Goal: Task Accomplishment & Management: Use online tool/utility

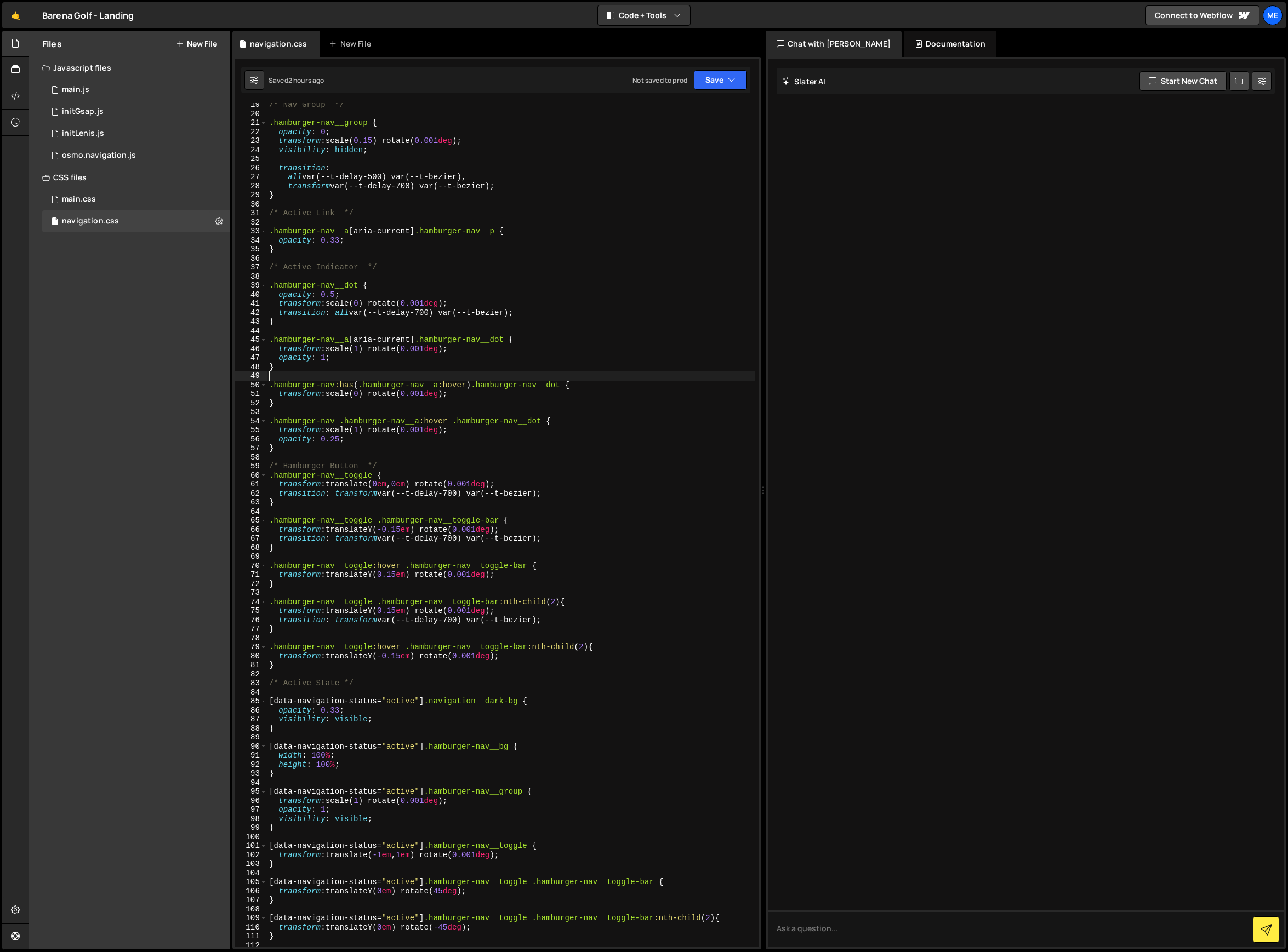
scroll to position [166, 0]
drag, startPoint x: 356, startPoint y: 236, endPoint x: 273, endPoint y: 238, distance: 83.0
click at [273, 238] on div "/* Nav Group */ .hamburger-nav__group { opacity : 0 ; transform : scale( 0.15 )…" at bounding box center [511, 531] width 488 height 863
click at [374, 304] on div "/* Nav Group */ .hamburger-nav__group { opacity : 0 ; transform : scale( 0.15 )…" at bounding box center [511, 531] width 488 height 863
click at [514, 185] on div "/* Nav Group */ .hamburger-nav__group { opacity : 0 ; transform : scale( 0.15 )…" at bounding box center [511, 531] width 488 height 863
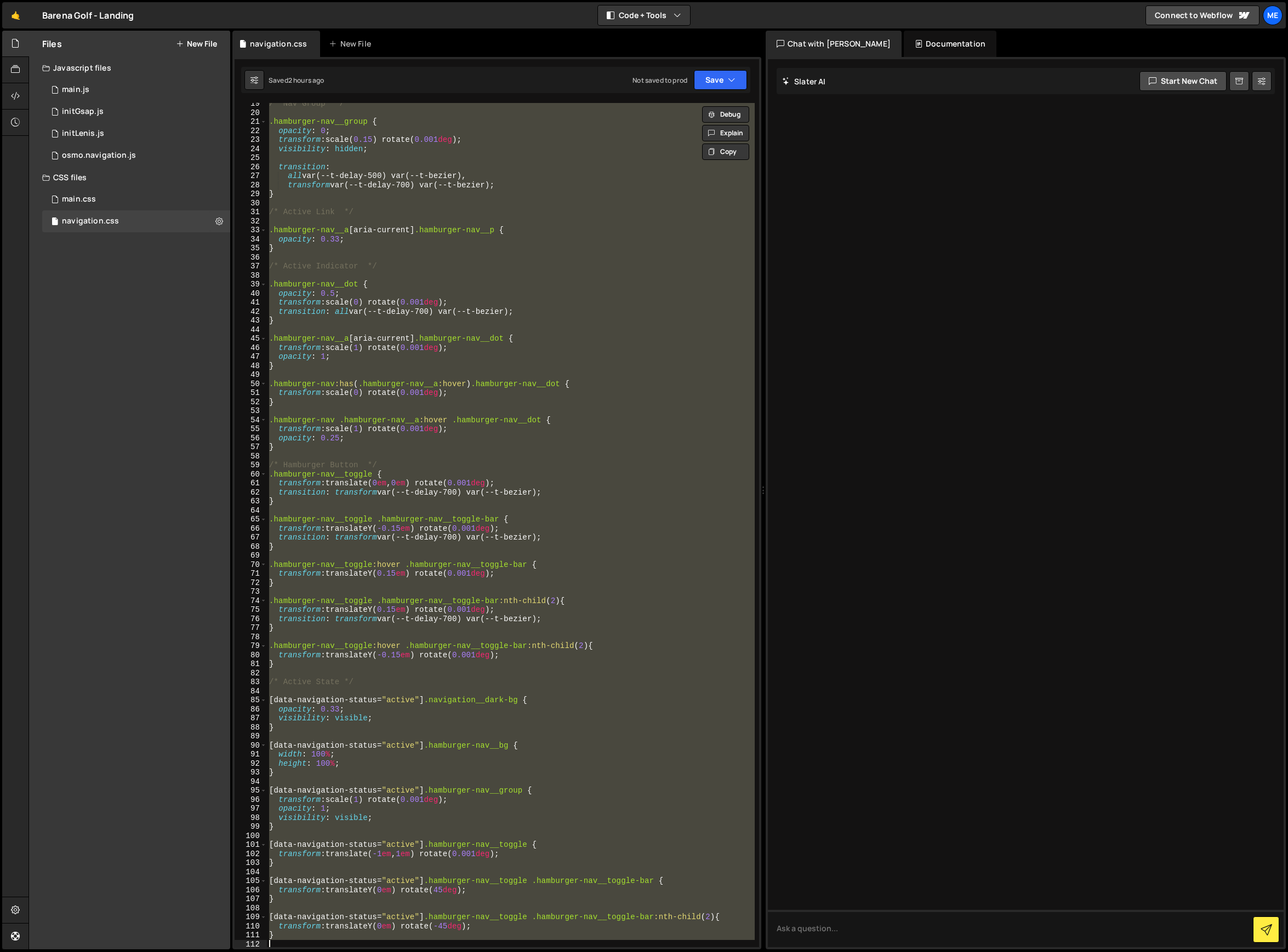
paste textarea
type textarea "}"
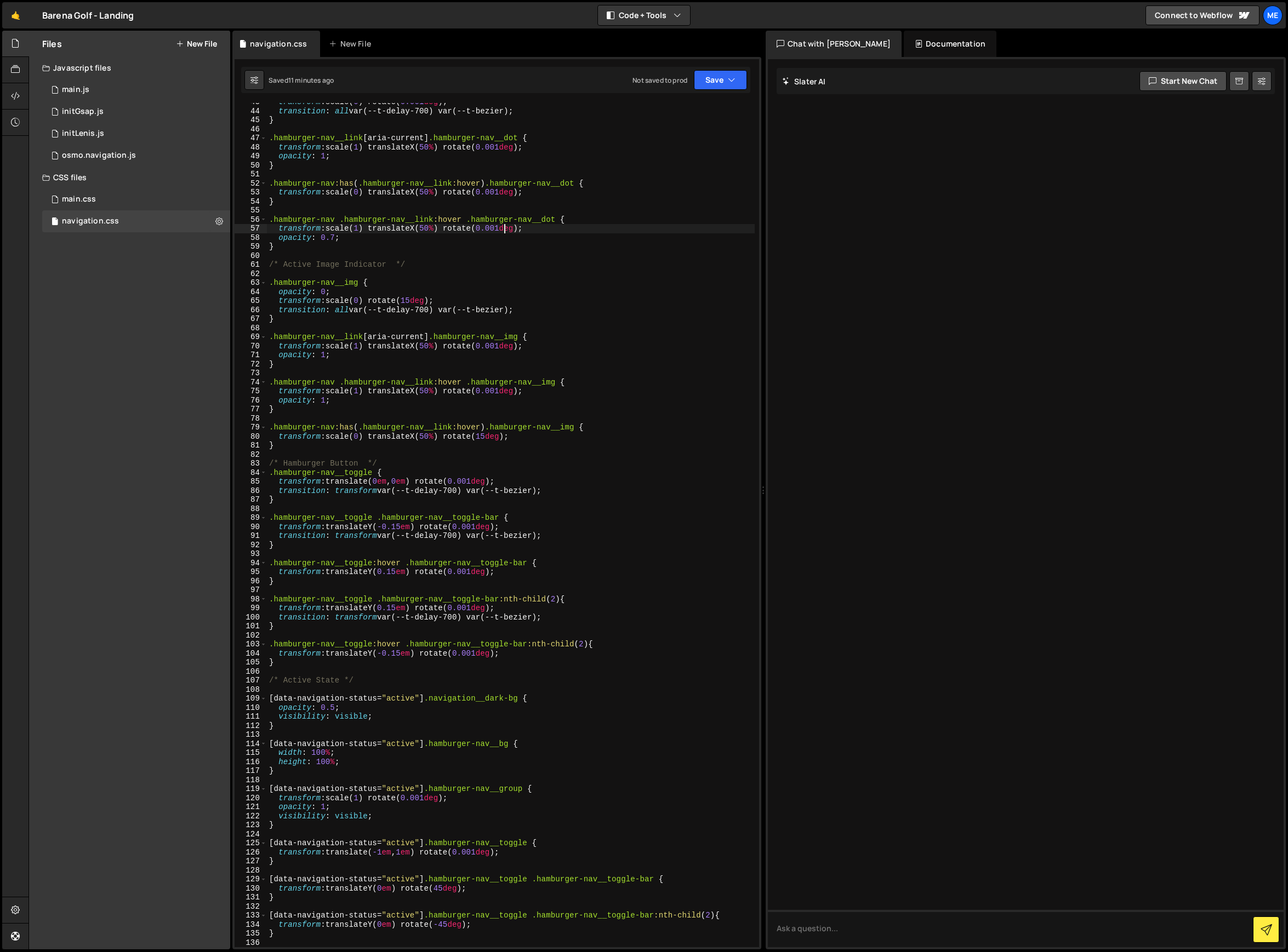
click at [503, 226] on div "transform : scale( 0 ) rotate( 0.001 deg ) ; transition : all var(--t-delay-700…" at bounding box center [511, 529] width 488 height 863
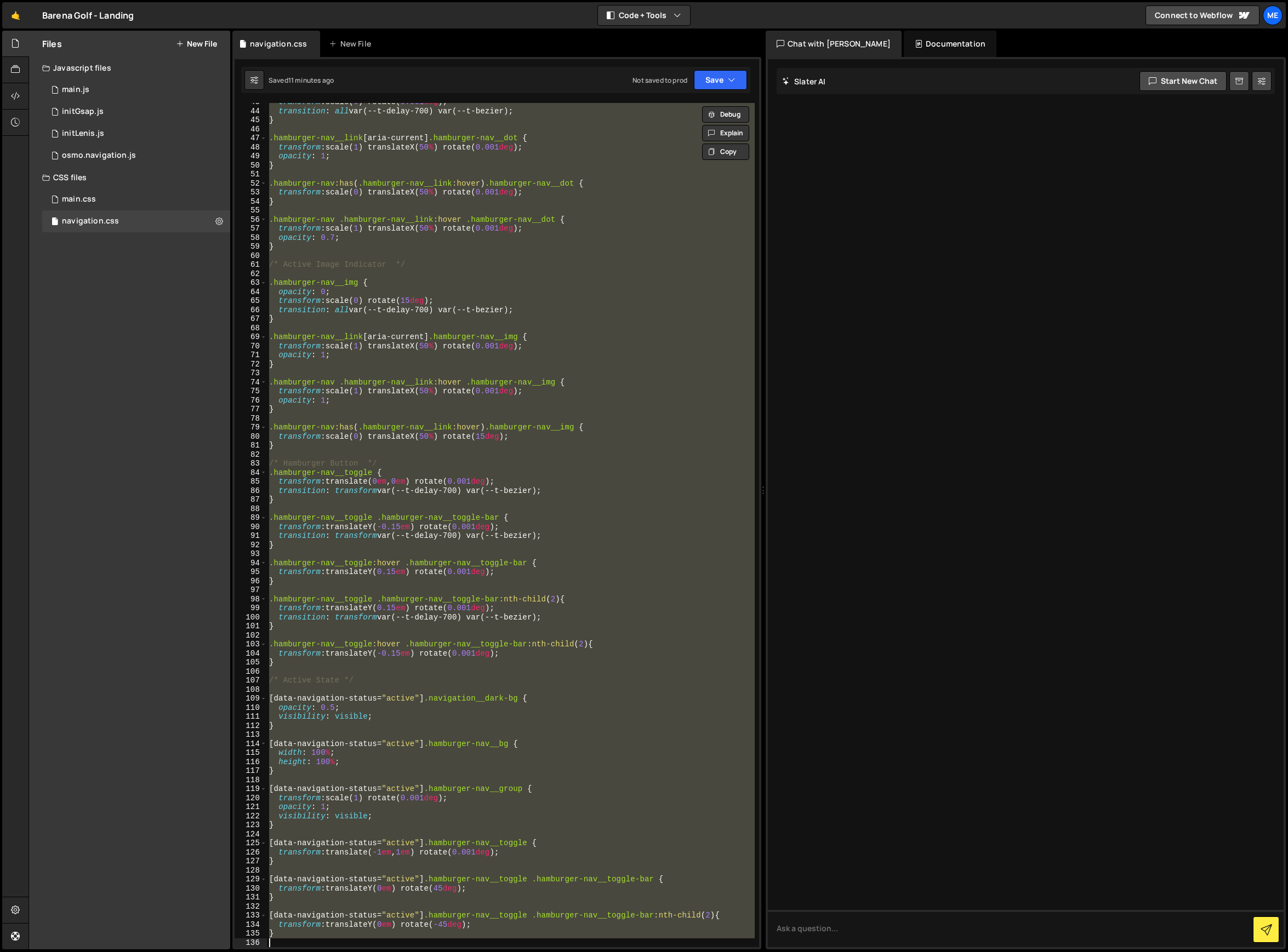
paste textarea
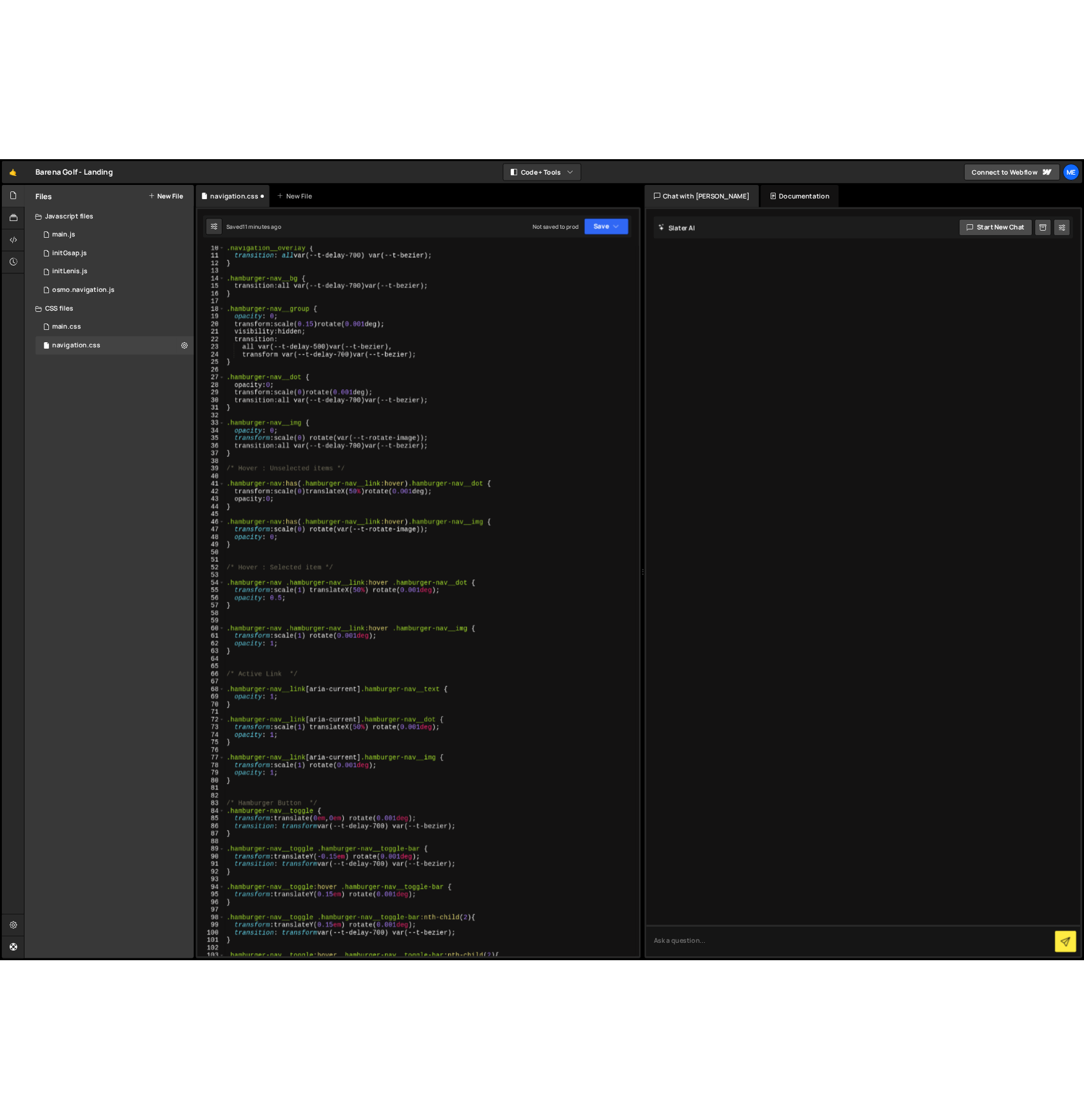
scroll to position [0, 0]
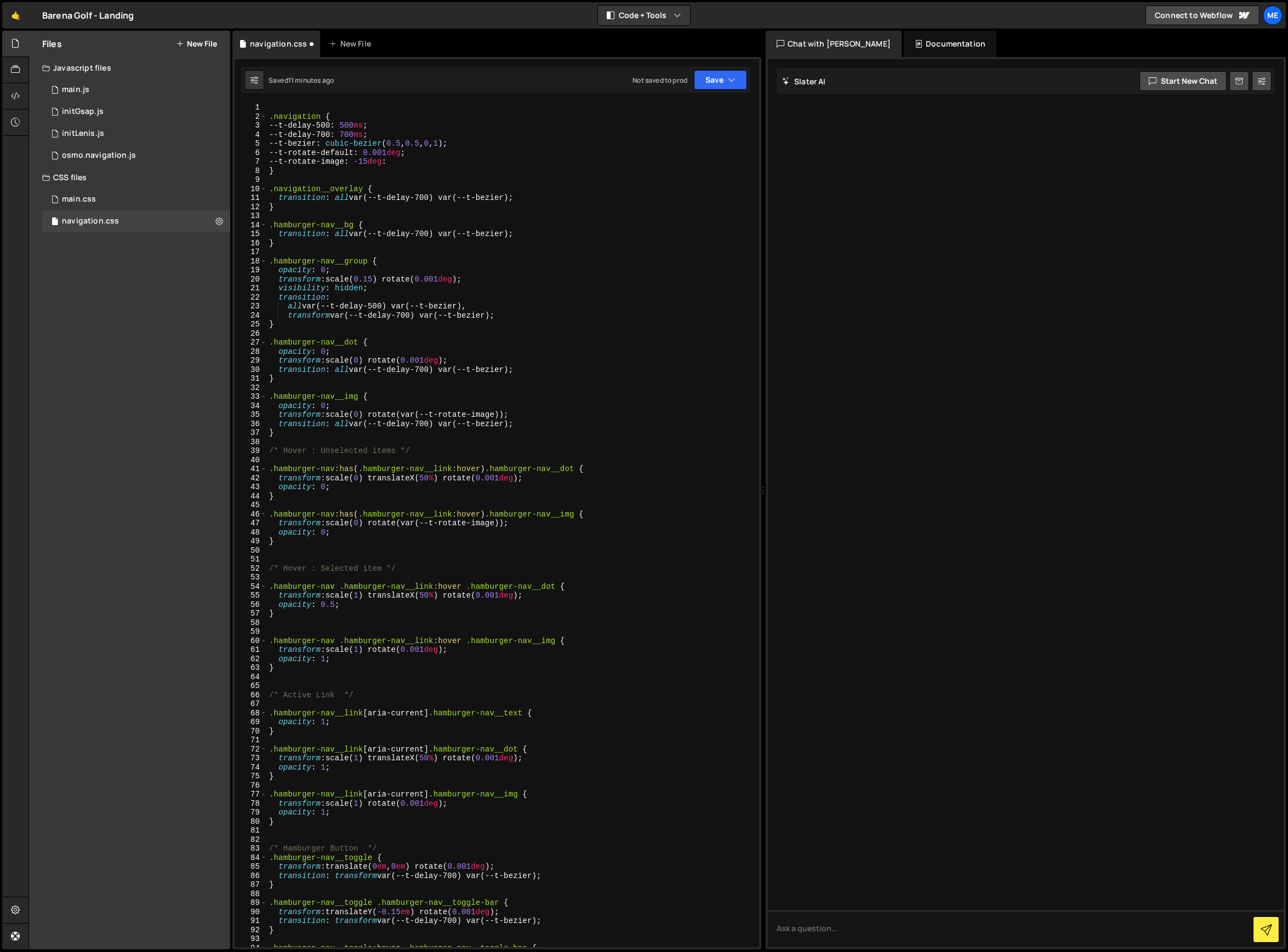
click at [547, 198] on div ".navigation { --t-delay-500 : 500 ms ; --t-delay-700 : 700 ms ; --t-bezier : cu…" at bounding box center [511, 534] width 488 height 863
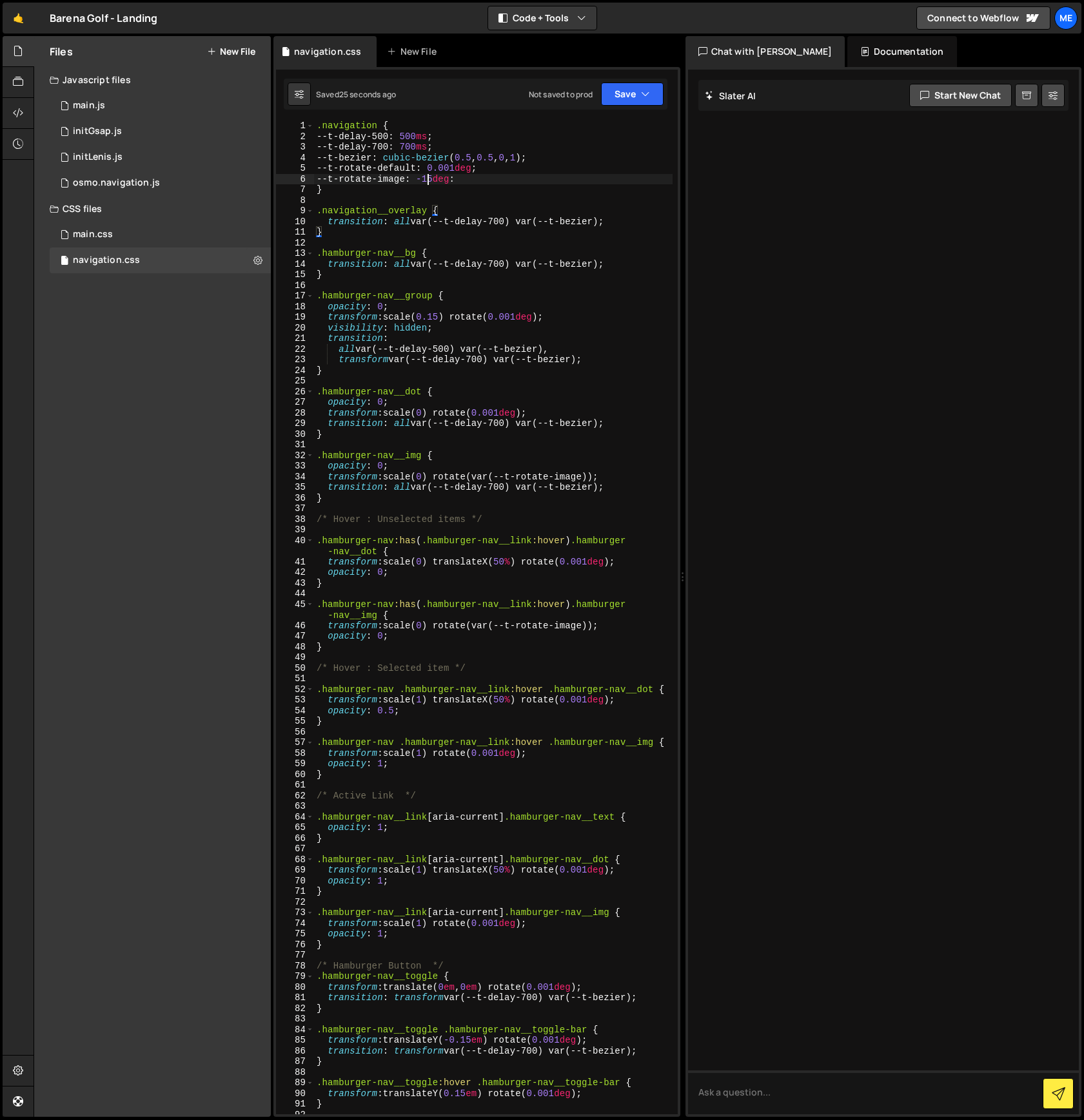
click at [429, 180] on div ".navigation { --t-delay-500 : 500 ms ; --t-delay-700 : 700 ms ; --t-bezier : cu…" at bounding box center [493, 633] width 358 height 1026
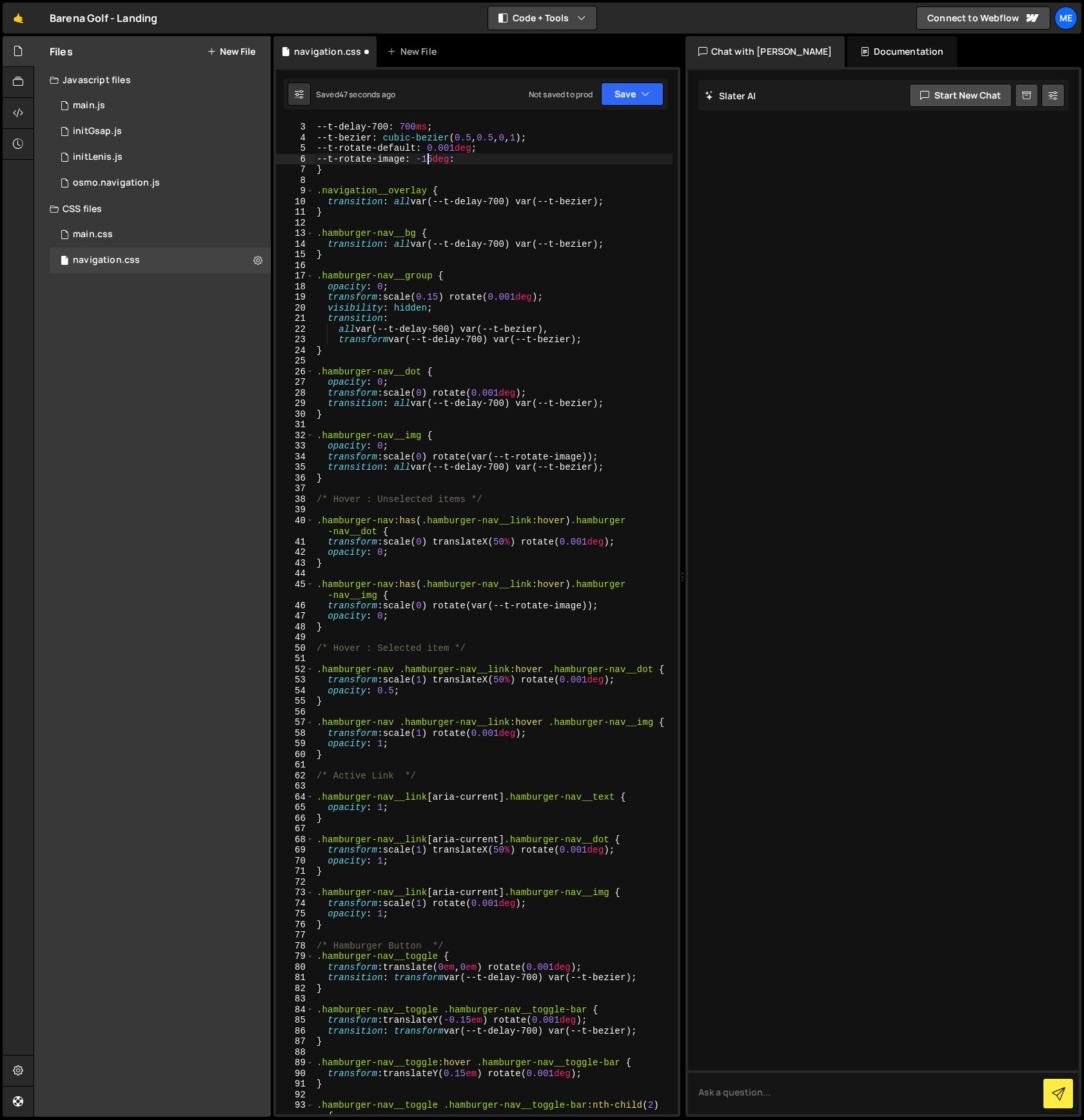
click at [536, 15] on button "Code + Tools" at bounding box center [542, 18] width 109 height 23
click at [533, 44] on button "Code Only" at bounding box center [543, 46] width 109 height 23
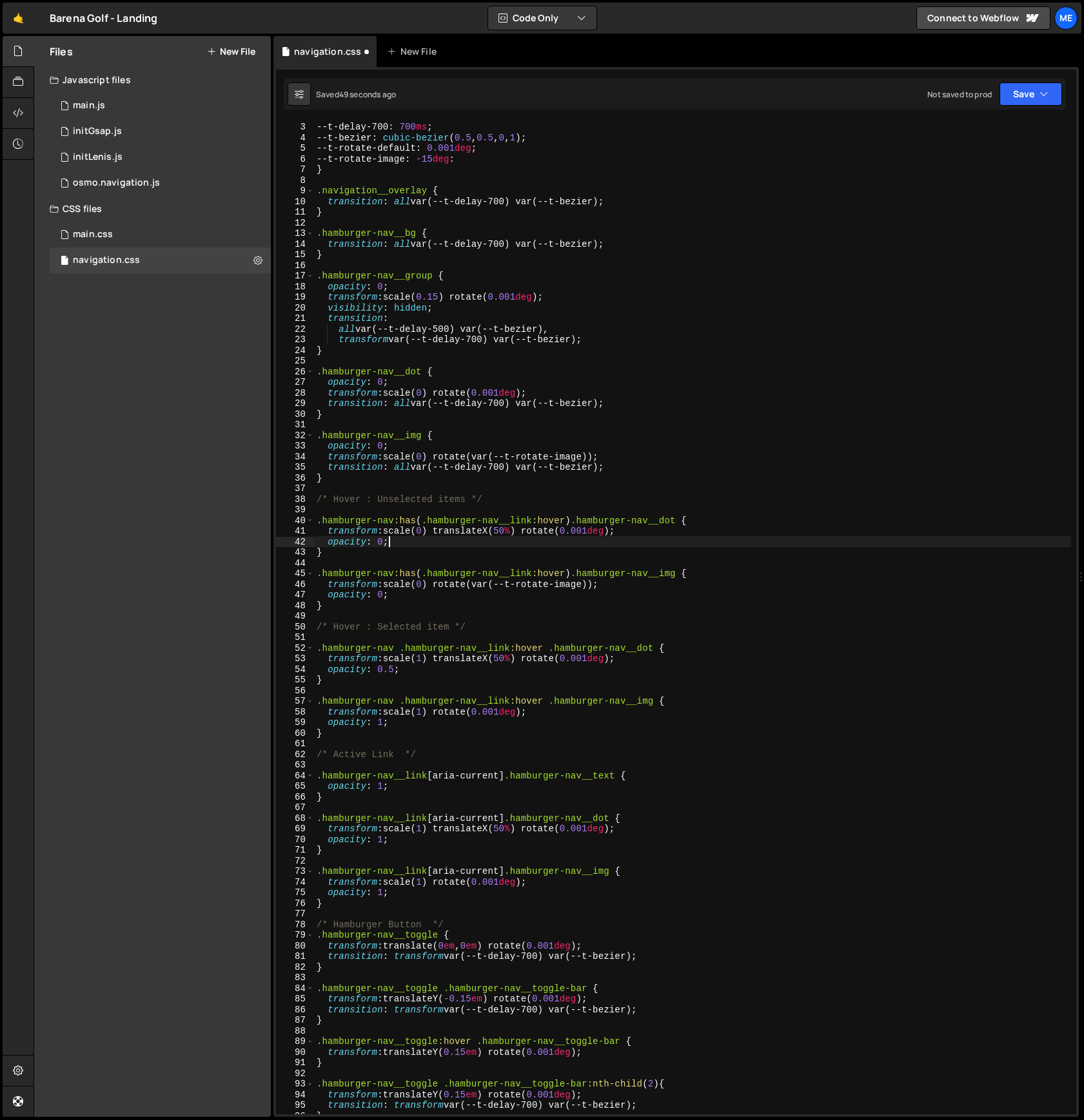
drag, startPoint x: 412, startPoint y: 543, endPoint x: 386, endPoint y: 479, distance: 69.1
click at [412, 541] on div "--t-delay-500 : 500 ms ; --t-delay-700 : 700 ms ; --t-bezier : cubic-bezier ( 0…" at bounding box center [693, 619] width 757 height 1015
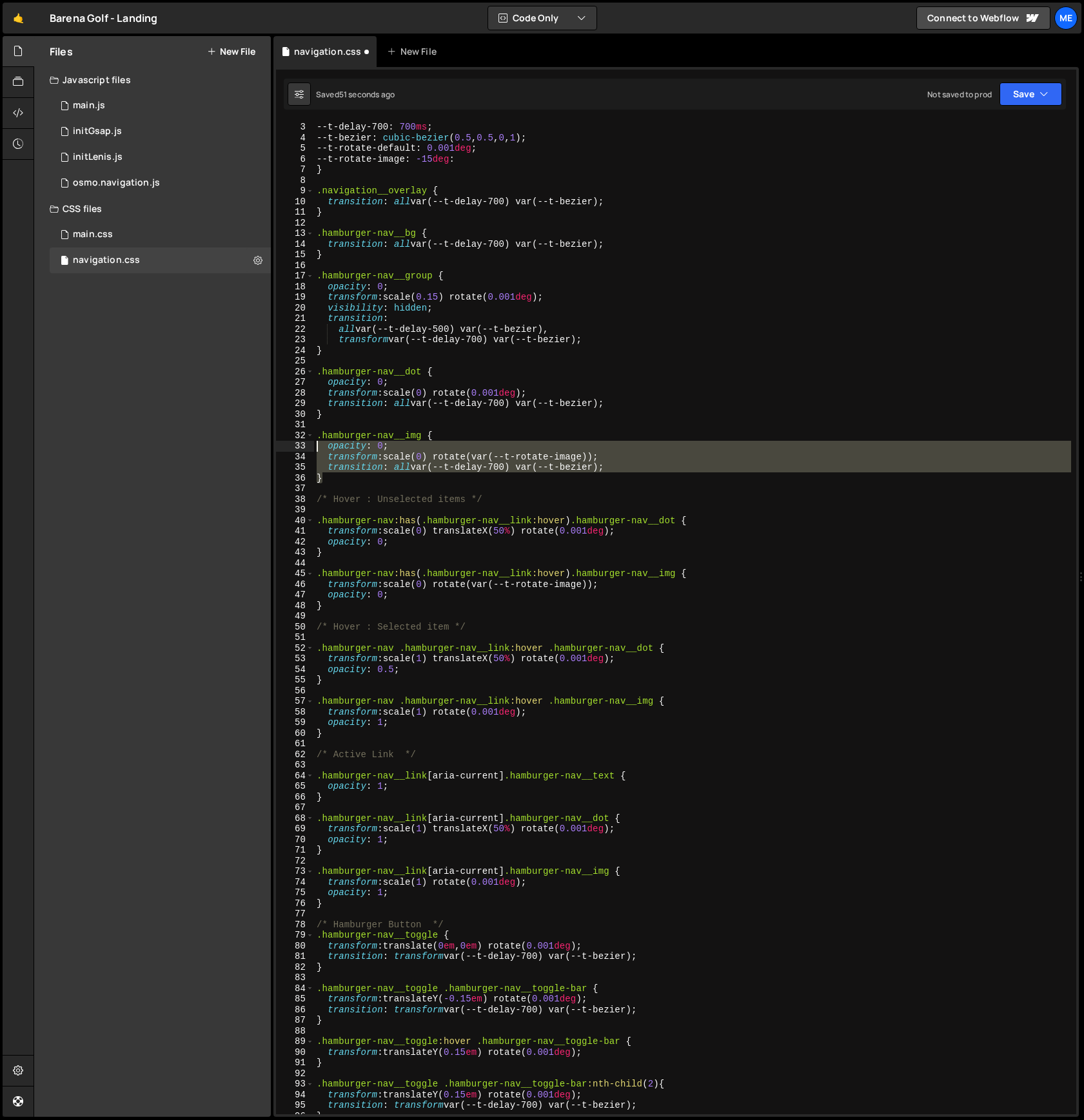
drag, startPoint x: 299, startPoint y: 475, endPoint x: 297, endPoint y: 446, distance: 29.1
click at [297, 446] on div "opacity: 0; 2 3 4 5 6 7 8 9 10 11 12 13 14 15 16 17 18 19 20 21 22 23 24 25 26 …" at bounding box center [676, 618] width 800 height 994
type textarea "opacity: 0; transform: scale(0) rotate(var(--t-rotate-image));"
click at [381, 423] on div "--t-delay-500 : 500 ms ; --t-delay-700 : 700 ms ; --t-bezier : cubic-bezier ( 0…" at bounding box center [693, 619] width 757 height 1015
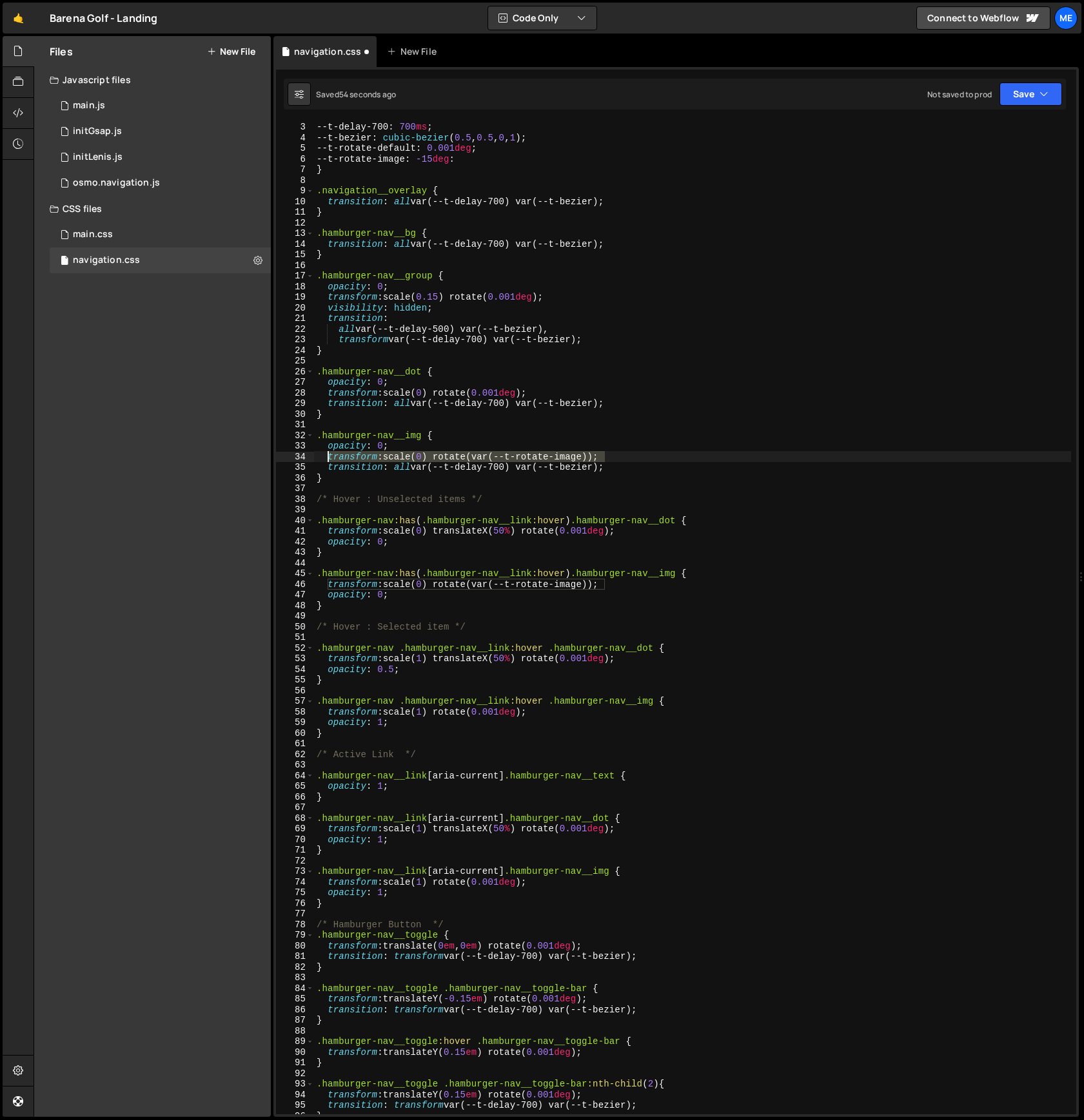
drag, startPoint x: 593, startPoint y: 456, endPoint x: 329, endPoint y: 459, distance: 264.0
click at [329, 459] on div "--t-delay-500 : 500 ms ; --t-delay-700 : 700 ms ; --t-bezier : cubic-bezier ( 0…" at bounding box center [693, 619] width 757 height 1015
type textarea "transform: scale(0) rotate(var(--t-rotate-image));"
click at [609, 267] on div "--t-delay-500 : 500 ms ; --t-delay-700 : 700 ms ; --t-bezier : cubic-bezier ( 0…" at bounding box center [693, 619] width 757 height 1015
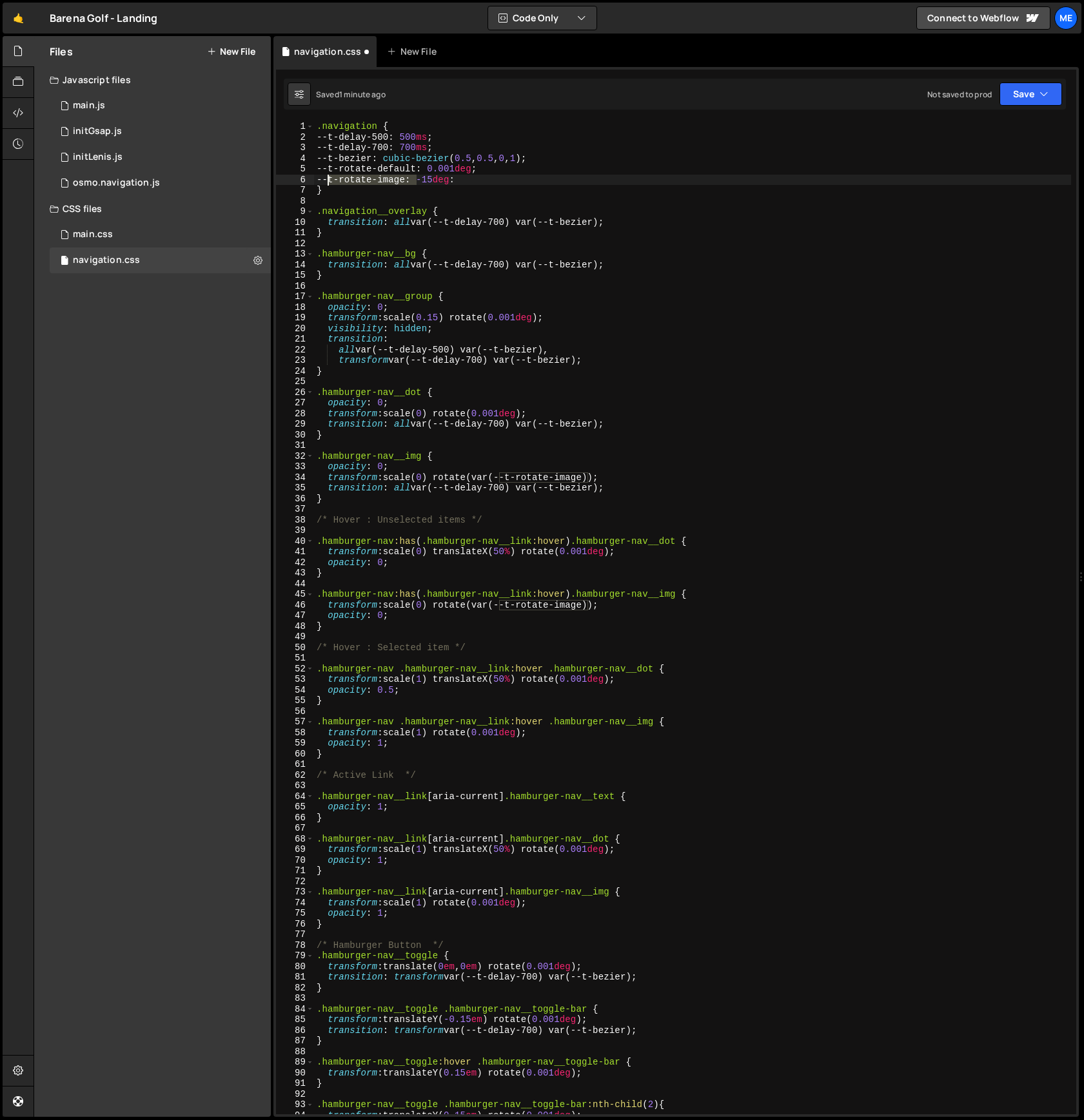
drag, startPoint x: 418, startPoint y: 180, endPoint x: 329, endPoint y: 181, distance: 89.0
click at [329, 181] on div ".navigation { --t-delay-500 : 500 ms ; --t-delay-700 : 700 ms ; --t-bezier : cu…" at bounding box center [693, 629] width 757 height 1015
drag, startPoint x: 581, startPoint y: 609, endPoint x: 546, endPoint y: 630, distance: 40.8
click at [581, 609] on div ".navigation { --t-delay-500 : 500 ms ; --t-delay-700 : 700 ms ; --t-bezier : cu…" at bounding box center [693, 629] width 757 height 1015
drag, startPoint x: 500, startPoint y: 604, endPoint x: 588, endPoint y: 602, distance: 88.0
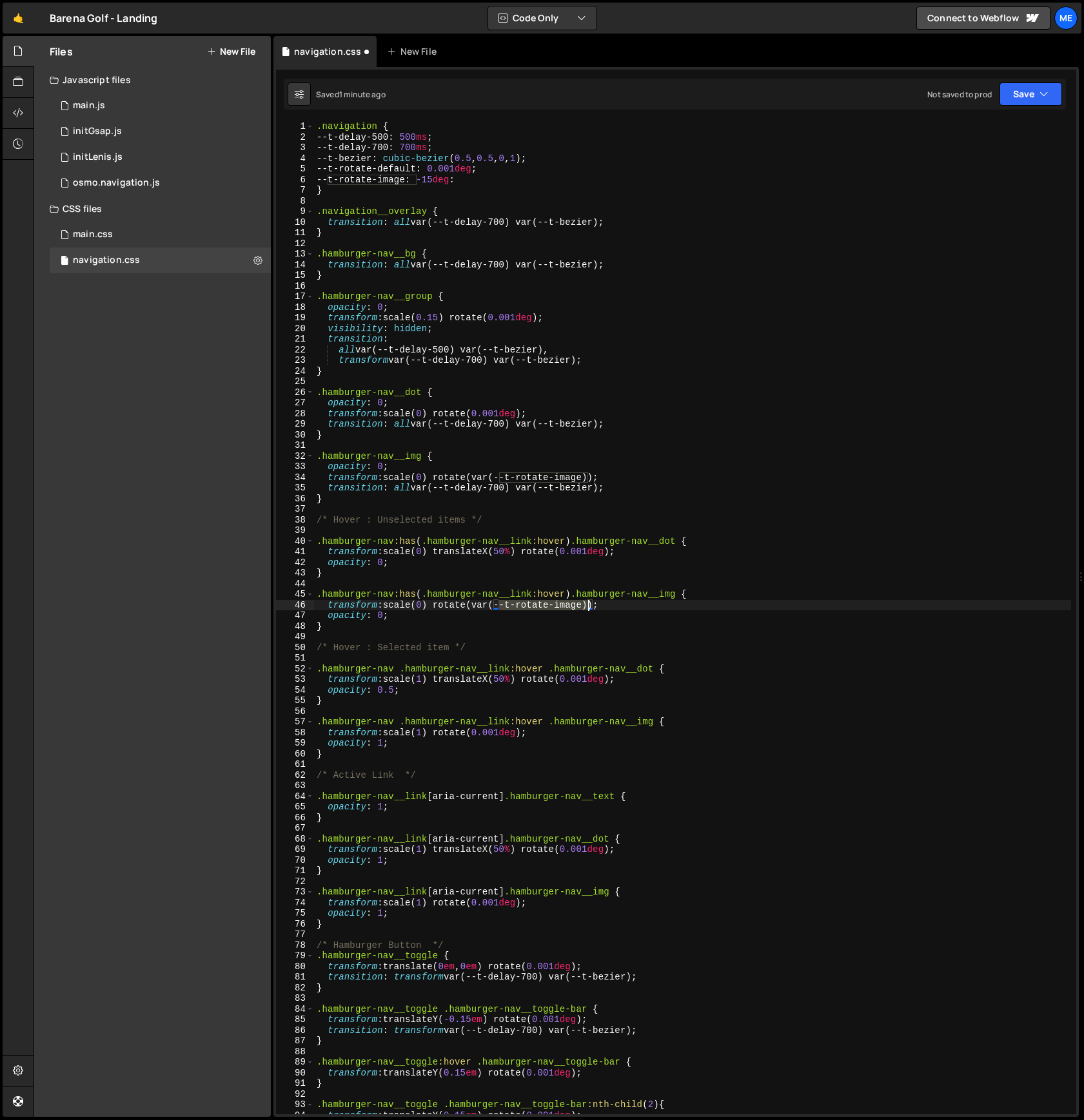
click at [588, 602] on div ".navigation { --t-delay-500 : 500 ms ; --t-delay-700 : 700 ms ; --t-bezier : cu…" at bounding box center [693, 629] width 757 height 1015
drag, startPoint x: 610, startPoint y: 680, endPoint x: 568, endPoint y: 682, distance: 42.0
click at [568, 682] on div ".navigation { --t-delay-500 : 500 ms ; --t-delay-700 : 700 ms ; --t-bezier : cu…" at bounding box center [693, 629] width 757 height 1015
paste textarea "1) translateX(50%) rotate(var(--t-rotate-image"
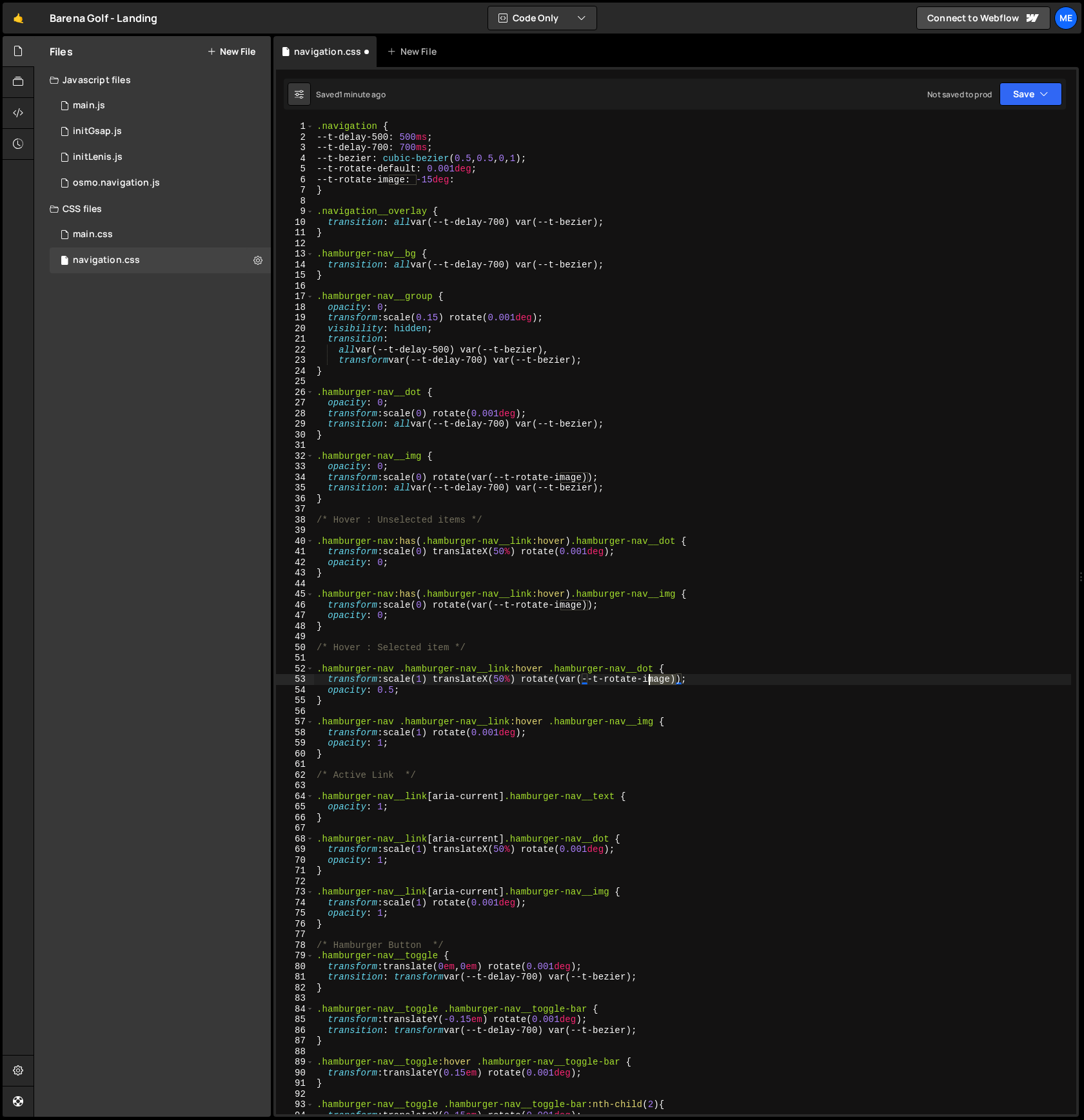
click at [649, 680] on div ".navigation { --t-delay-500 : 500 ms ; --t-delay-700 : 700 ms ; --t-bezier : cu…" at bounding box center [693, 629] width 757 height 1015
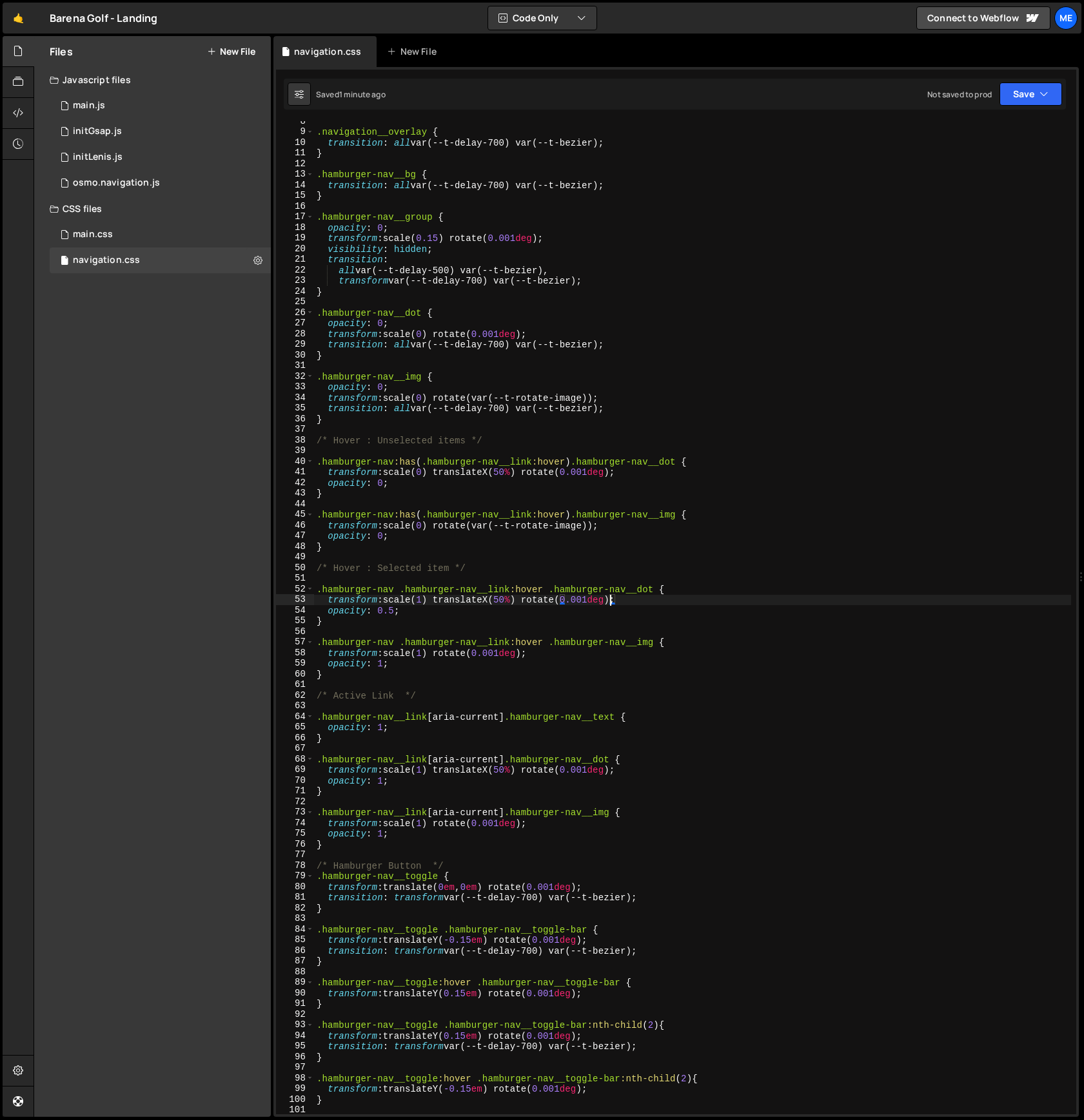
click at [696, 699] on div ".navigation__overlay { transition : all var(--t-delay-700) var(--t-bezier) ; } …" at bounding box center [693, 624] width 757 height 1015
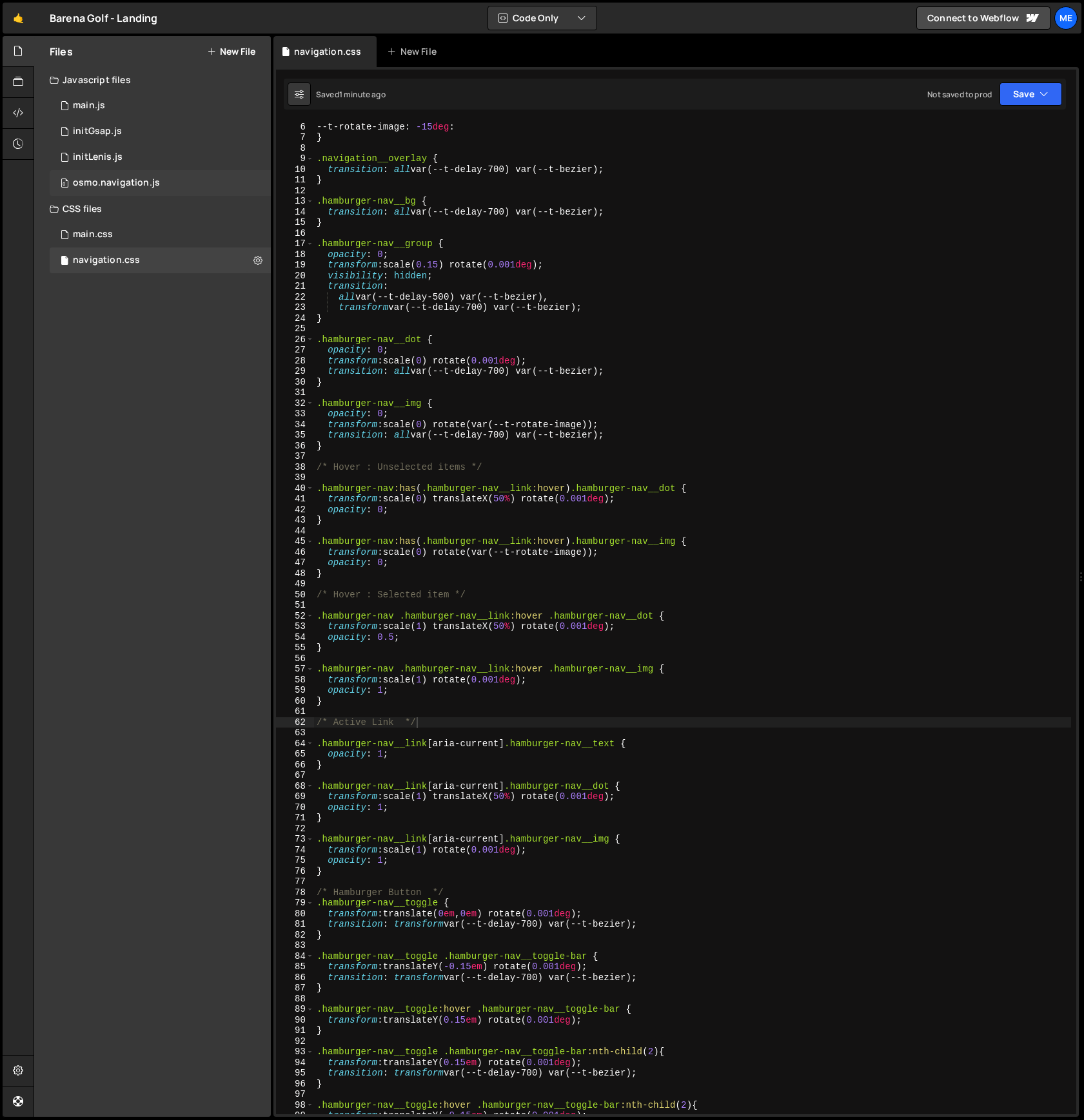
scroll to position [50, 0]
click at [406, 513] on div "--t-rotate-default : 0.001 deg ; --t-rotate-image : -15 deg : } .navigation__ov…" at bounding box center [693, 620] width 757 height 1015
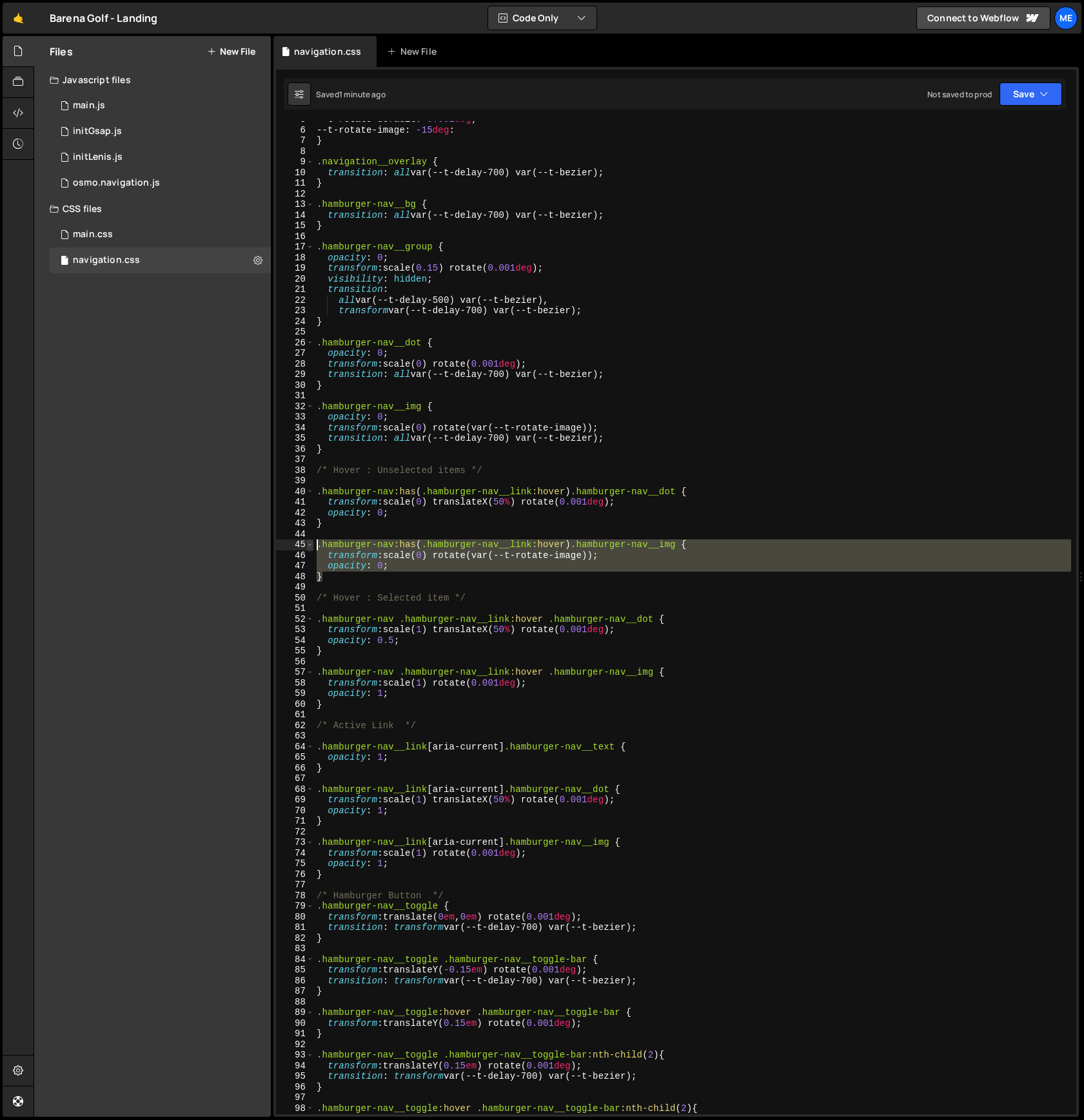
drag, startPoint x: 314, startPoint y: 575, endPoint x: 307, endPoint y: 547, distance: 28.9
click at [307, 547] on div "opacity: 0; 5 6 7 8 9 10 11 12 13 14 15 16 17 18 19 20 21 22 23 24 25 26 27 28 …" at bounding box center [676, 618] width 800 height 994
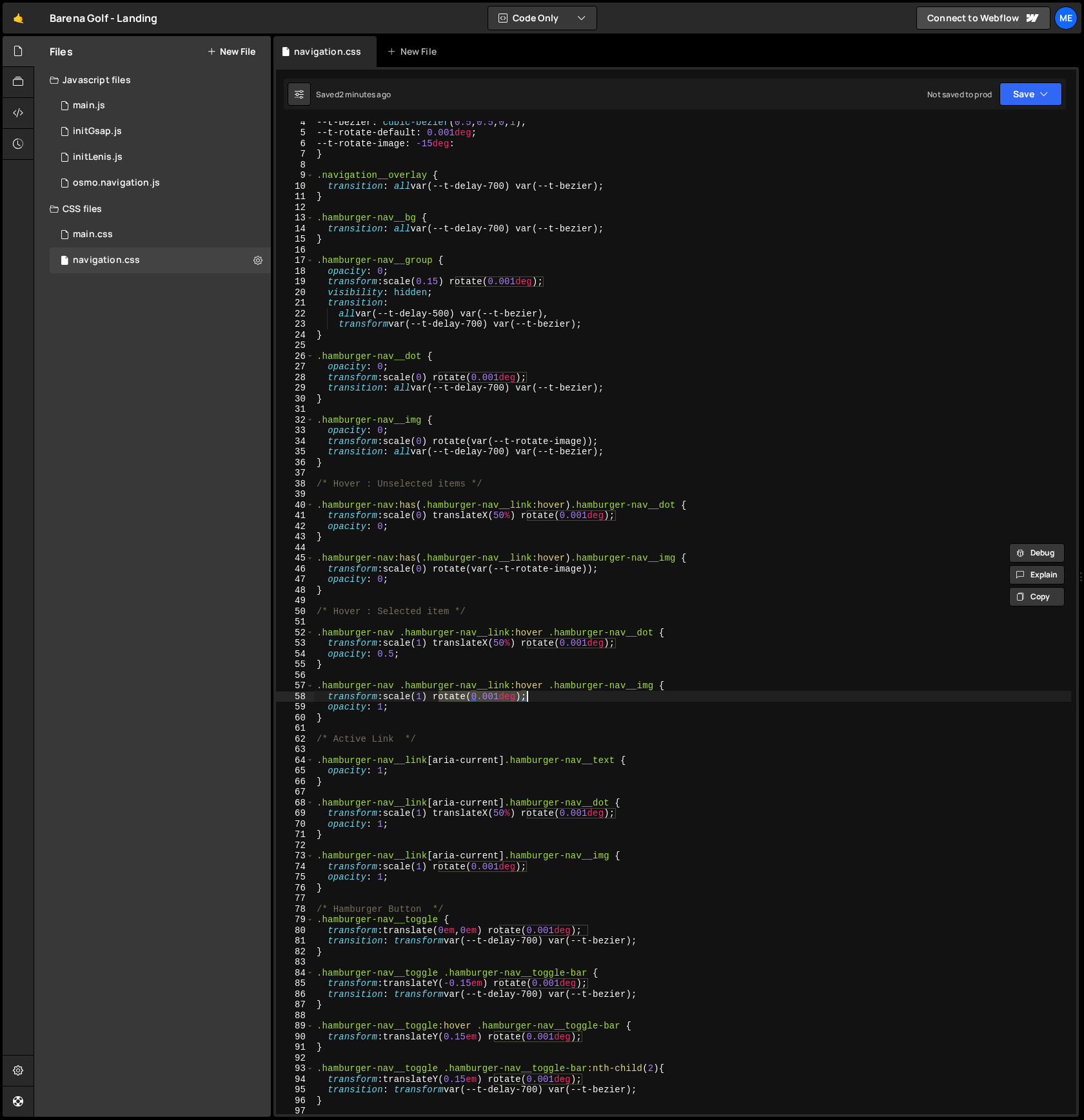
drag, startPoint x: 439, startPoint y: 697, endPoint x: 526, endPoint y: 695, distance: 87.0
click at [526, 695] on div "--t-bezier : cubic-bezier ( 0.5 , 0.5 , 0 , 1 ) ; --t-rotate-default : 0.001 de…" at bounding box center [693, 624] width 757 height 1015
click at [559, 694] on div "--t-bezier : cubic-bezier ( 0.5 , 0.5 , 0 , 1 ) ; --t-rotate-default : 0.001 de…" at bounding box center [693, 624] width 757 height 1015
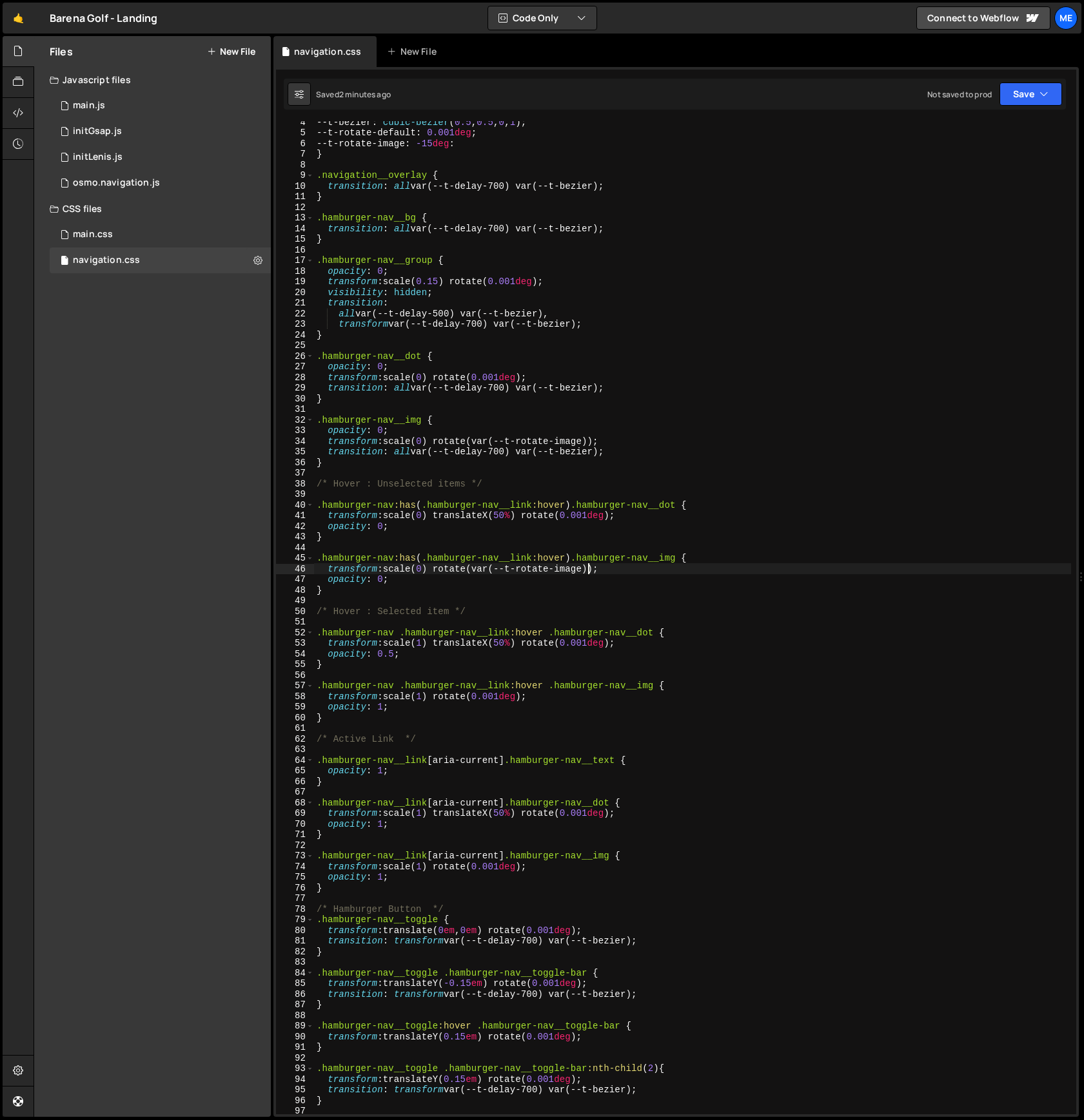
scroll to position [36, 0]
drag, startPoint x: 589, startPoint y: 572, endPoint x: 477, endPoint y: 569, distance: 112.0
click at [477, 569] on div "--t-bezier : cubic-bezier ( 0.5 , 0.5 , 0 , 1 ) ; --t-rotate-default : 0.001 de…" at bounding box center [693, 624] width 757 height 1015
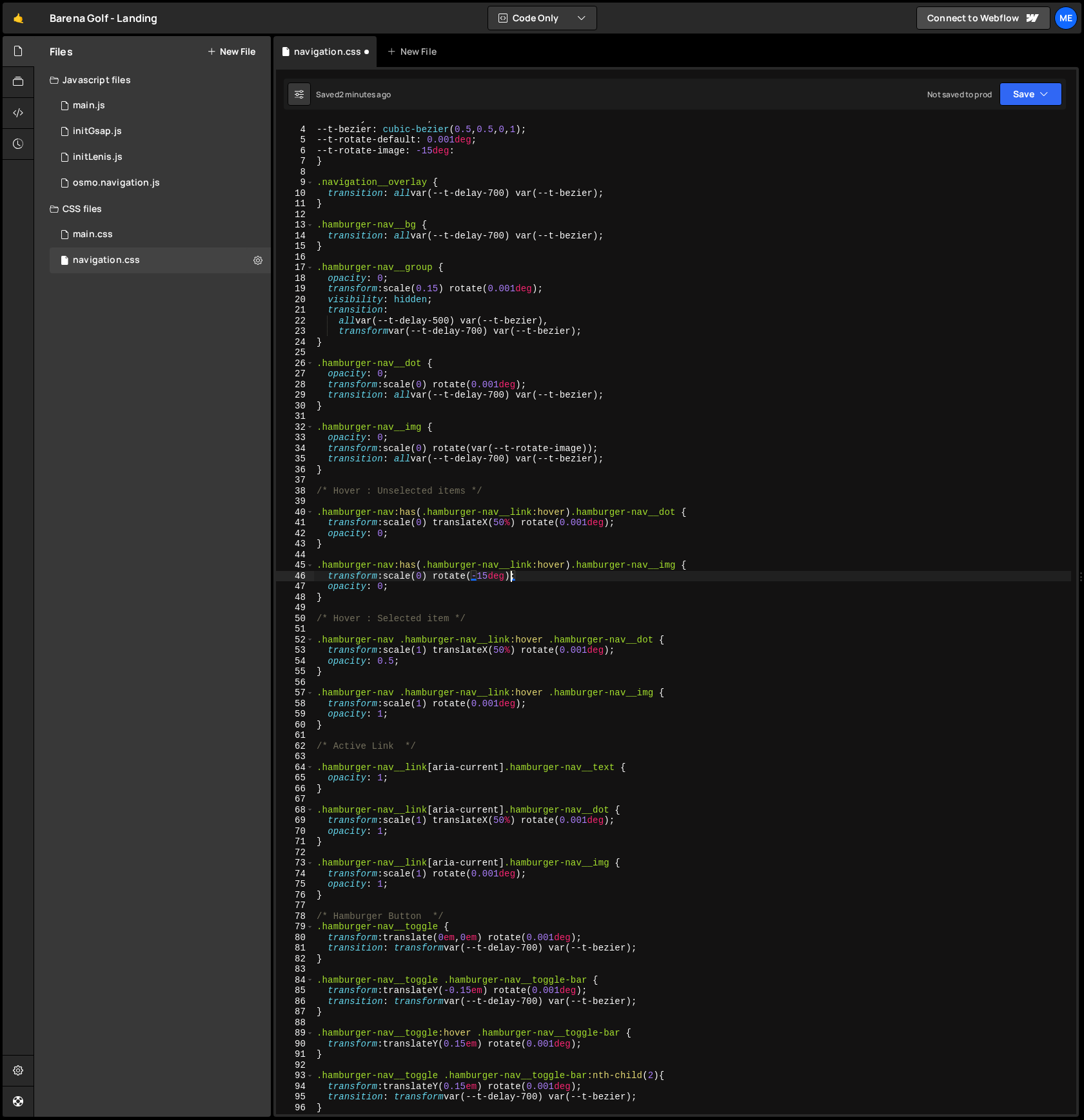
scroll to position [28, 0]
drag, startPoint x: 450, startPoint y: 578, endPoint x: 570, endPoint y: 575, distance: 120.0
click at [570, 575] on div "--t-delay-700 : 700 ms ; --t-bezier : cubic-bezier ( 0.5 , 0.5 , 0 , 1 ) ; --t-…" at bounding box center [693, 621] width 757 height 1015
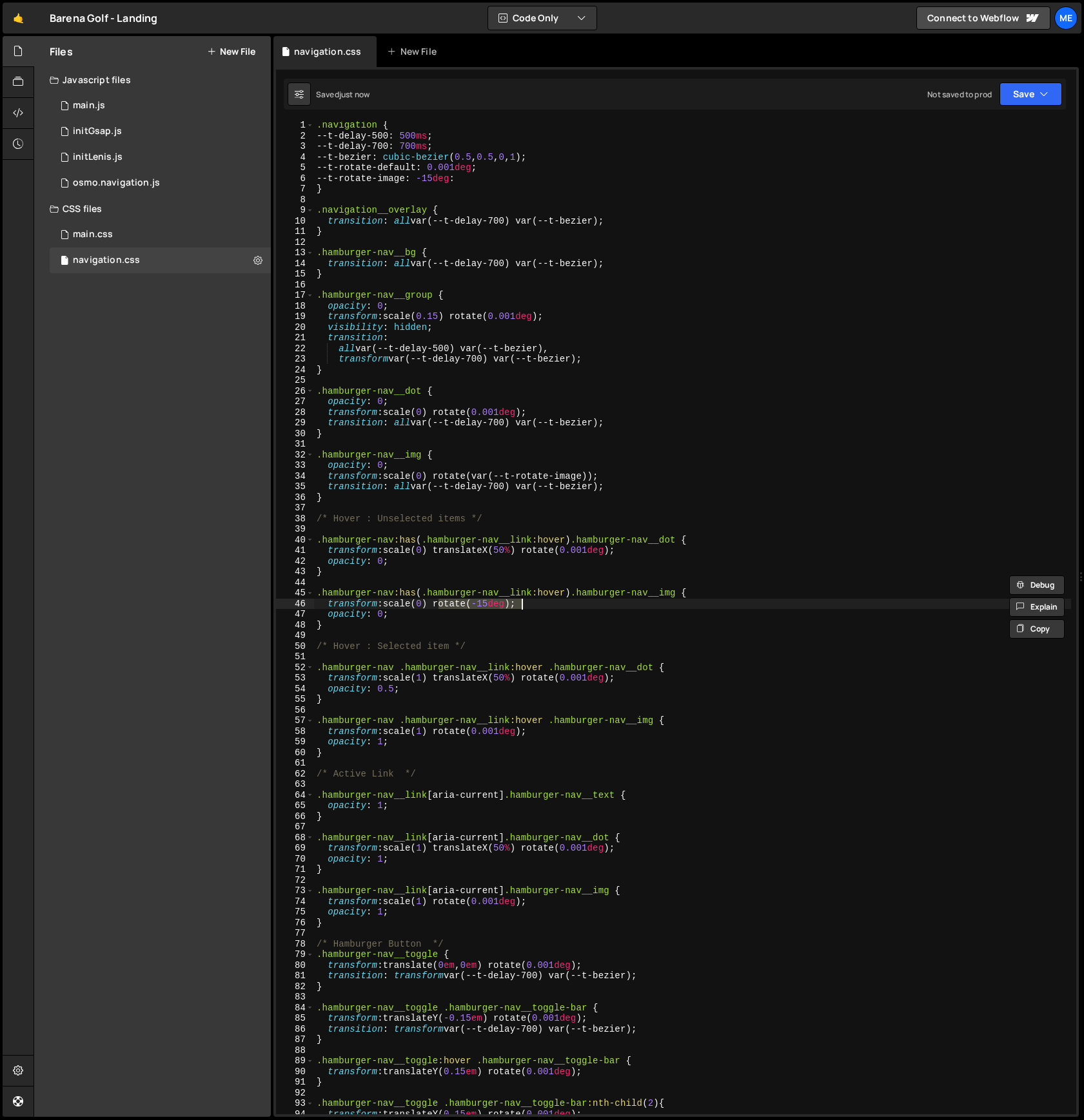
scroll to position [0, 0]
click at [396, 425] on div ".navigation { --t-delay-500 : 500 ms ; --t-delay-700 : 700 ms ; --t-bezier : cu…" at bounding box center [693, 629] width 757 height 1015
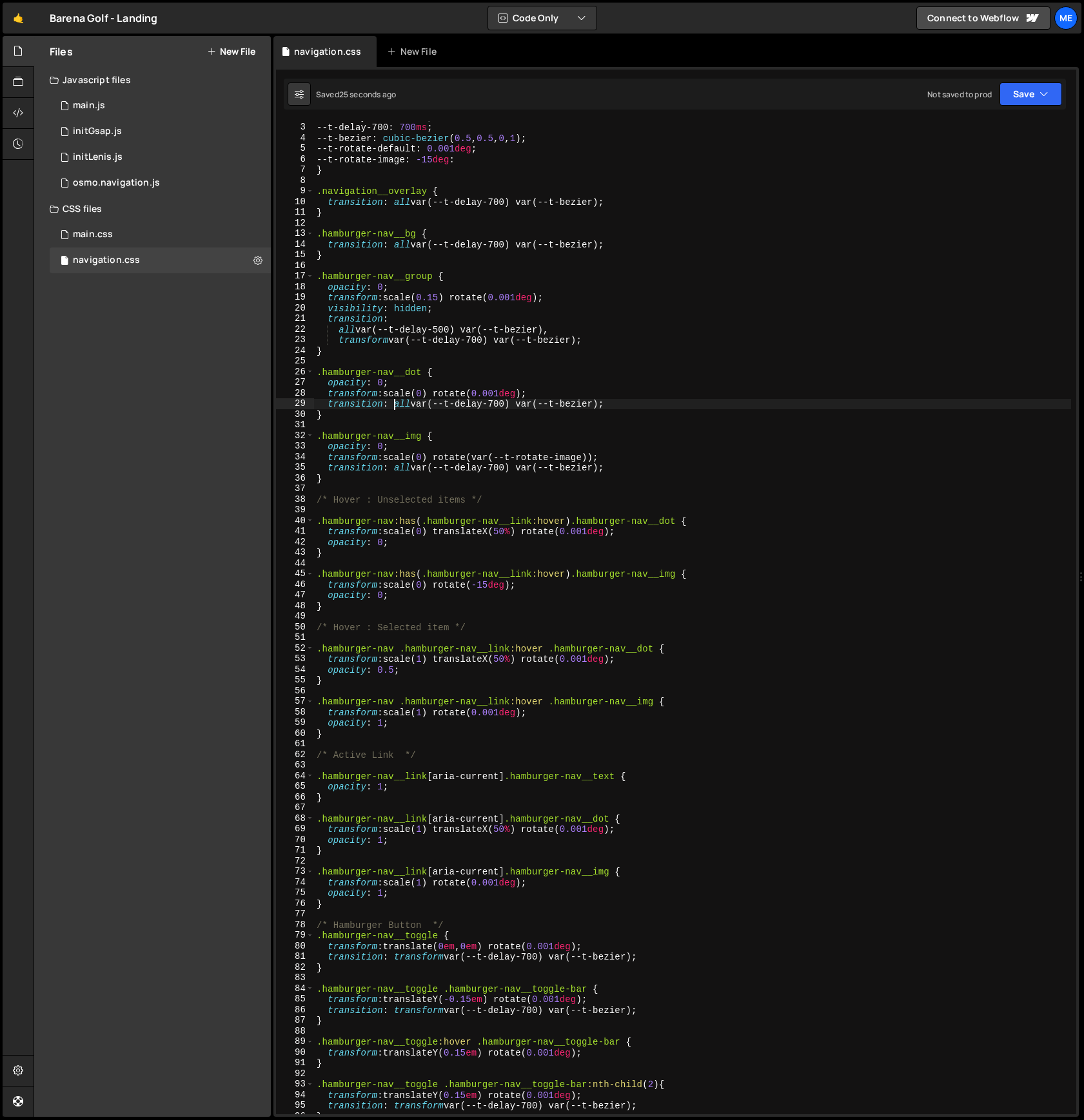
scroll to position [20, 0]
drag, startPoint x: 440, startPoint y: 457, endPoint x: 602, endPoint y: 452, distance: 162.1
click at [602, 452] on div "--t-delay-500 : 500 ms ; --t-delay-700 : 700 ms ; --t-bezier : cubic-bezier ( 0…" at bounding box center [693, 619] width 757 height 1015
paste textarea "-15deg);"
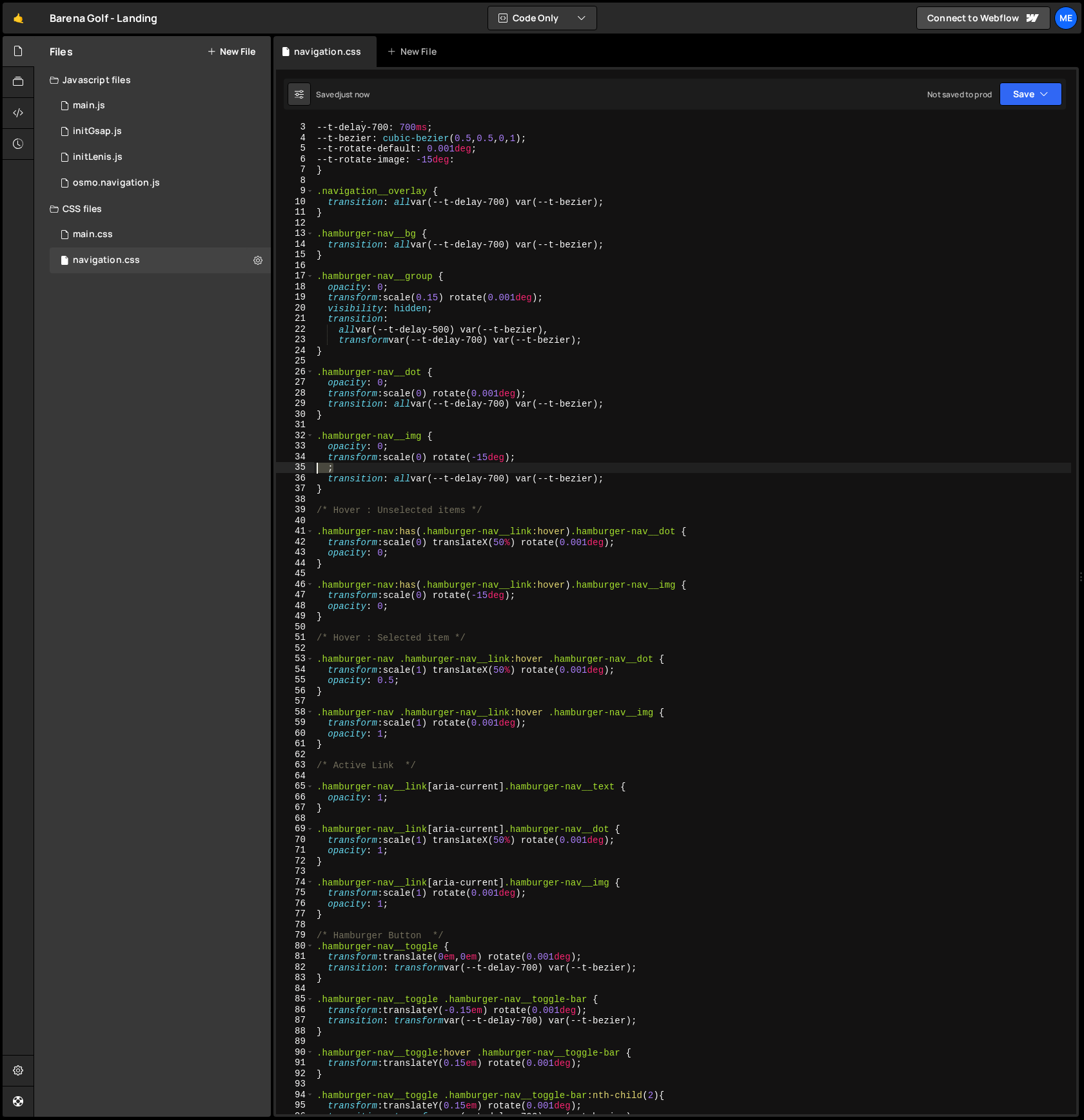
drag, startPoint x: 318, startPoint y: 466, endPoint x: 270, endPoint y: 463, distance: 48.1
click at [270, 463] on div "Files New File Javascript files 0 main.js 0 0 initGsap.js 0 0 initLenis.js 0 0" at bounding box center [559, 577] width 1051 height 1082
type textarea ";"
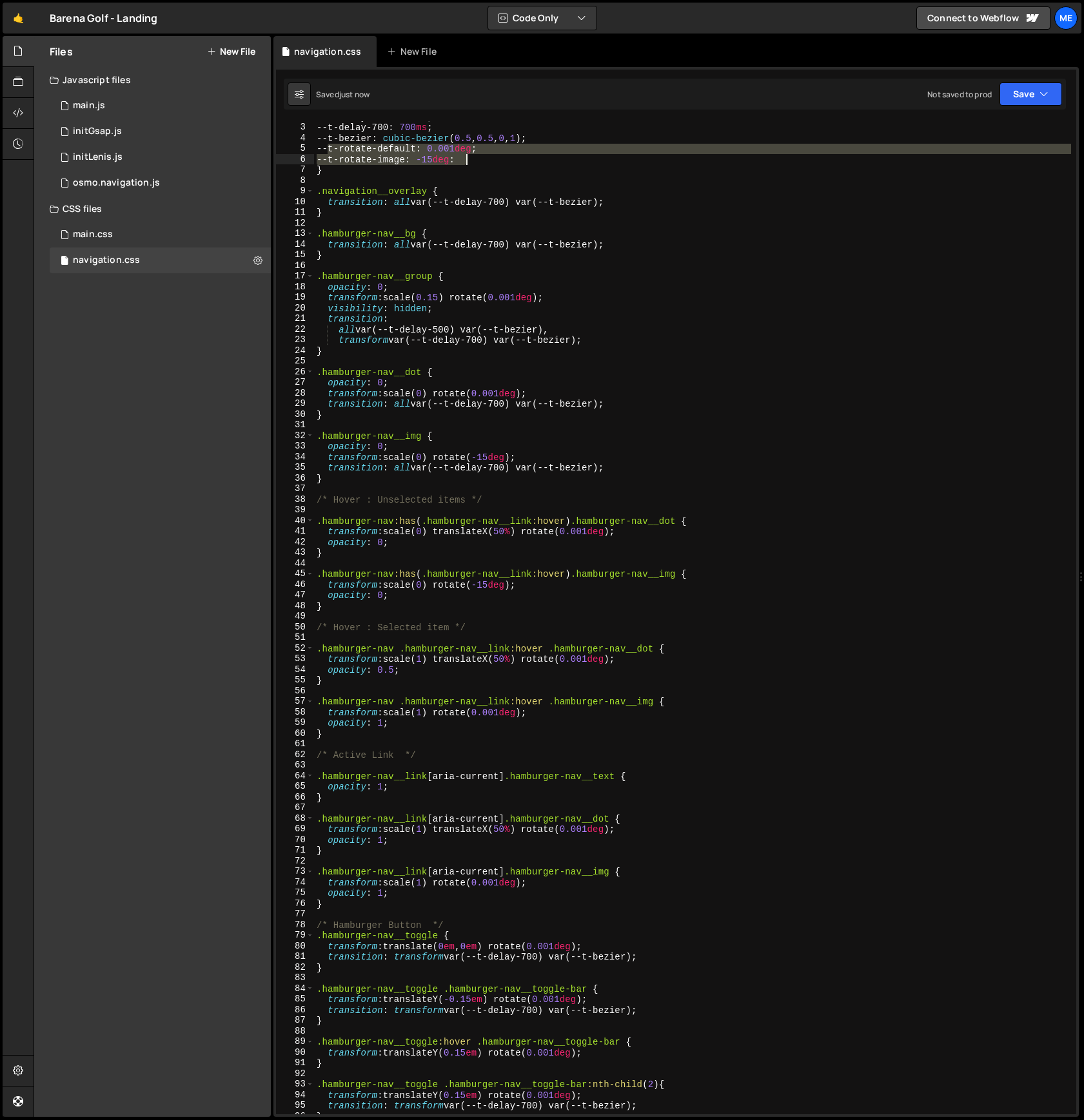
drag, startPoint x: 328, startPoint y: 146, endPoint x: 550, endPoint y: 154, distance: 222.1
click at [550, 154] on div "--t-delay-500 : 500 ms ; --t-delay-700 : 700 ms ; --t-bezier : cubic-bezier ( 0…" at bounding box center [693, 619] width 757 height 1015
type textarea "--t-rotate-default: 0.001deg; --t-rotate-image: -15deg:"
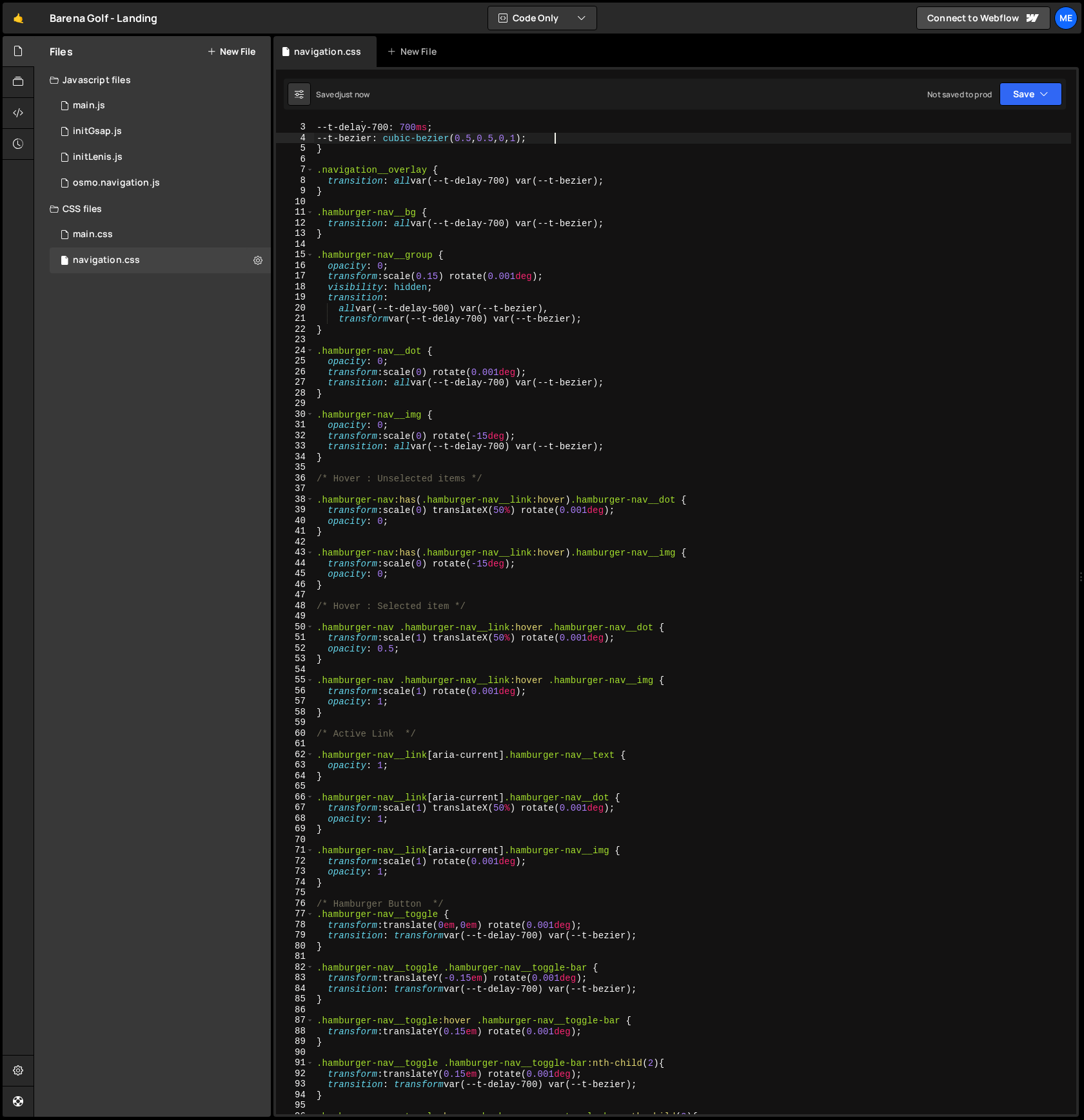
scroll to position [13, 0]
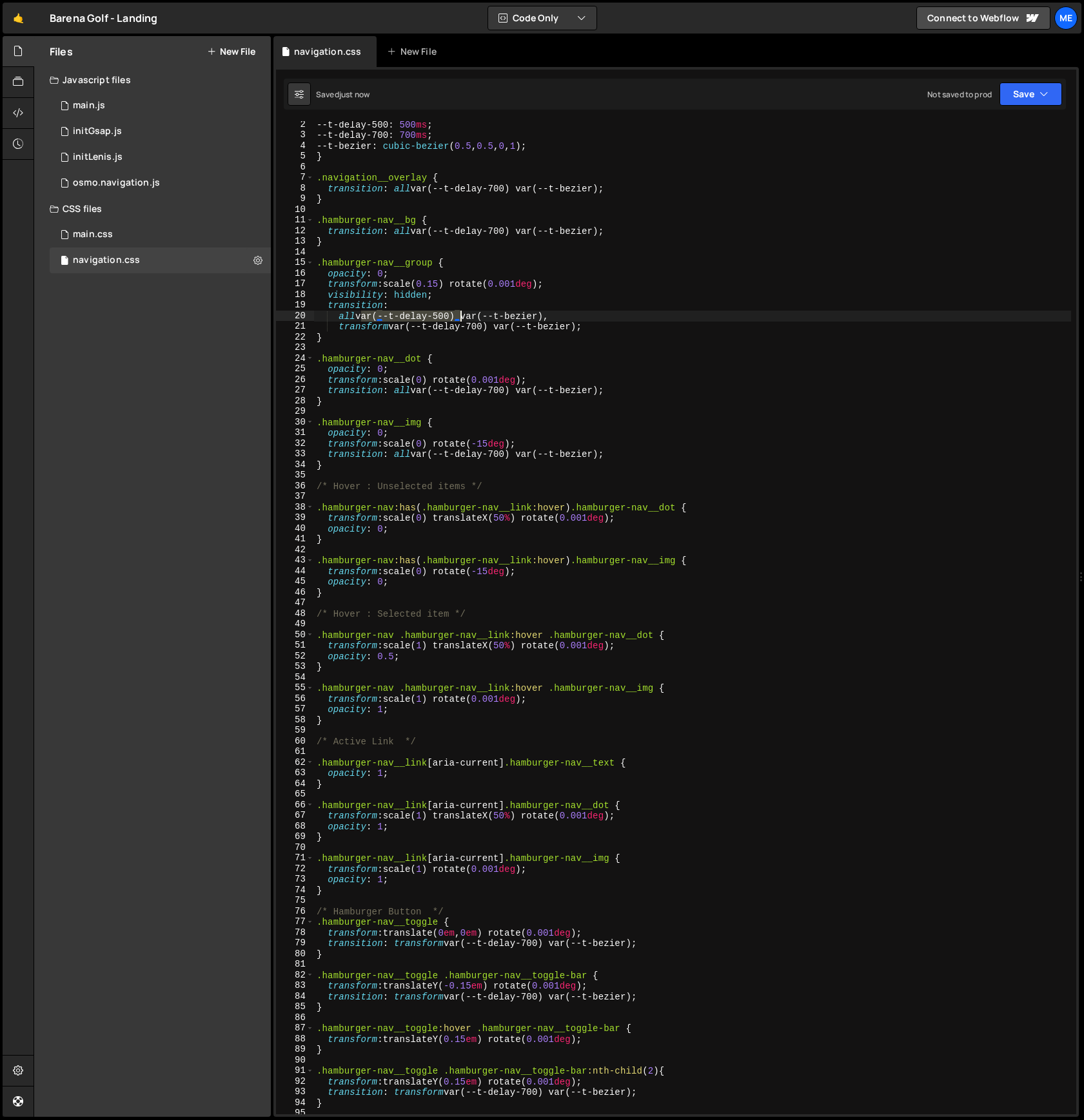
drag, startPoint x: 360, startPoint y: 318, endPoint x: 462, endPoint y: 317, distance: 102.0
click at [462, 317] on div "--t-delay-500 : 500 ms ; --t-delay-700 : 700 ms ; --t-bezier : cubic-bezier ( 0…" at bounding box center [693, 627] width 757 height 1015
type textarea "all var(--t-delay-500) var(--t-bezier),"
click at [840, 152] on span "+" at bounding box center [840, 149] width 14 height 12
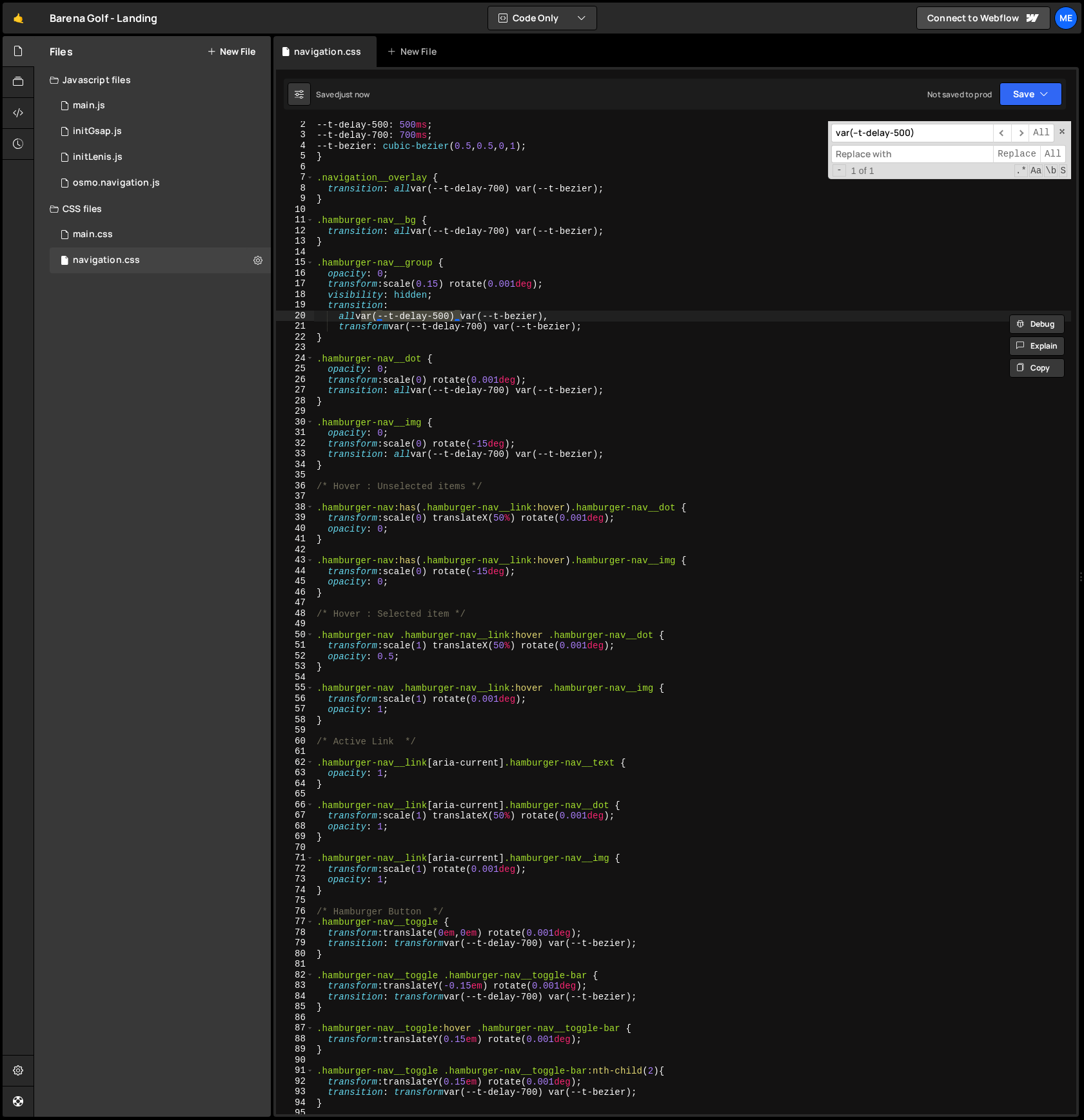
click at [896, 157] on input at bounding box center [912, 154] width 162 height 19
type input "500ms"
type textarea "transform var(--t-delay-700) var(--t-bezier);"
drag, startPoint x: 394, startPoint y: 326, endPoint x: 491, endPoint y: 328, distance: 97.0
click at [493, 328] on div "--t-delay-500 : 500 ms ; --t-delay-700 : 700 ms ; --t-bezier : cubic-bezier ( 0…" at bounding box center [693, 627] width 757 height 1015
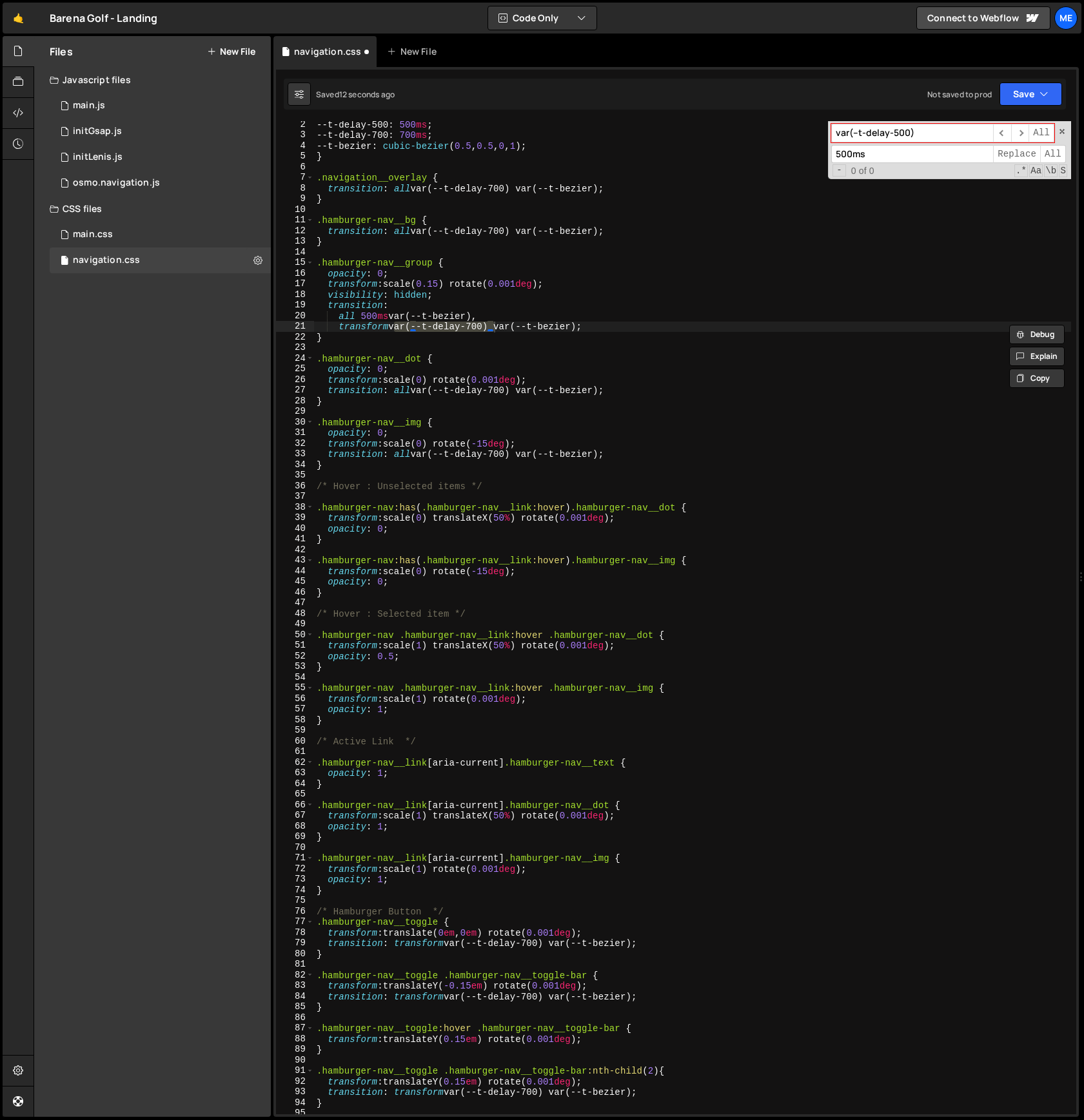
drag, startPoint x: 909, startPoint y: 137, endPoint x: 814, endPoint y: 130, distance: 95.3
click at [807, 128] on div "--t-delay-500 : 500 ms ; --t-delay-700 : 700 ms ; --t-bezier : cubic-bezier ( 0…" at bounding box center [693, 618] width 757 height 994
paste input "7"
type input "var(--t-delay-700)"
drag, startPoint x: 895, startPoint y: 157, endPoint x: 807, endPoint y: 153, distance: 88.1
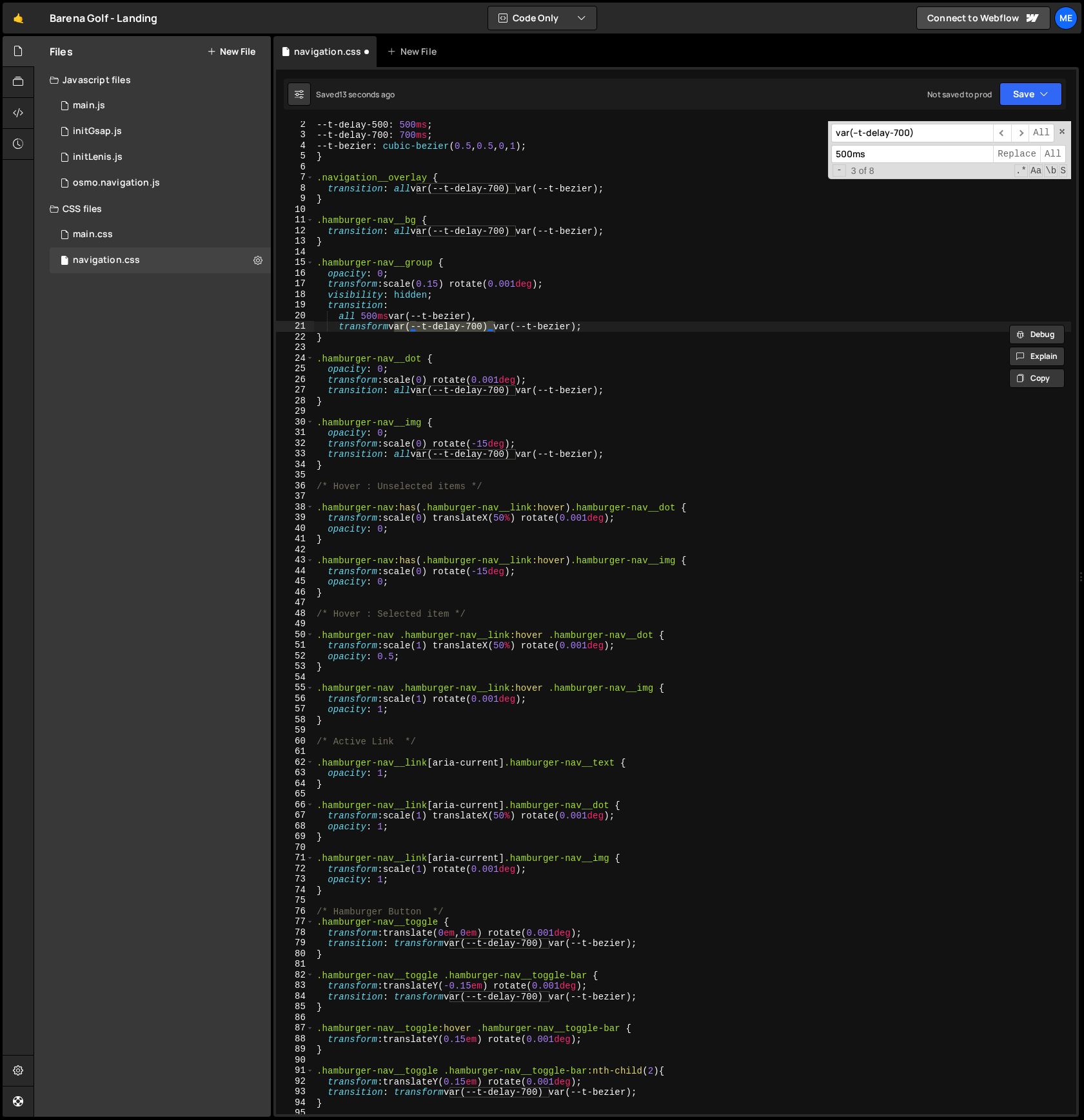
click at [807, 153] on div "--t-delay-500 : 500 ms ; --t-delay-700 : 700 ms ; --t-bezier : cubic-bezier ( 0…" at bounding box center [693, 618] width 757 height 994
type input "700ms"
click at [1060, 154] on span "All" at bounding box center [1053, 154] width 25 height 19
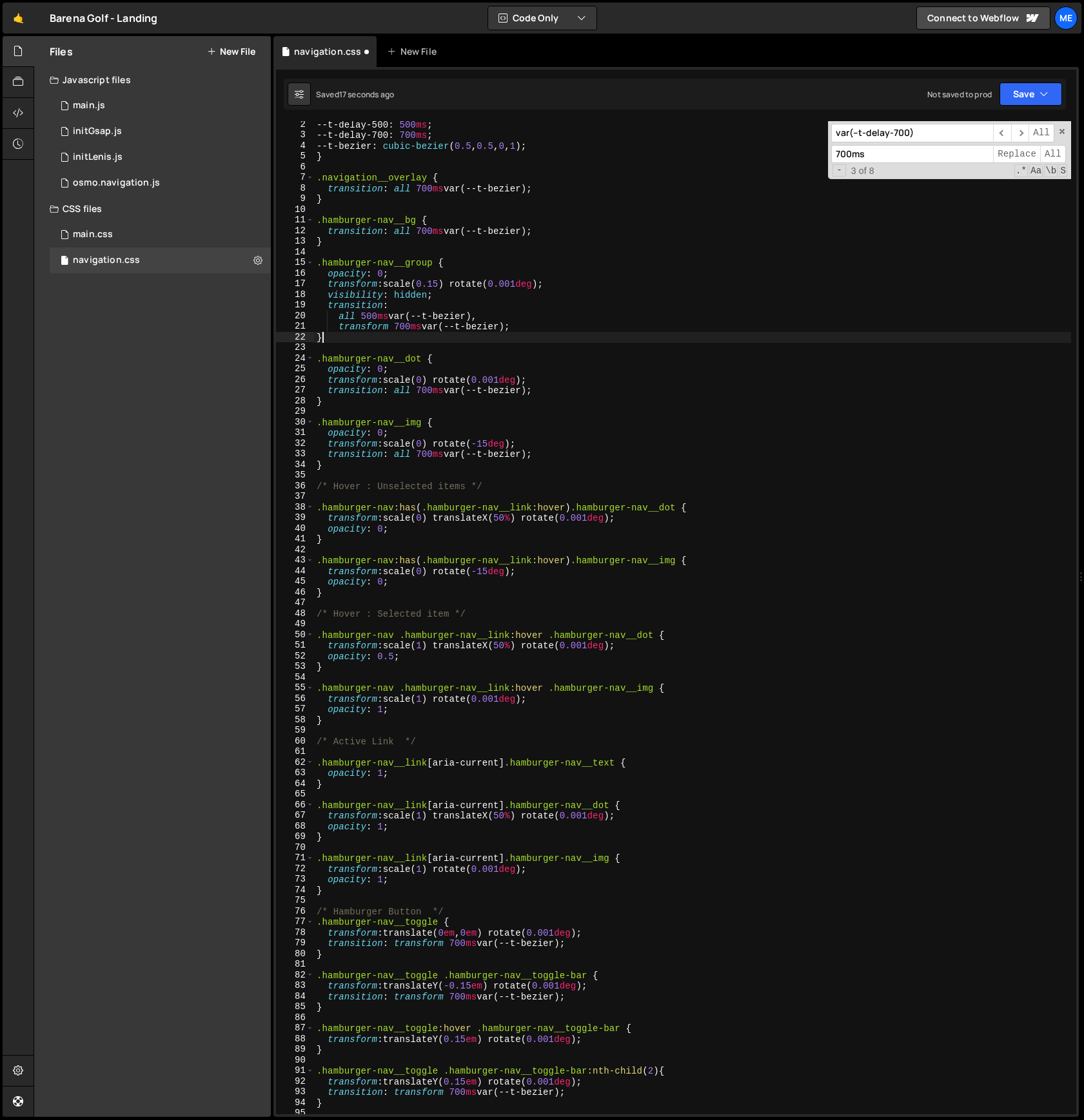
click at [613, 339] on div "--t-delay-500 : 500 ms ; --t-delay-700 : 700 ms ; --t-bezier : cubic-bezier ( 0…" at bounding box center [693, 627] width 757 height 1015
drag, startPoint x: 427, startPoint y: 327, endPoint x: 510, endPoint y: 330, distance: 83.1
click at [510, 330] on div "--t-delay-500 : 500 ms ; --t-delay-700 : 700 ms ; --t-bezier : cubic-bezier ( 0…" at bounding box center [693, 627] width 757 height 1015
type textarea "transform 700ms var(--t-bezier);"
drag, startPoint x: 591, startPoint y: 414, endPoint x: 582, endPoint y: 424, distance: 13.5
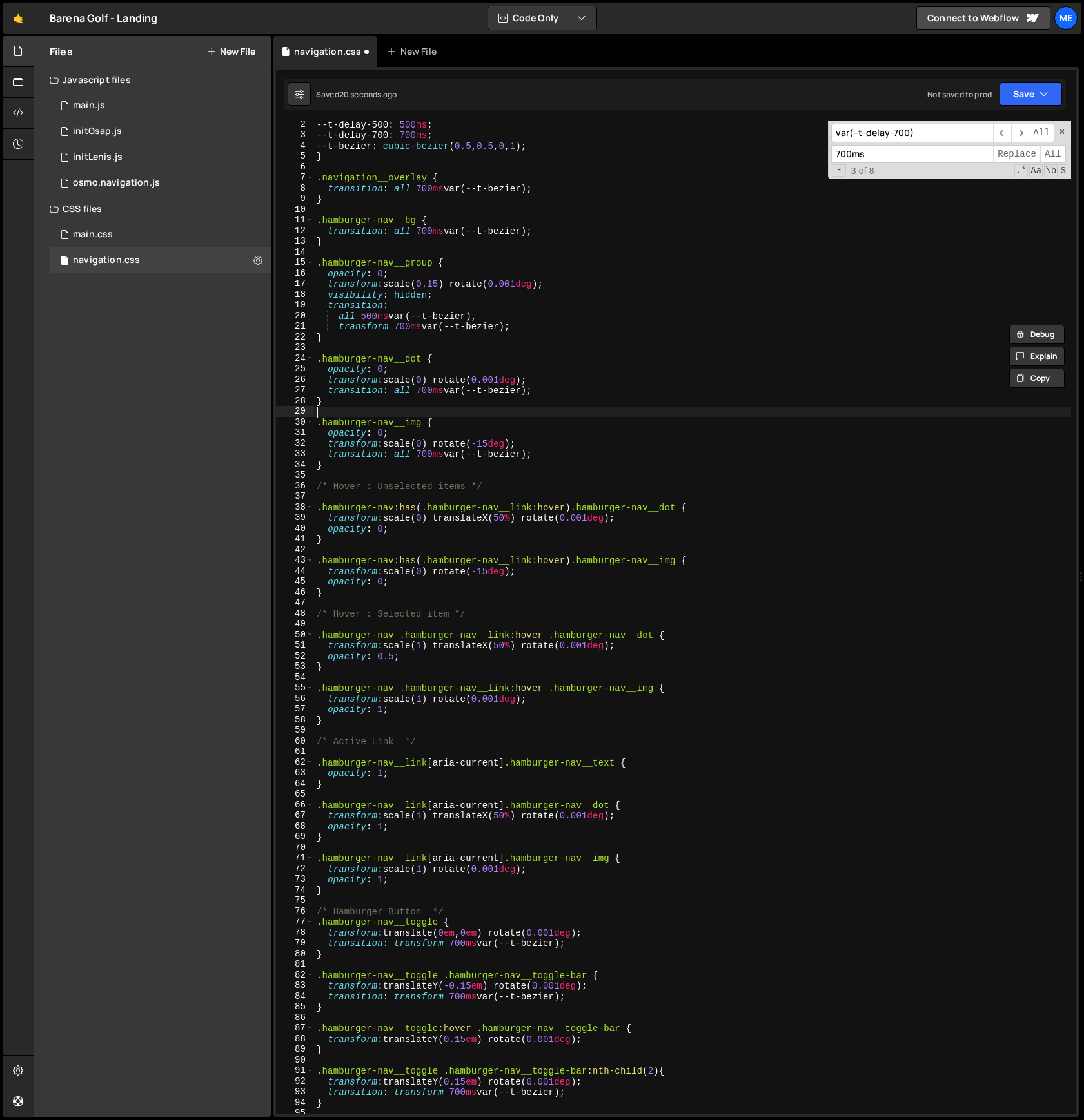
click at [590, 414] on div "--t-delay-500 : 500 ms ; --t-delay-700 : 700 ms ; --t-bezier : cubic-bezier ( 0…" at bounding box center [693, 627] width 757 height 1015
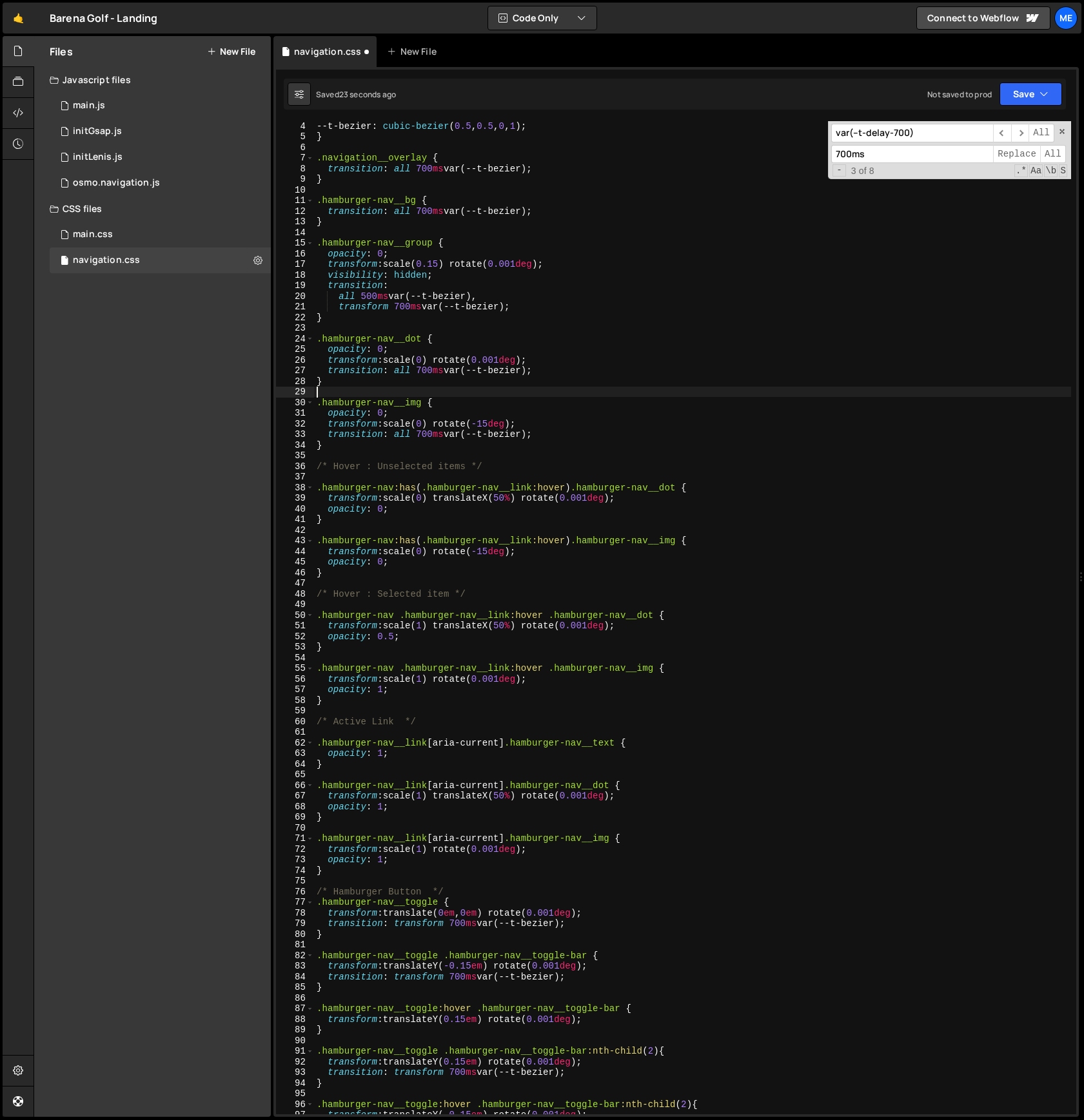
scroll to position [0, 0]
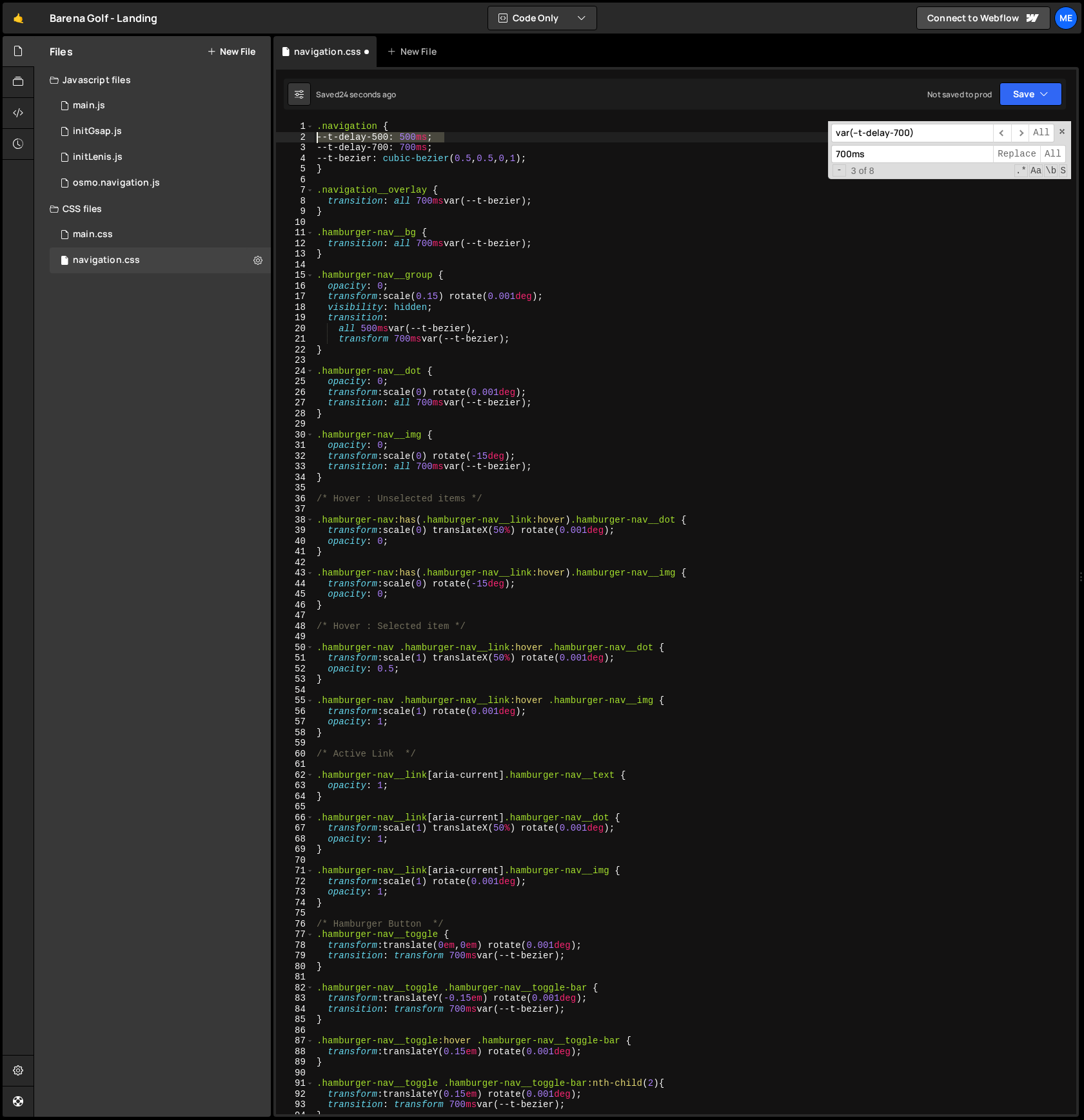
drag, startPoint x: 462, startPoint y: 142, endPoint x: 290, endPoint y: 136, distance: 172.1
click at [290, 136] on div "1 2 3 4 5 6 7 8 9 10 11 12 13 14 15 16 17 18 19 20 21 22 23 24 25 26 27 28 29 3…" at bounding box center [676, 618] width 800 height 994
drag, startPoint x: 316, startPoint y: 143, endPoint x: 275, endPoint y: 138, distance: 41.3
click at [275, 138] on div "1 Type cmd + s to save your Javascript file. הההההההההההההההההההההההההההההההההה…" at bounding box center [676, 592] width 806 height 1050
type textarea "--t-delay-500: 500ms; --t-delay-700: 700ms;"
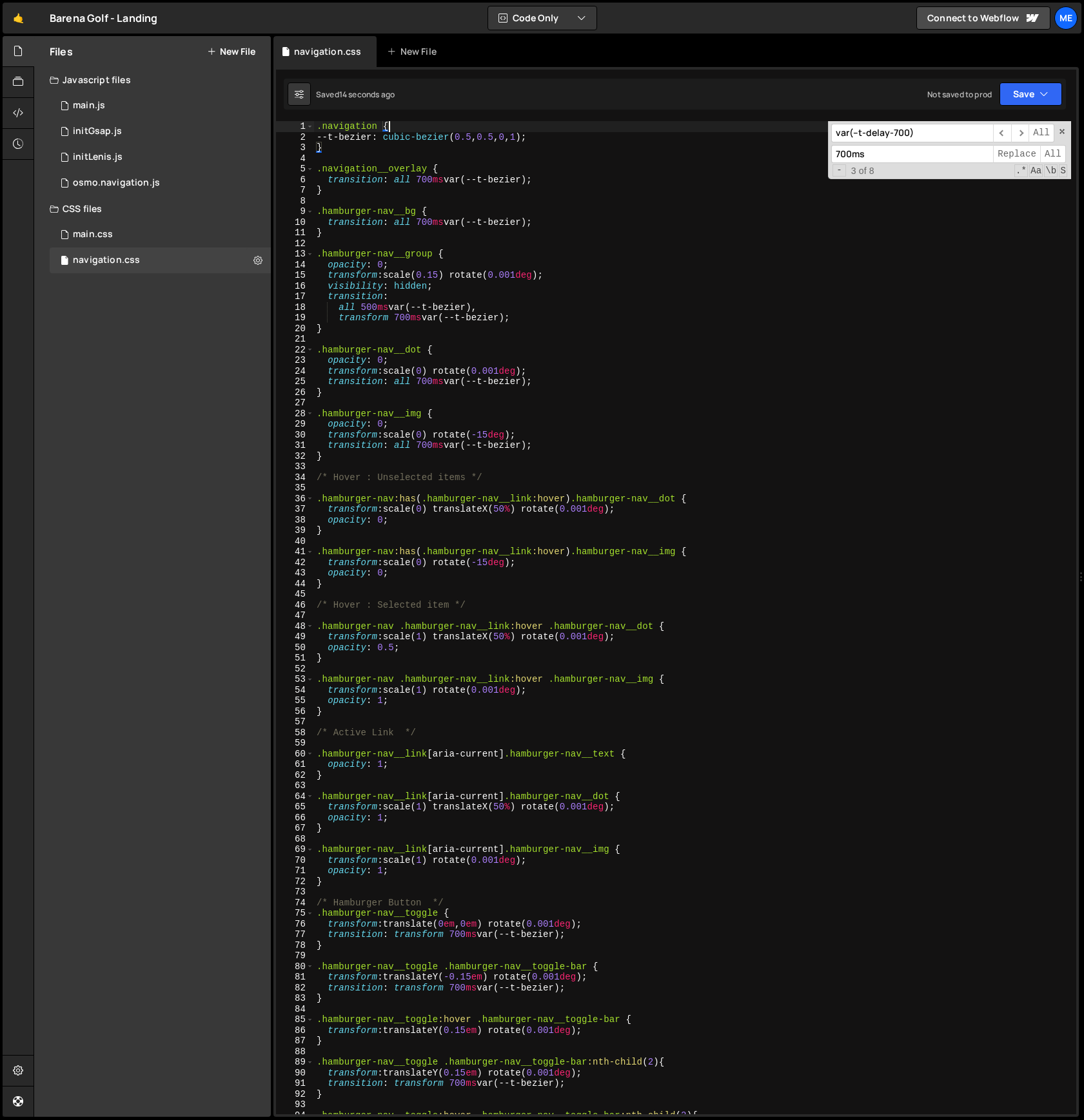
click at [484, 434] on div ".navigation { --t-bezier : cubic-bezier ( 0.5 , 0.5 , 0 , 1 ) ; } .navigation__…" at bounding box center [693, 629] width 757 height 1015
drag, startPoint x: 484, startPoint y: 562, endPoint x: 510, endPoint y: 573, distance: 28.2
click at [484, 562] on div ".navigation { --t-bezier : cubic-bezier ( 0.5 , 0.5 , 0 , 1 ) ; } .navigation__…" at bounding box center [693, 629] width 757 height 1015
drag, startPoint x: 326, startPoint y: 562, endPoint x: 527, endPoint y: 560, distance: 201.0
click at [527, 560] on div ".navigation { --t-bezier : cubic-bezier ( 0.5 , 0.5 , 0 , 1 ) ; } .navigation__…" at bounding box center [693, 629] width 757 height 1015
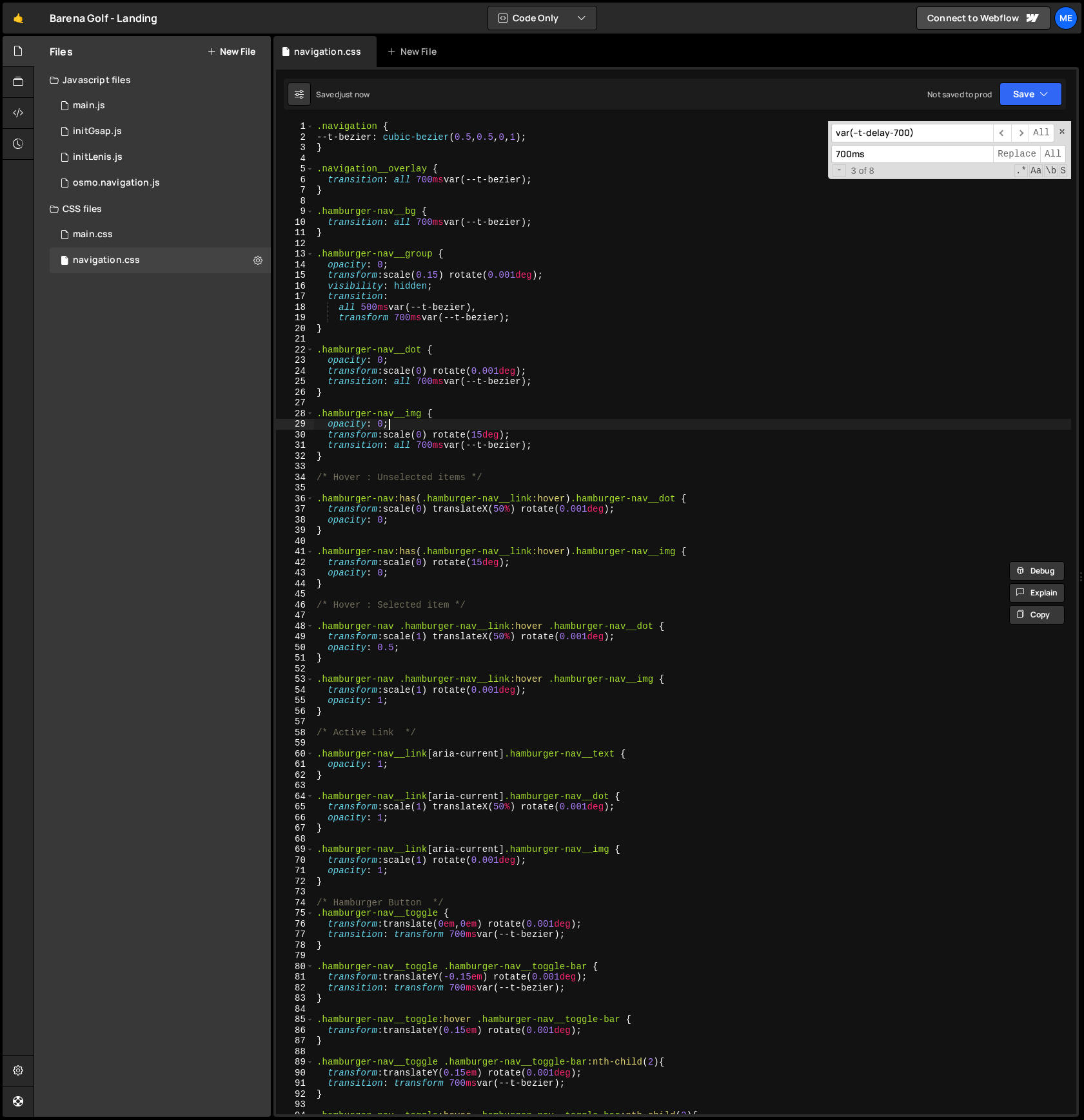
click at [517, 428] on div ".navigation { --t-bezier : cubic-bezier ( 0.5 , 0.5 , 0 , 1 ) ; } .navigation__…" at bounding box center [693, 629] width 757 height 1015
type textarea "opacity: 0;"
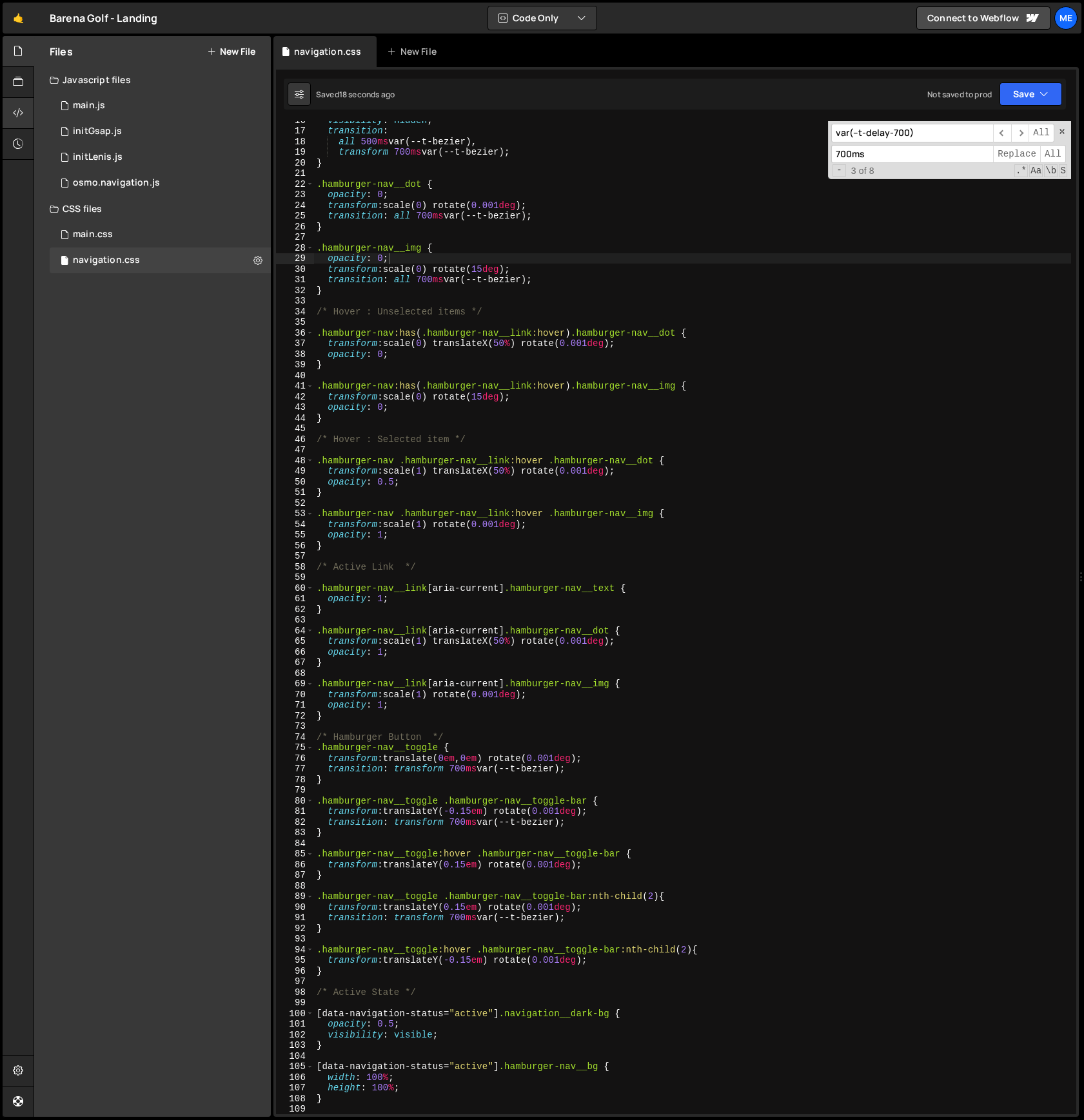
scroll to position [167, 0]
click at [462, 736] on div "visibility : hidden ; transition : all 500 ms var(--t-bezier), transform 700 ms…" at bounding box center [693, 621] width 757 height 1015
type textarea "/* Hamburger Button */"
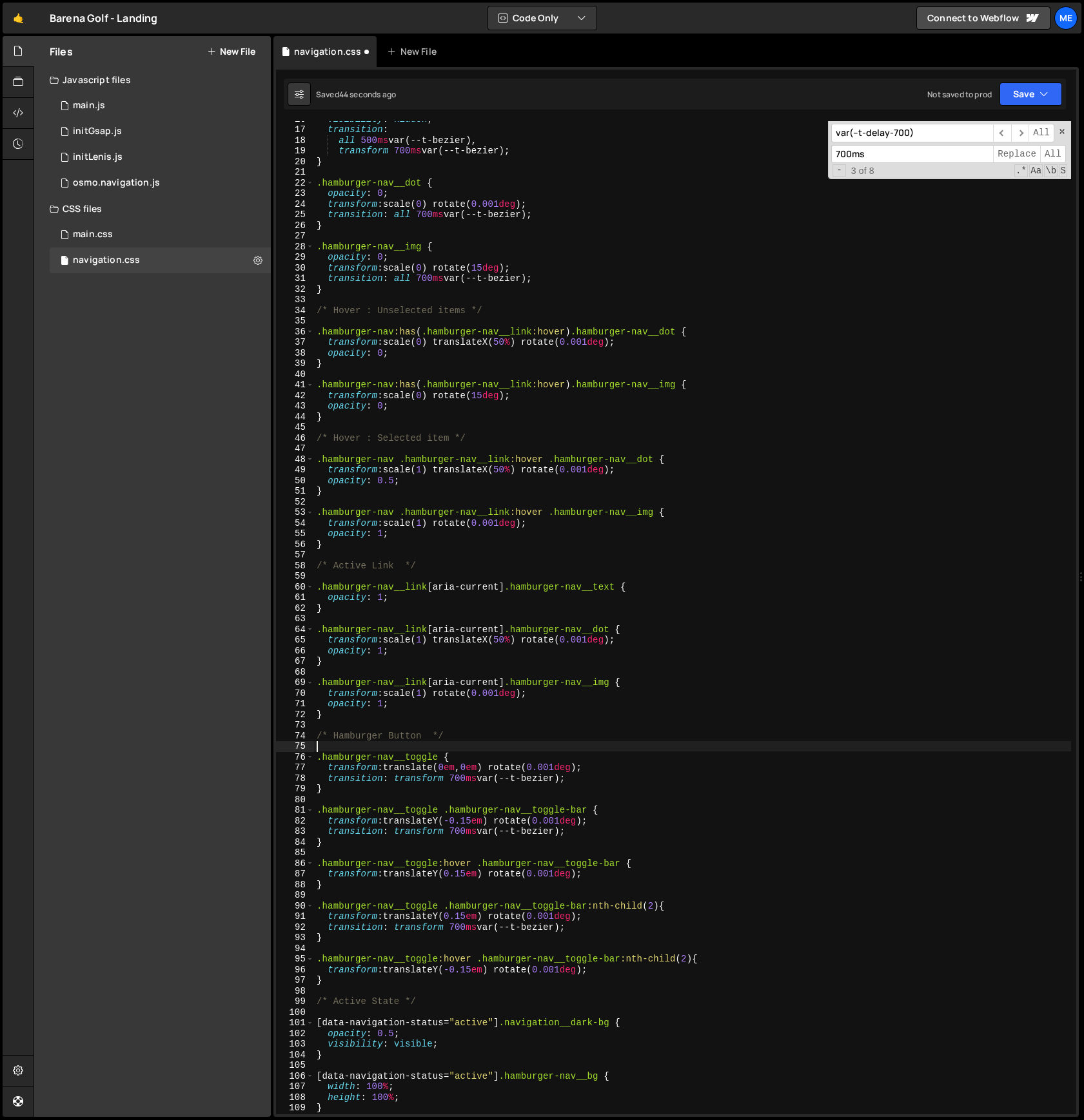
click at [371, 787] on div "visibility : hidden ; transition : all 500 ms var(--t-bezier), transform 700 ms…" at bounding box center [693, 621] width 757 height 1015
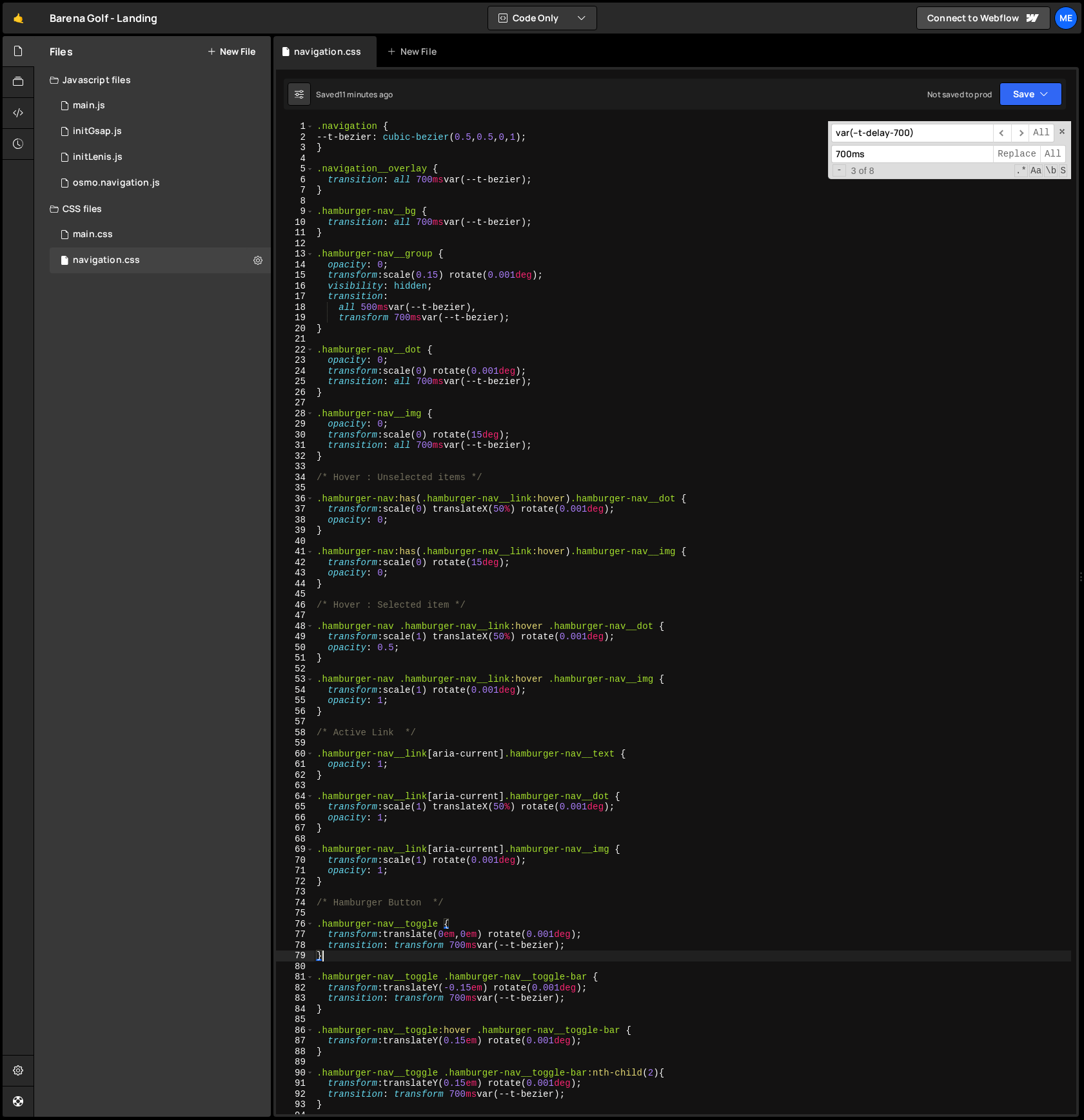
scroll to position [0, 0]
type textarea "}"
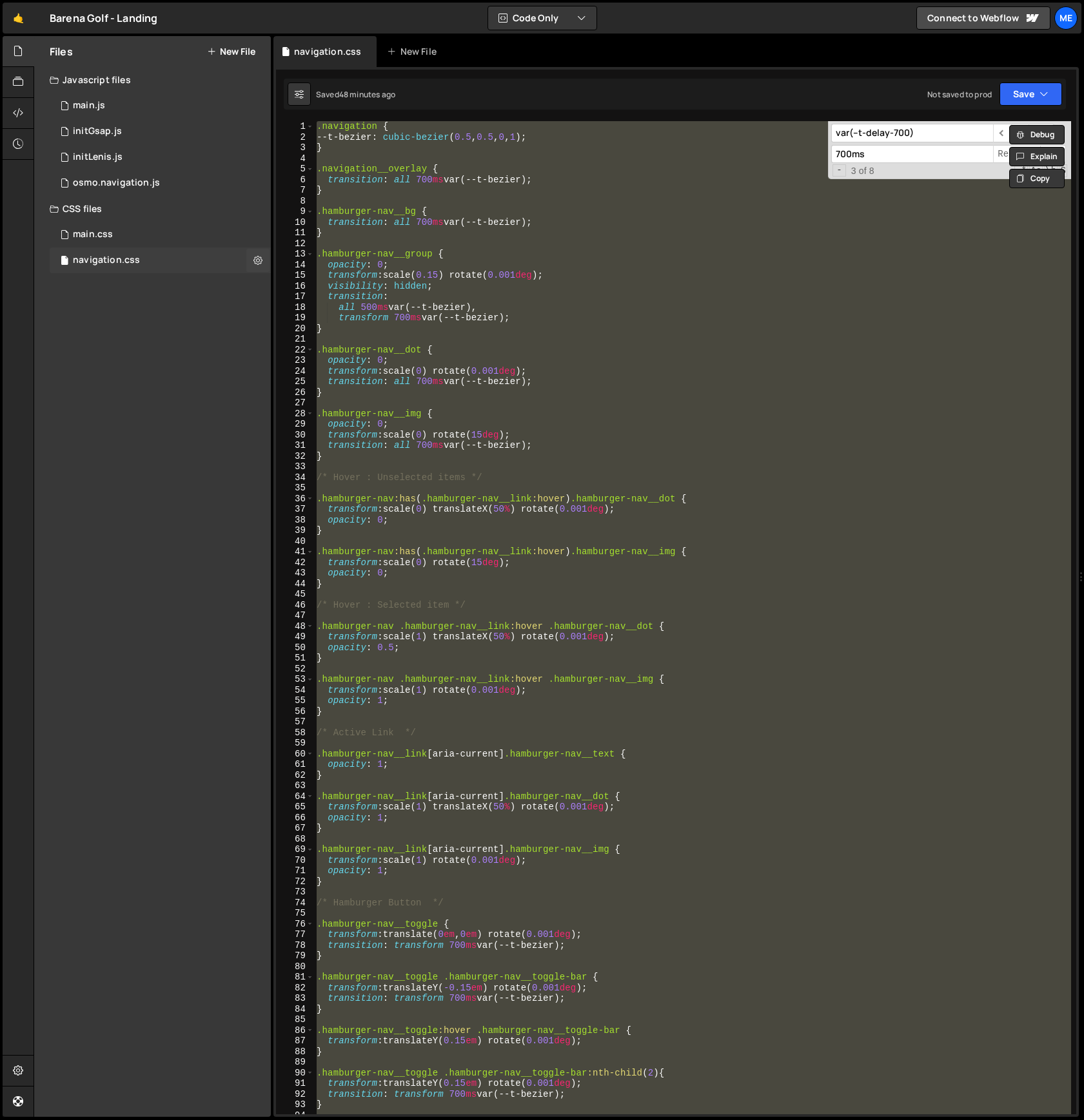
click at [146, 259] on div "navigation.css 0" at bounding box center [160, 260] width 222 height 25
click at [240, 49] on button "New File" at bounding box center [231, 52] width 48 height 10
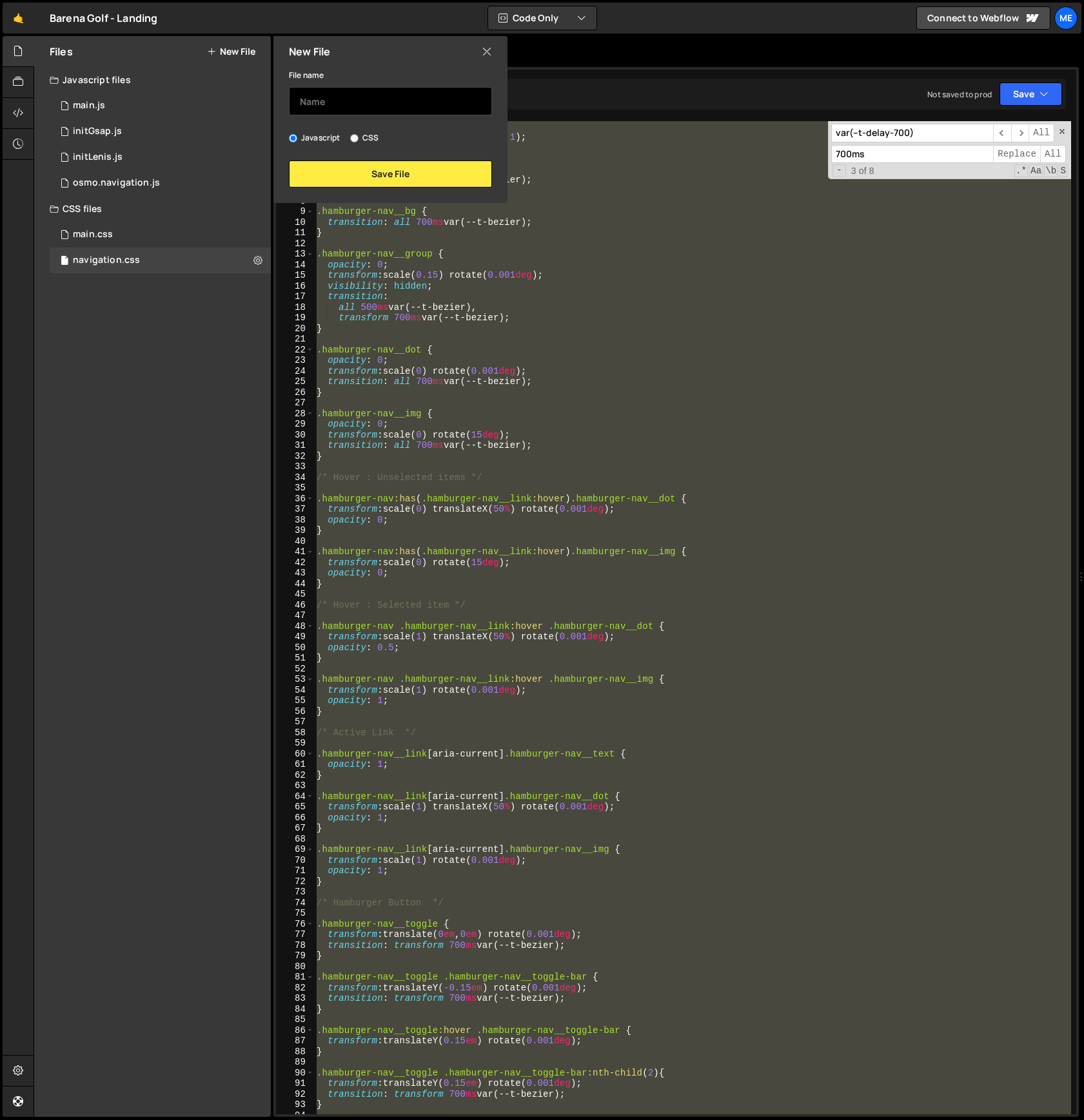
click at [318, 107] on input "text" at bounding box center [390, 101] width 203 height 28
type input "button"
click at [366, 137] on label "CSS" at bounding box center [364, 137] width 28 height 13
click at [358, 137] on input "CSS" at bounding box center [355, 138] width 8 height 8
radio input "true"
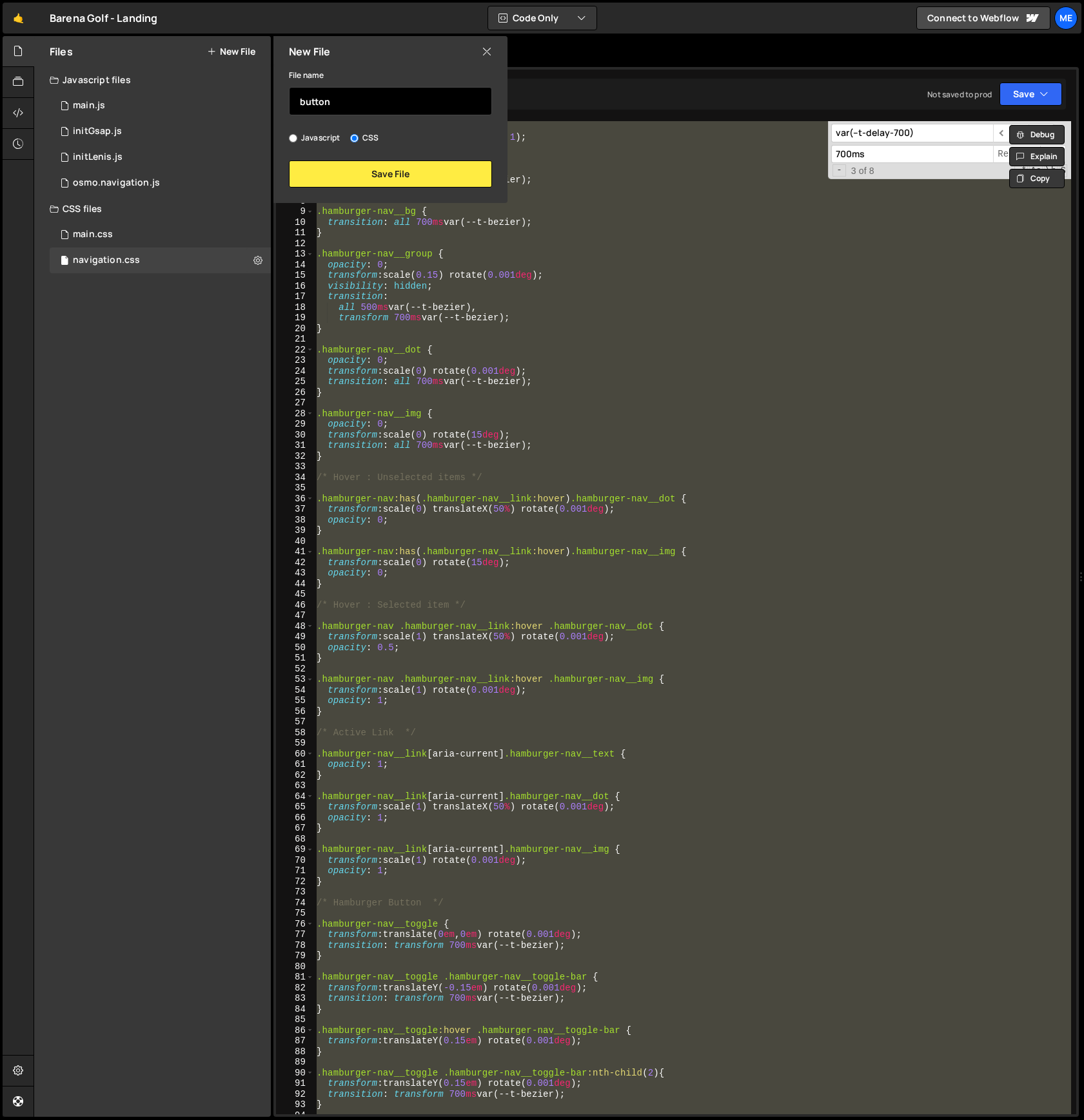
click at [351, 99] on input "button" at bounding box center [390, 101] width 203 height 28
type input "buttons"
click at [351, 175] on button "Save File" at bounding box center [390, 174] width 203 height 27
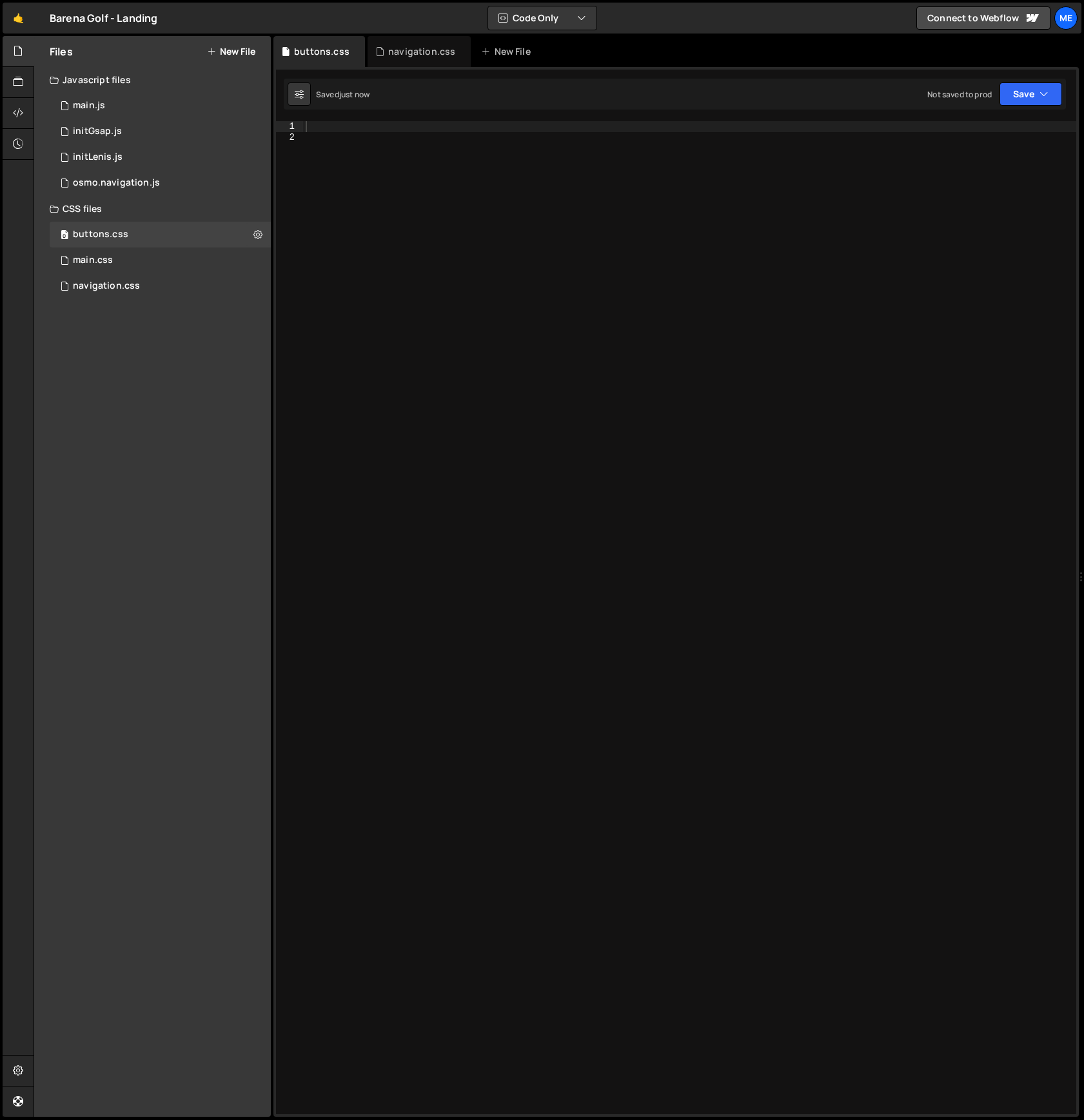
click at [348, 172] on div at bounding box center [689, 629] width 773 height 1015
paste textarea "}"
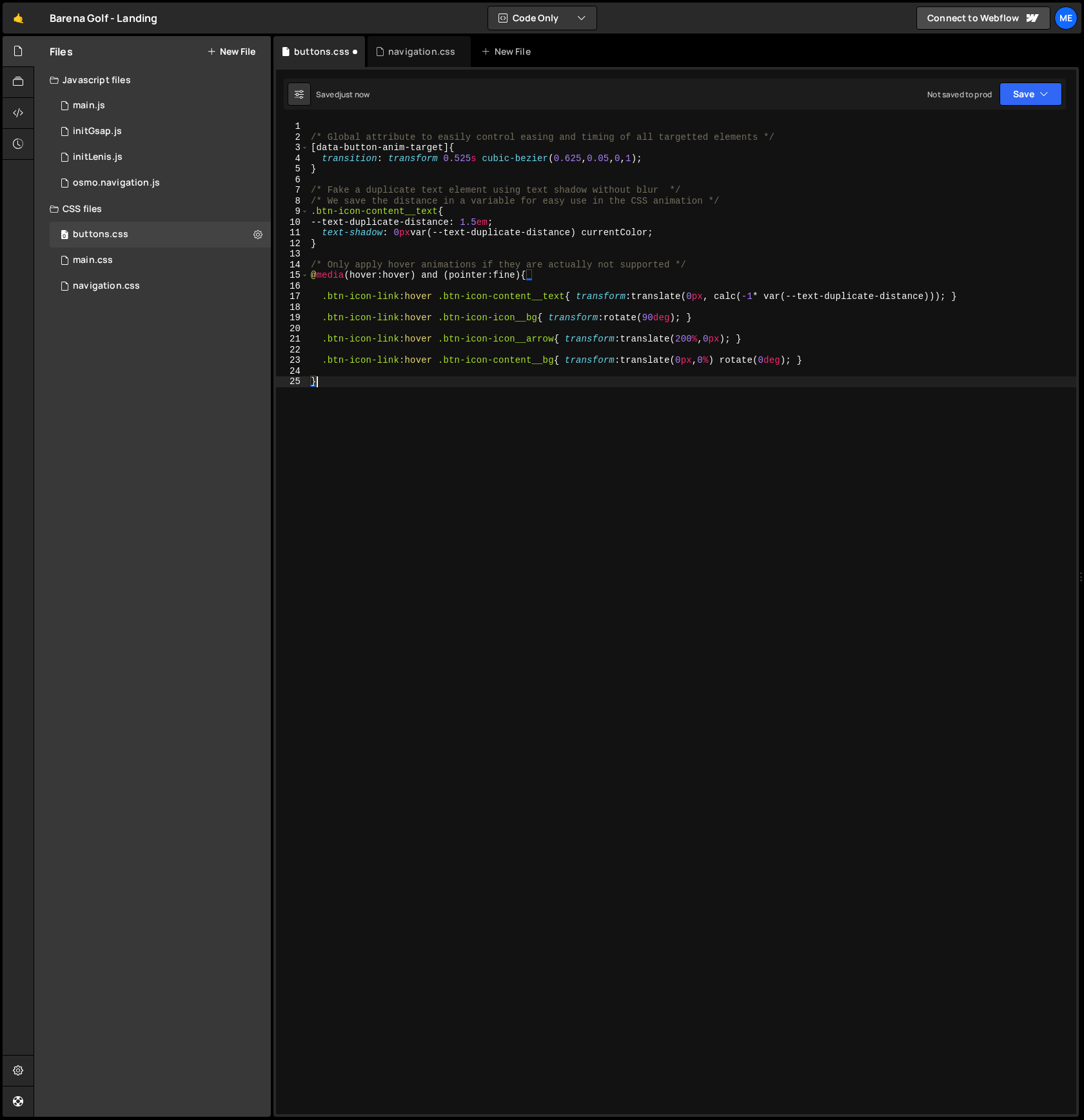
click at [831, 139] on div "/* Global attribute to easily control easing and timing of all targetted elemen…" at bounding box center [692, 629] width 768 height 1015
type textarea "/* Global attribute to easily control easing and timing of all targetted elemen…"
click at [110, 292] on div "navigation.css 0" at bounding box center [160, 286] width 222 height 25
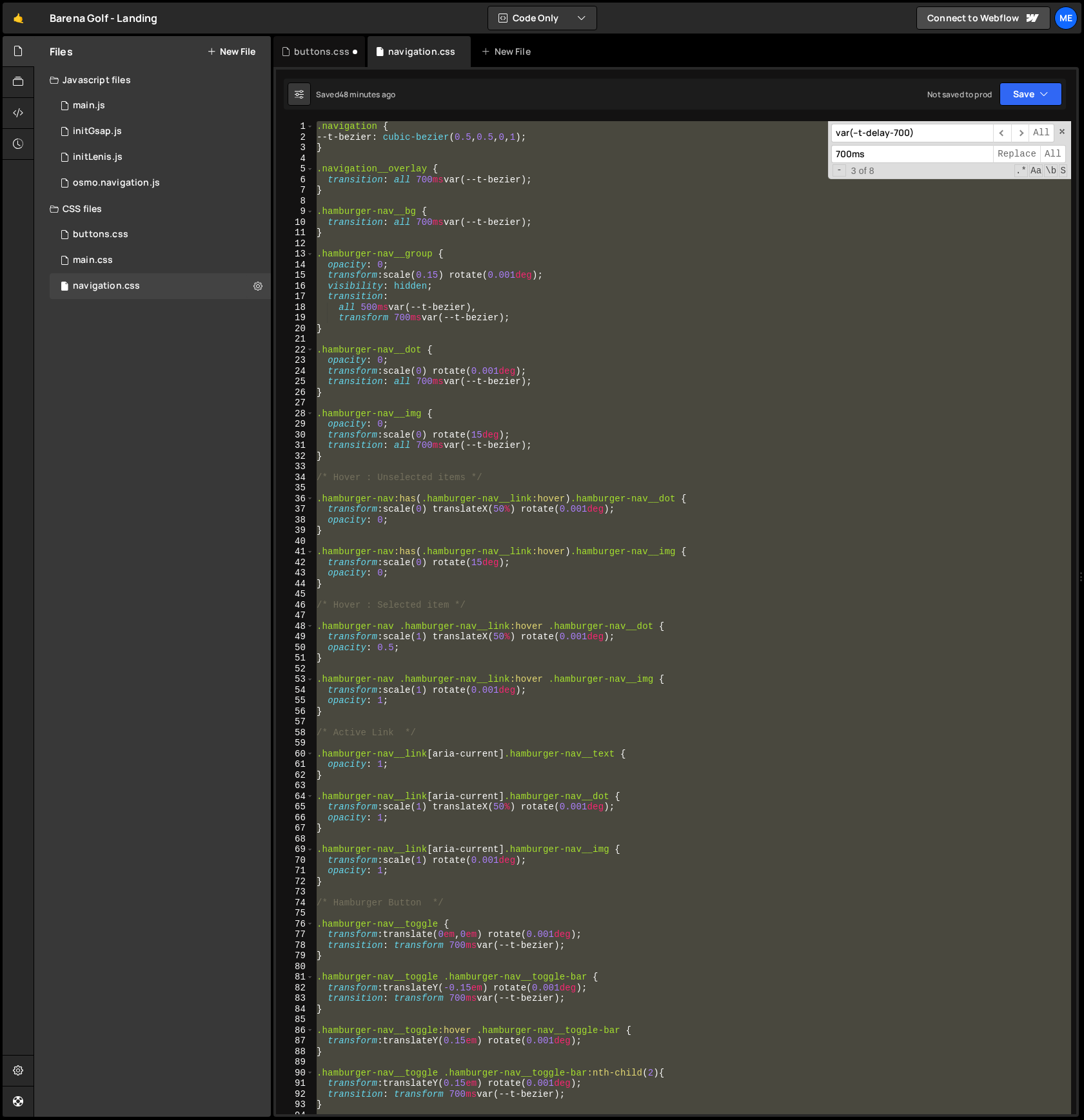
scroll to position [2, 0]
click at [587, 214] on div ".navigation { --t-bezier : cubic-bezier ( 0.5 , 0.5 , 0 , 1 ) ; } .navigation__…" at bounding box center [693, 618] width 757 height 994
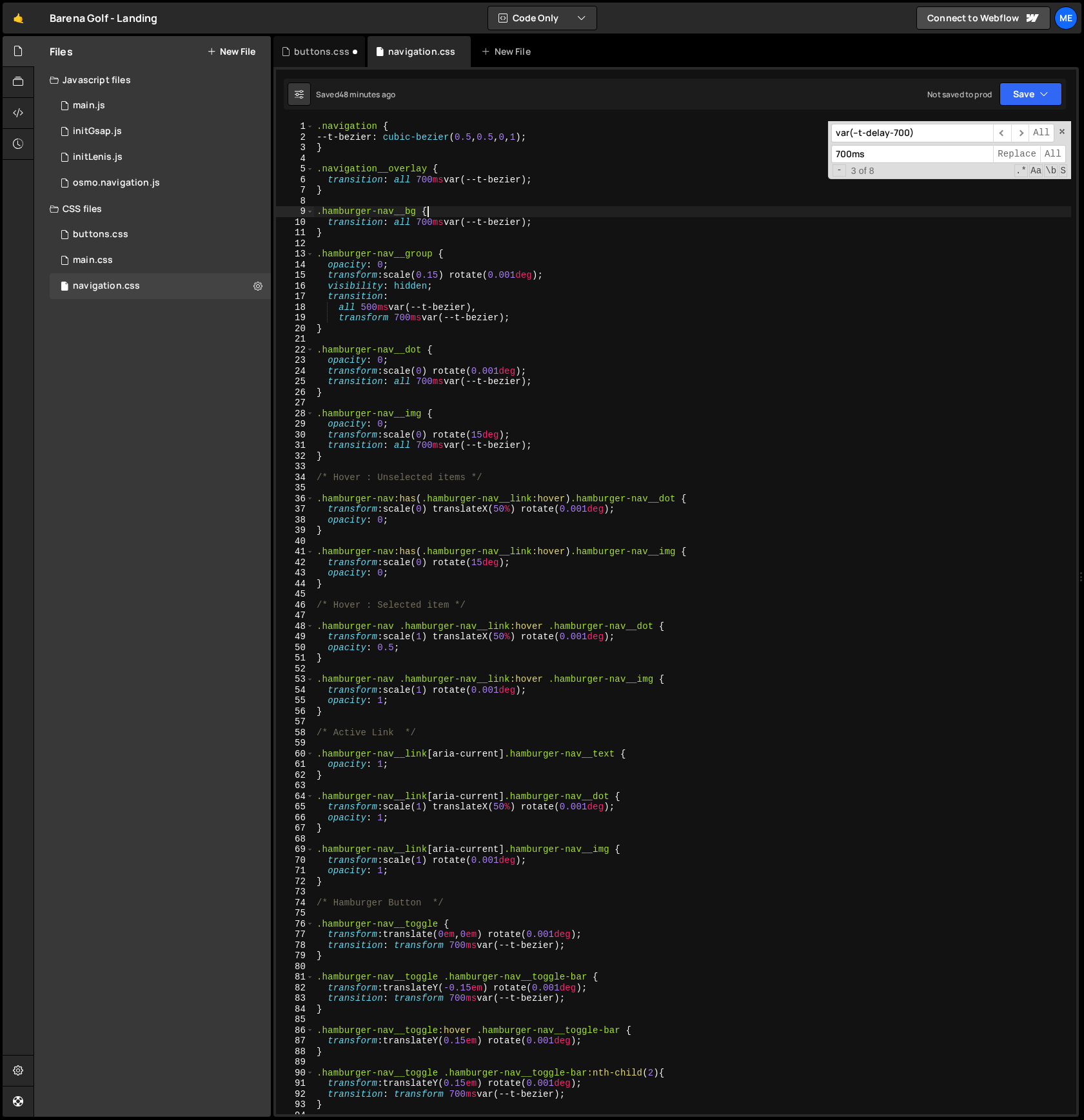
scroll to position [0, 0]
click at [541, 150] on div ".navigation { --t-bezier : cubic-bezier ( 0.5 , 0.5 , 0 , 1 ) ; } .navigation__…" at bounding box center [693, 629] width 757 height 1015
type textarea ".navigation {"
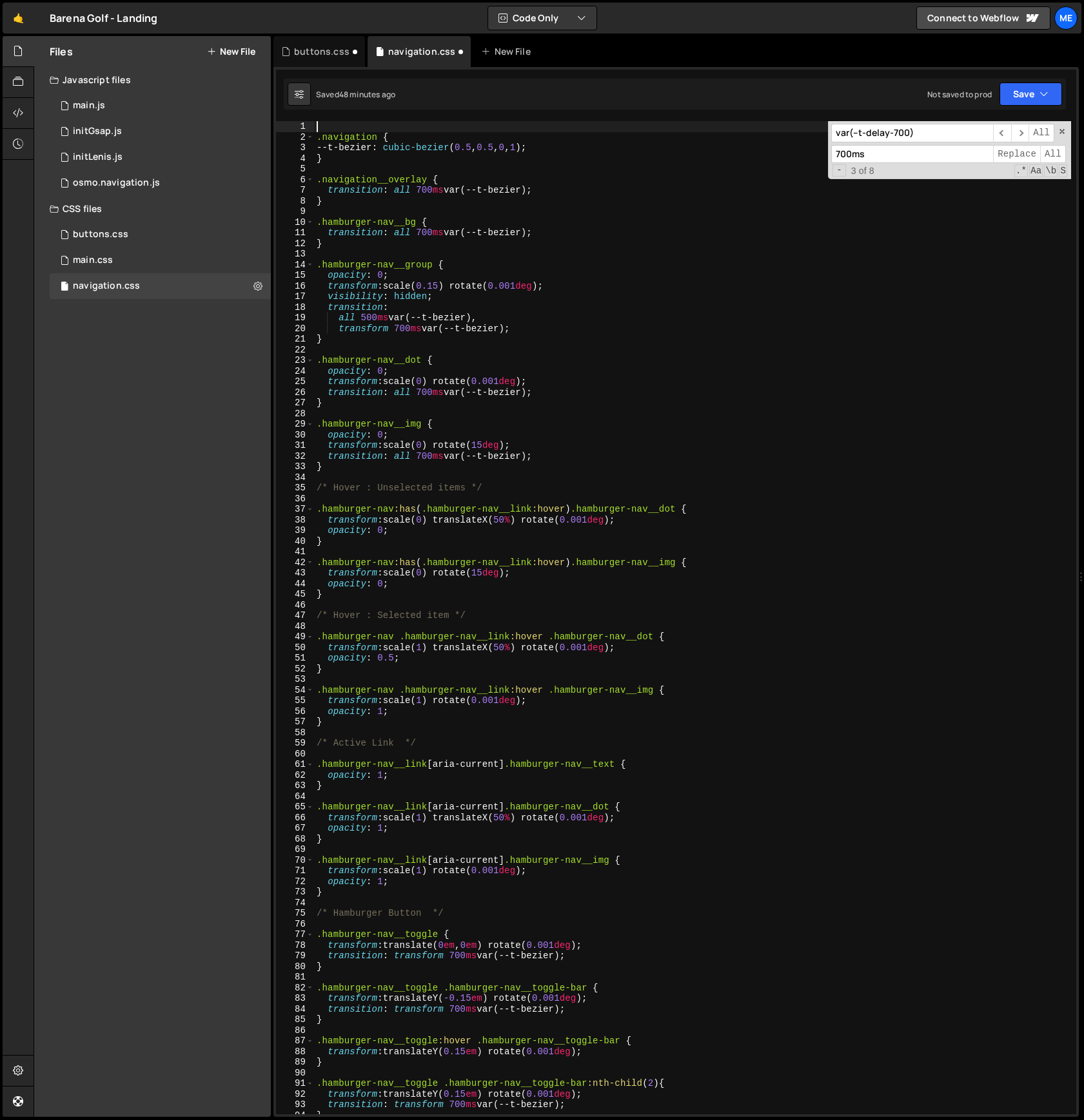
paste textarea "/* ---------- NAVIGATION ---------- */"
type textarea "/* ---------- NAVIGATION ---------- */"
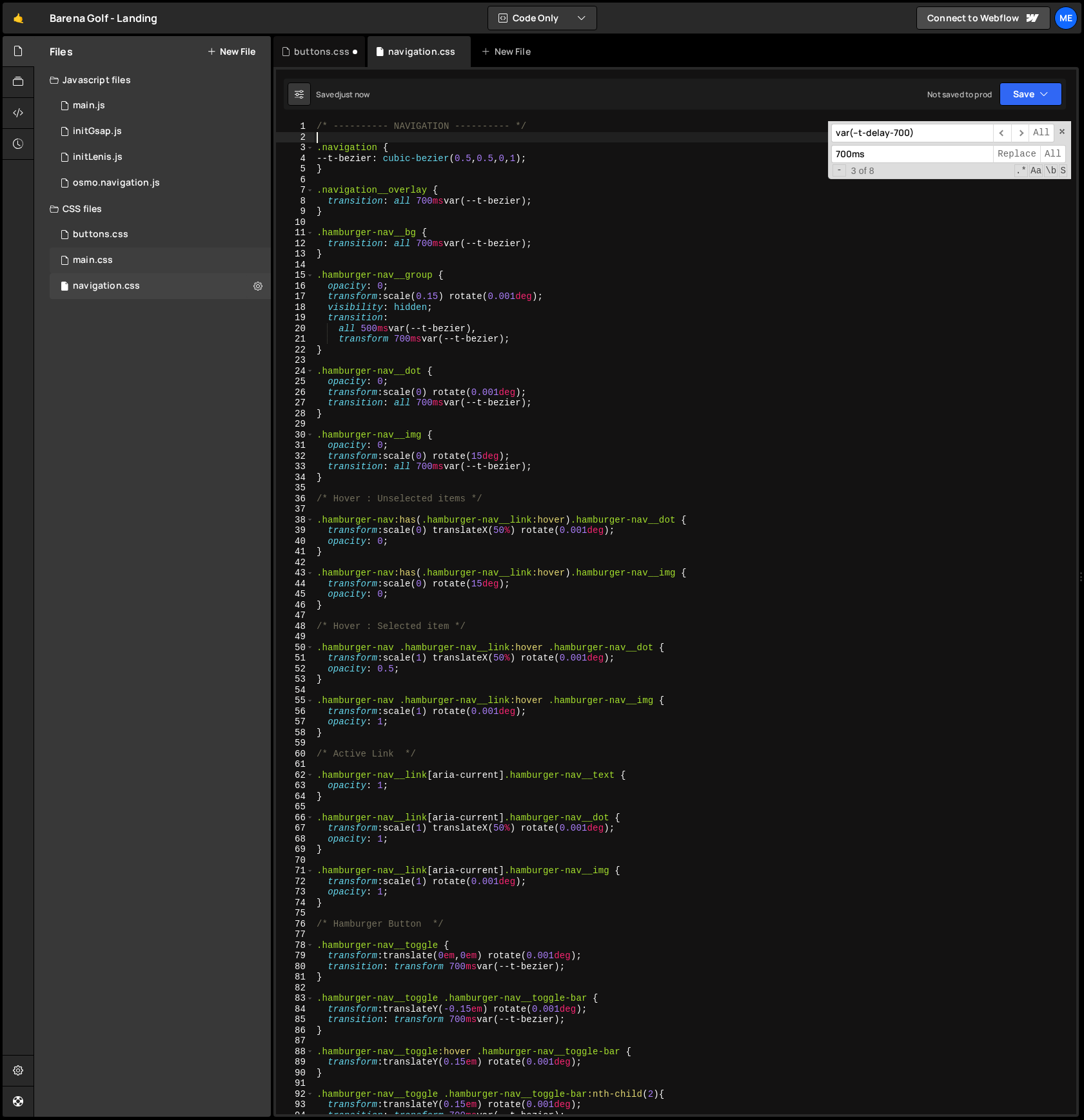
click at [154, 258] on div "main.css 0" at bounding box center [160, 260] width 222 height 25
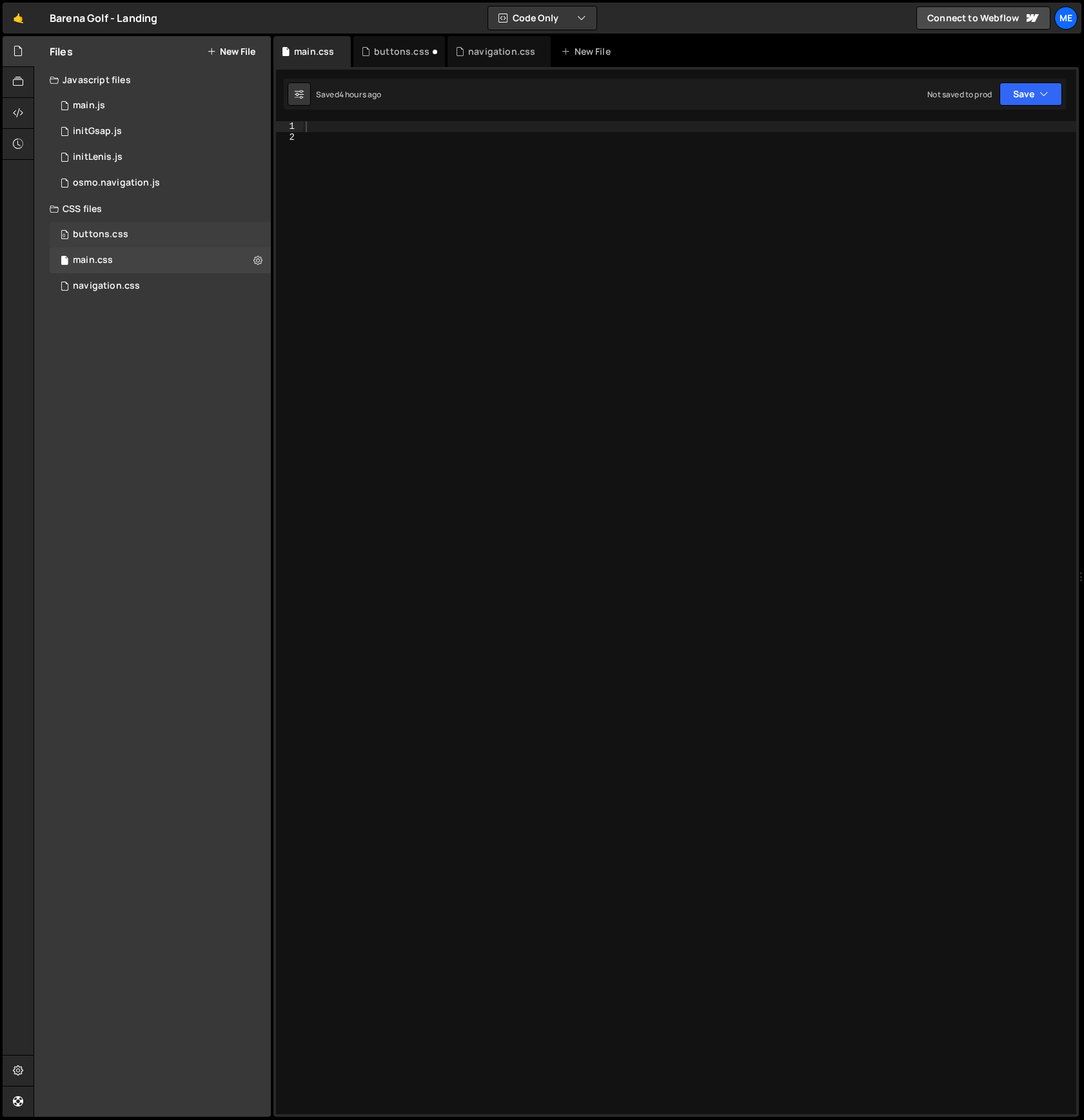
click at [157, 237] on div "0 buttons.css 0" at bounding box center [160, 234] width 222 height 25
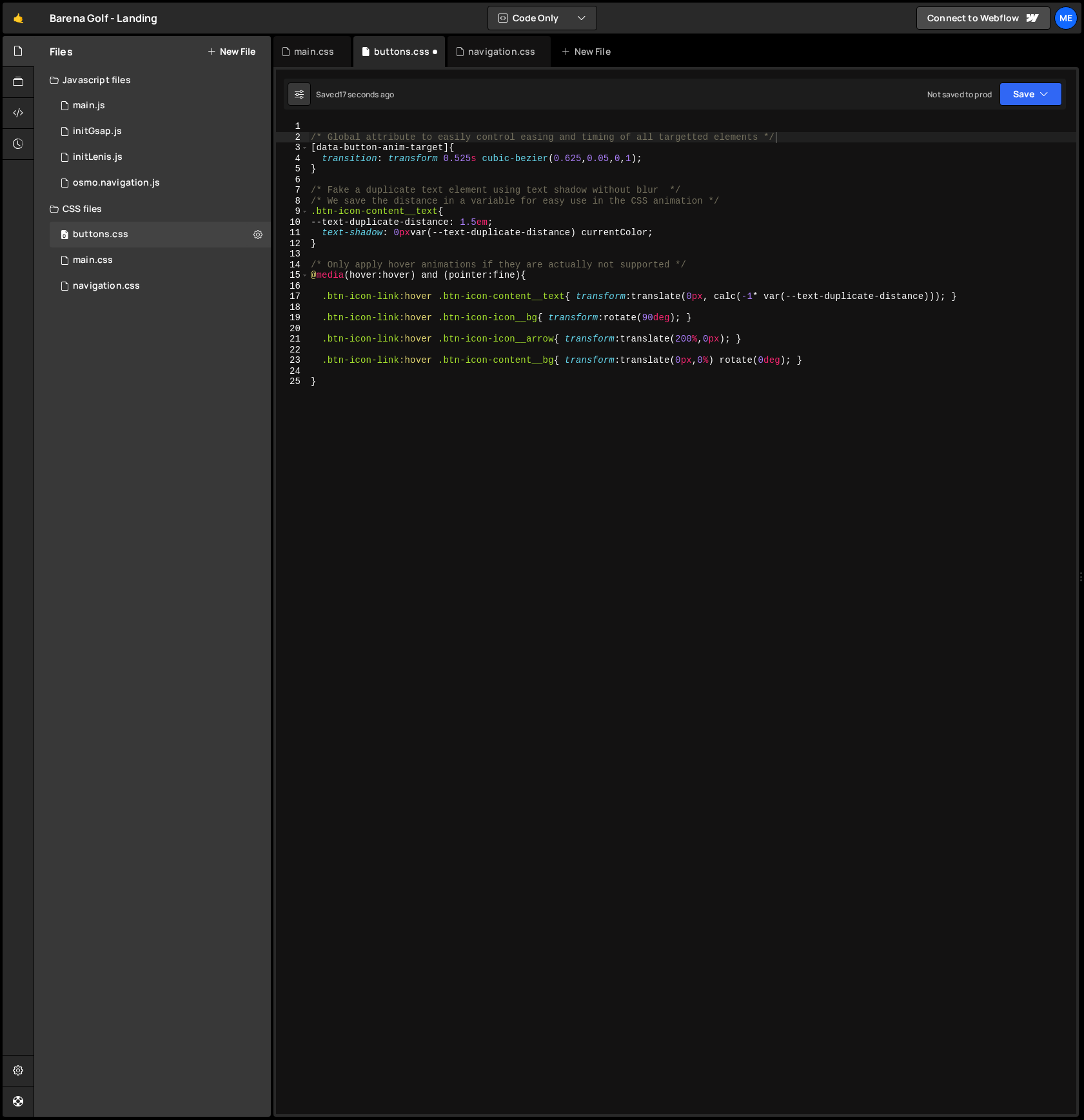
click at [385, 127] on div "/* Global attribute to easily control easing and timing of all targetted elemen…" at bounding box center [692, 629] width 768 height 1015
paste textarea "/* ---------- NAVIGATION ---------- */"
click at [395, 126] on div "/* ---------- NAVIGATION ---------- */ /* Global attribute to easily control ea…" at bounding box center [692, 629] width 768 height 1015
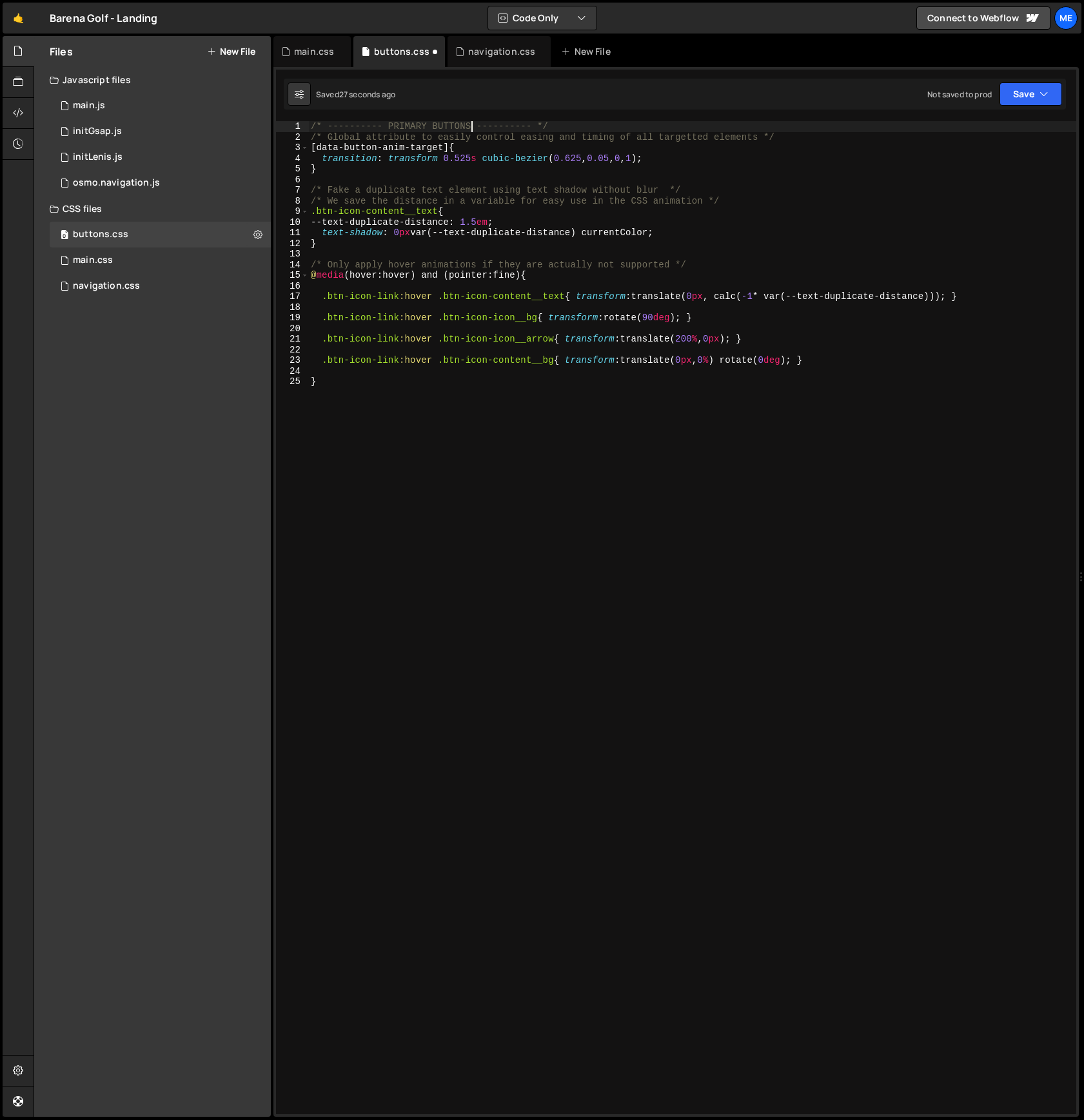
type textarea "/* ---------- PRIMARY BUTTONS ---------- */"
click at [578, 120] on div "1 Type cmd + s to save your Javascript file. הההההההההההההההההההההההההההההההההה…" at bounding box center [676, 592] width 806 height 1050
click at [564, 124] on div "/* ---------- PRIMARY BUTTONS ---------- */ /* Global attribute to easily contr…" at bounding box center [692, 629] width 768 height 1015
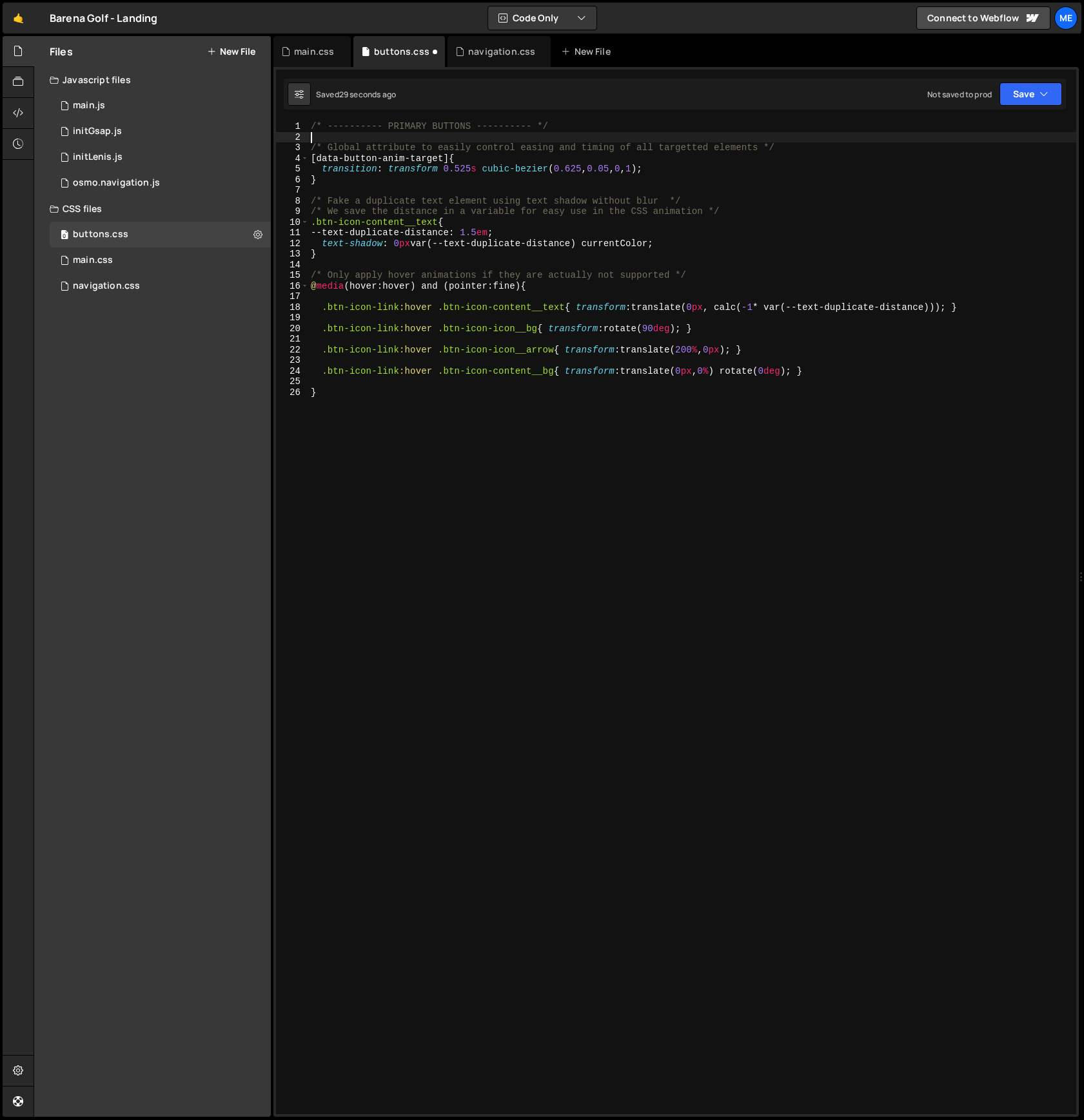
scroll to position [0, 0]
drag, startPoint x: 767, startPoint y: 148, endPoint x: 296, endPoint y: 148, distance: 471.0
click at [297, 148] on div "1 2 3 4 5 6 7 8 9 10 11 12 13 14 15 16 17 18 19 20 21 22 23 24 25 26 /* -------…" at bounding box center [676, 618] width 800 height 994
type textarea "/* Global attribute to easily control easing and timing of all targetted elemen…"
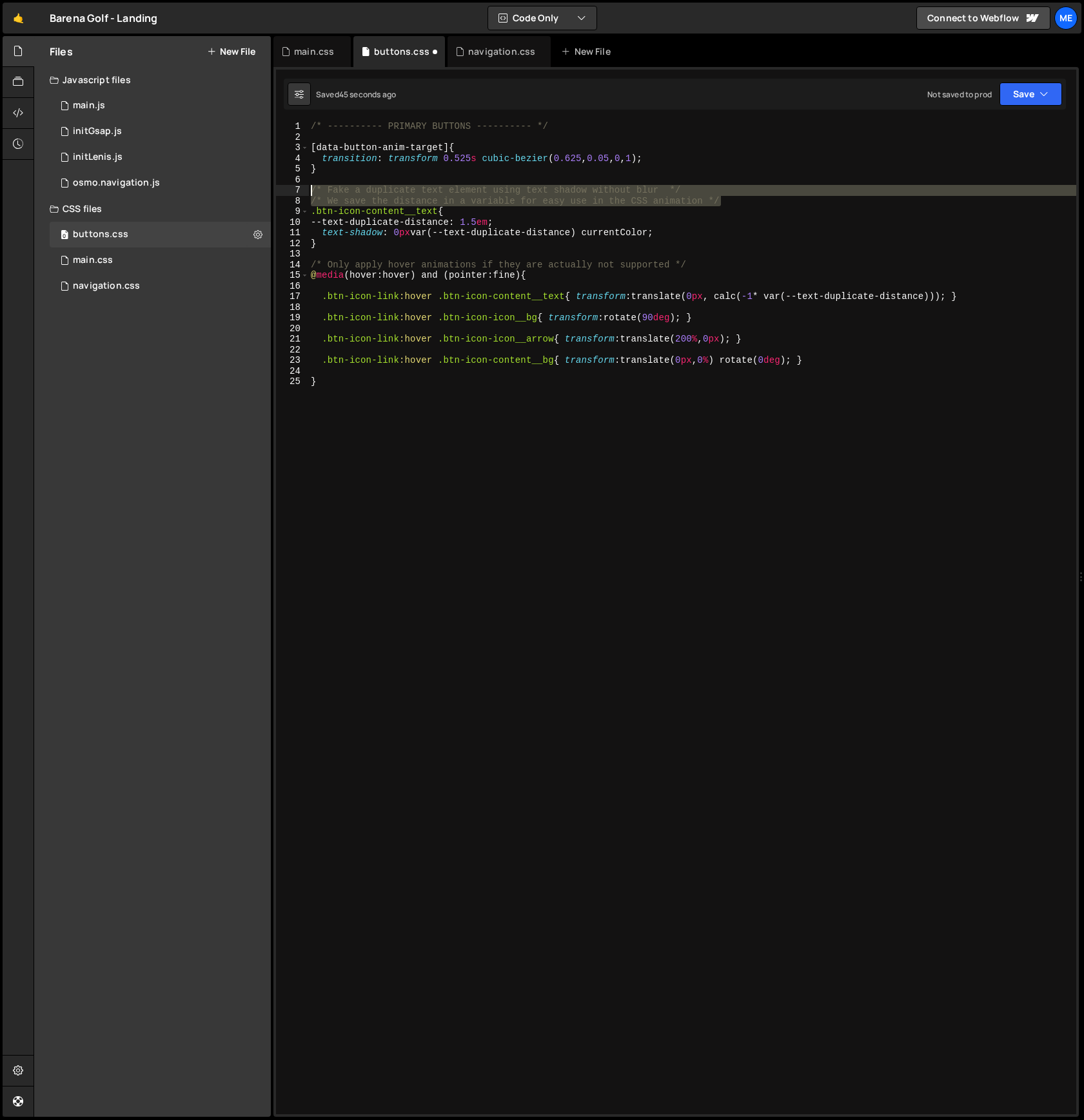
drag, startPoint x: 717, startPoint y: 199, endPoint x: 283, endPoint y: 190, distance: 434.1
click at [283, 190] on div "1 2 3 4 5 6 7 8 9 10 11 12 13 14 15 16 17 18 19 20 21 22 23 24 25 /* ----------…" at bounding box center [676, 618] width 800 height 994
type textarea "/* Fake a duplicate text element using text shadow without blur */ /* We save t…"
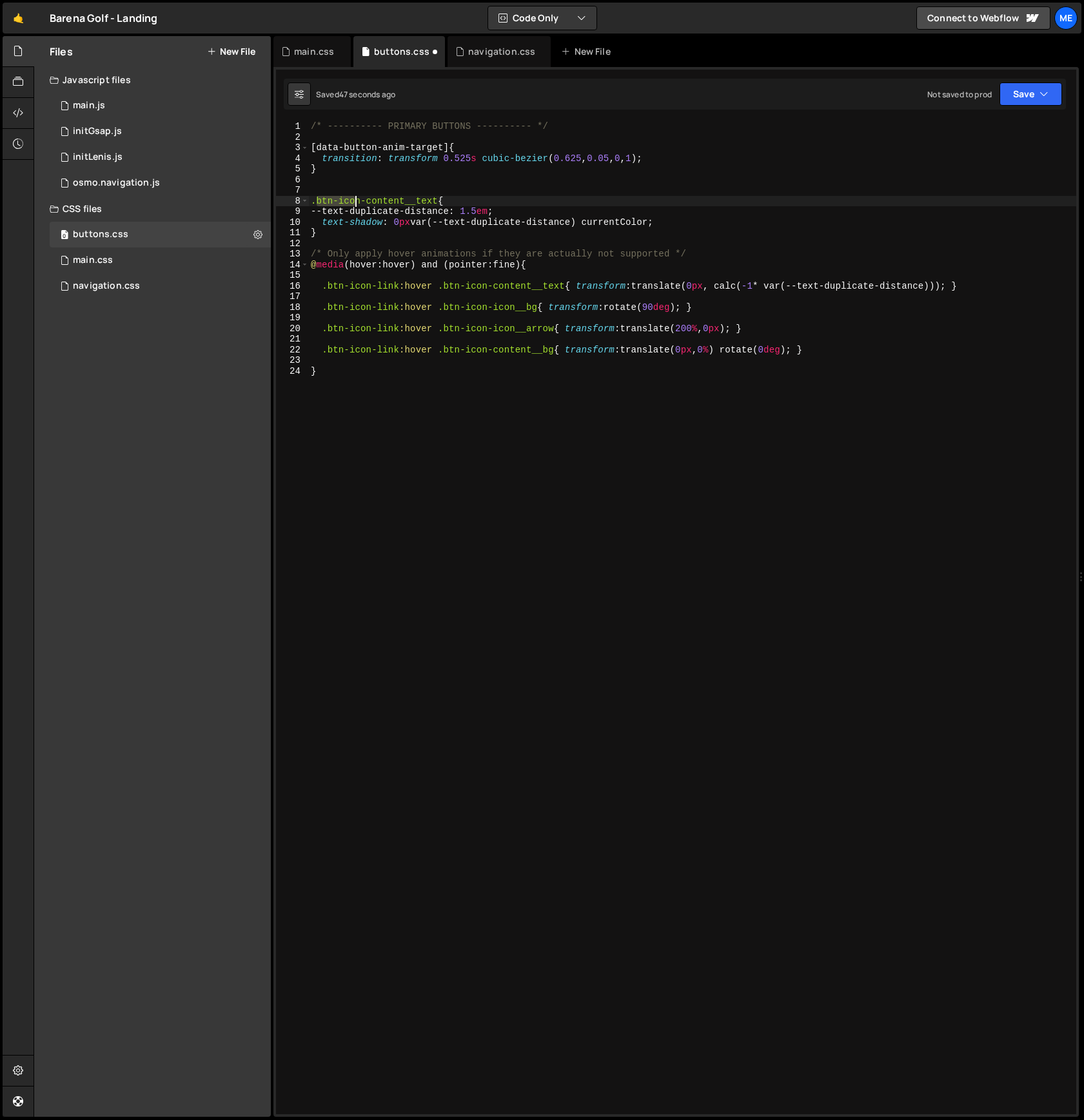
drag, startPoint x: 314, startPoint y: 200, endPoint x: 362, endPoint y: 199, distance: 48.0
click at [357, 199] on div "/* ---------- PRIMARY BUTTONS ---------- */ [ data-button-anim-target ] { trans…" at bounding box center [692, 629] width 768 height 1015
click at [362, 199] on div "/* ---------- PRIMARY BUTTONS ---------- */ [ data-button-anim-target ] { trans…" at bounding box center [692, 629] width 768 height 1015
click at [406, 202] on div "/* ---------- PRIMARY BUTTONS ---------- */ [ data-button-anim-target ] { trans…" at bounding box center [692, 629] width 768 height 1015
drag, startPoint x: 406, startPoint y: 199, endPoint x: 318, endPoint y: 200, distance: 88.0
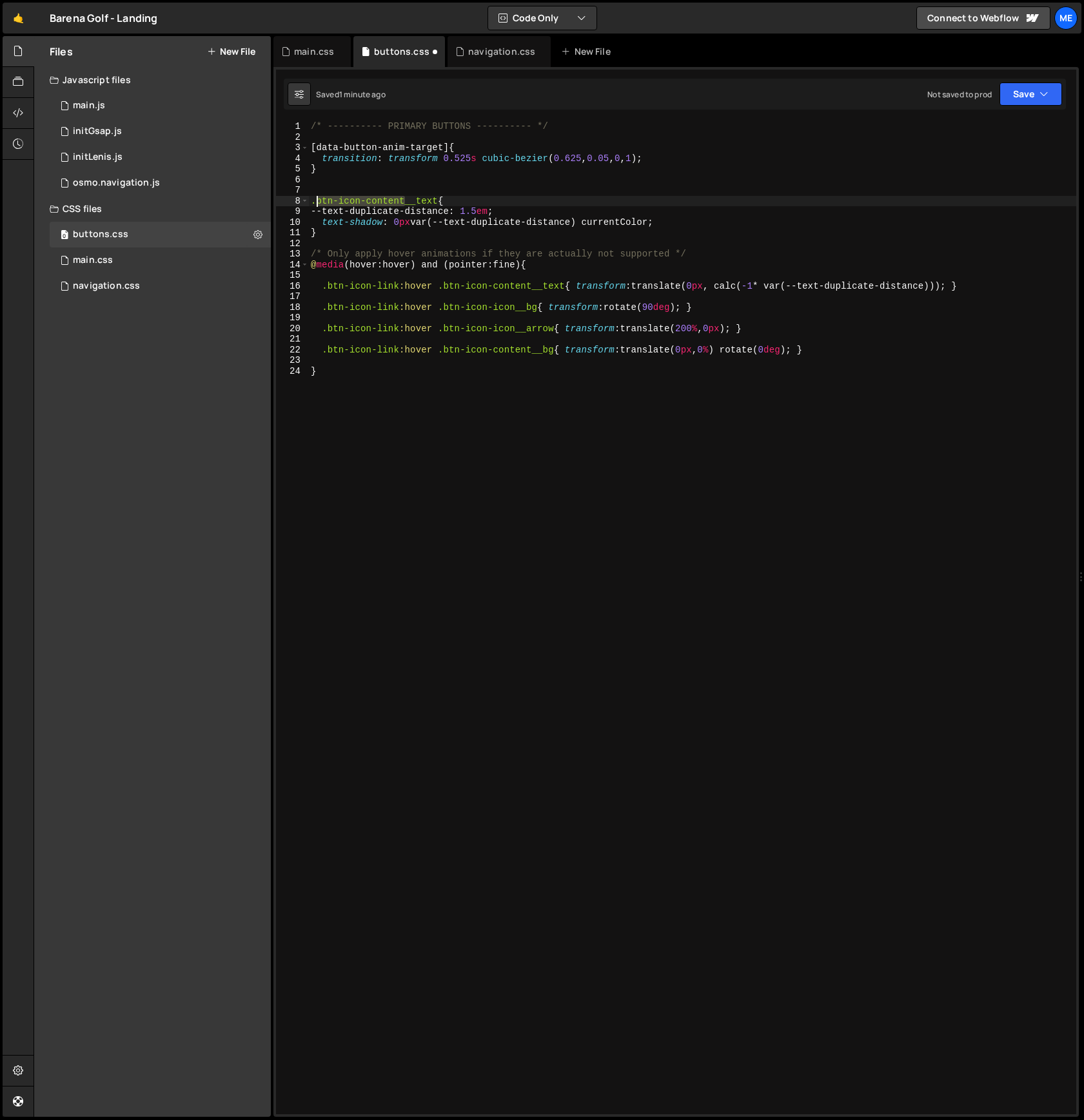
click at [318, 200] on div "/* ---------- PRIMARY BUTTONS ---------- */ [ data-button-anim-target ] { trans…" at bounding box center [692, 629] width 768 height 1015
drag, startPoint x: 371, startPoint y: 251, endPoint x: 691, endPoint y: 250, distance: 320.0
click at [664, 248] on div ".button-primary__text{ 1 2 3 4 5 6 7 8 9 10 11 12 13 14 15 16 17 18 19 20 21 22…" at bounding box center [676, 618] width 800 height 994
drag, startPoint x: 710, startPoint y: 251, endPoint x: 336, endPoint y: 250, distance: 374.0
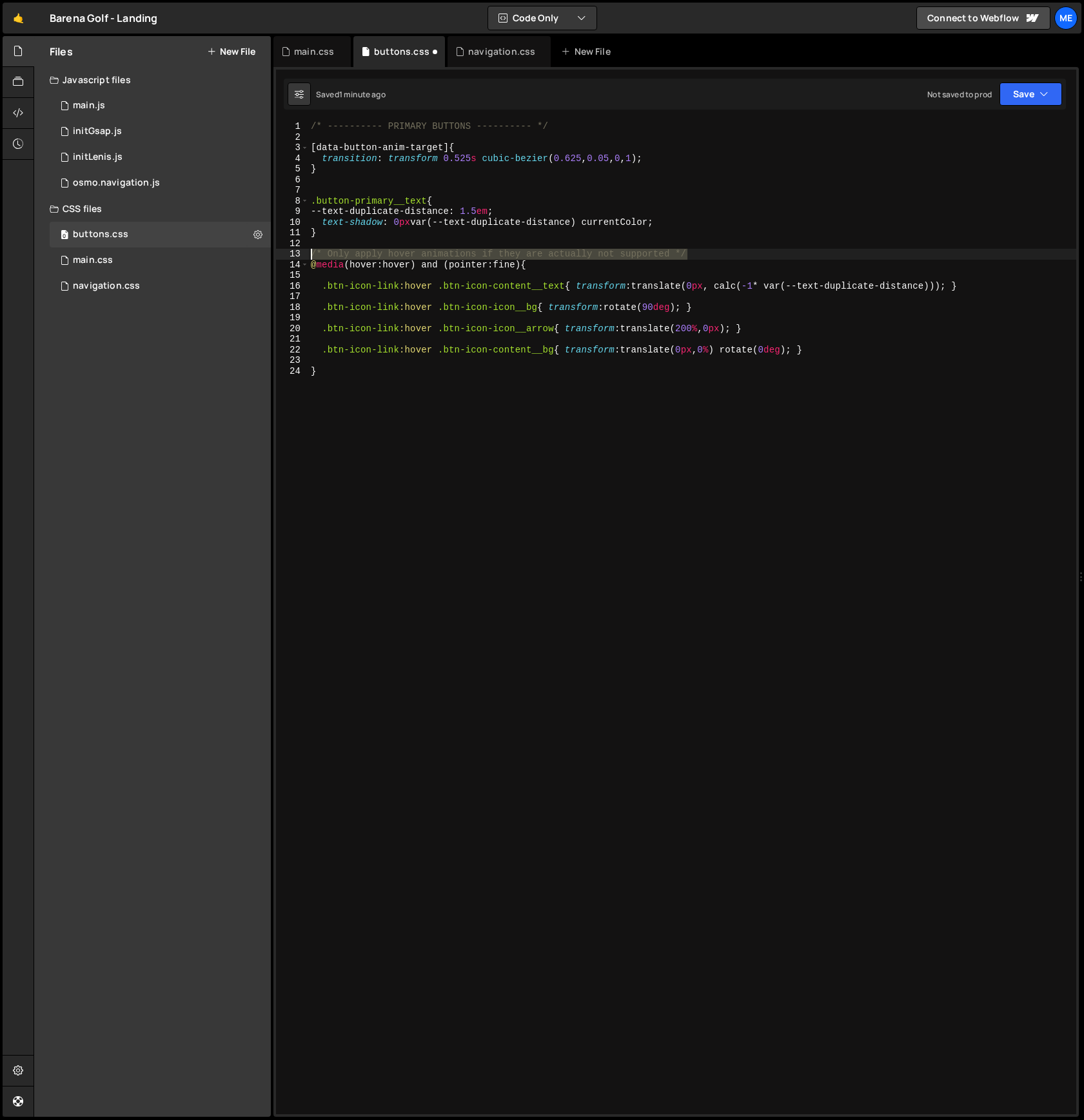
click at [292, 251] on div ".button-primary__text{ 1 2 3 4 5 6 7 8 9 10 11 12 13 14 15 16 17 18 19 20 21 22…" at bounding box center [676, 618] width 800 height 994
type textarea "/* Only apply hover animations if they are actually not supported */"
click at [339, 275] on div "/* ---------- PRIMARY BUTTONS ---------- */ [ data-button-anim-target ] { trans…" at bounding box center [692, 629] width 768 height 1015
drag, startPoint x: 405, startPoint y: 201, endPoint x: 316, endPoint y: 202, distance: 89.0
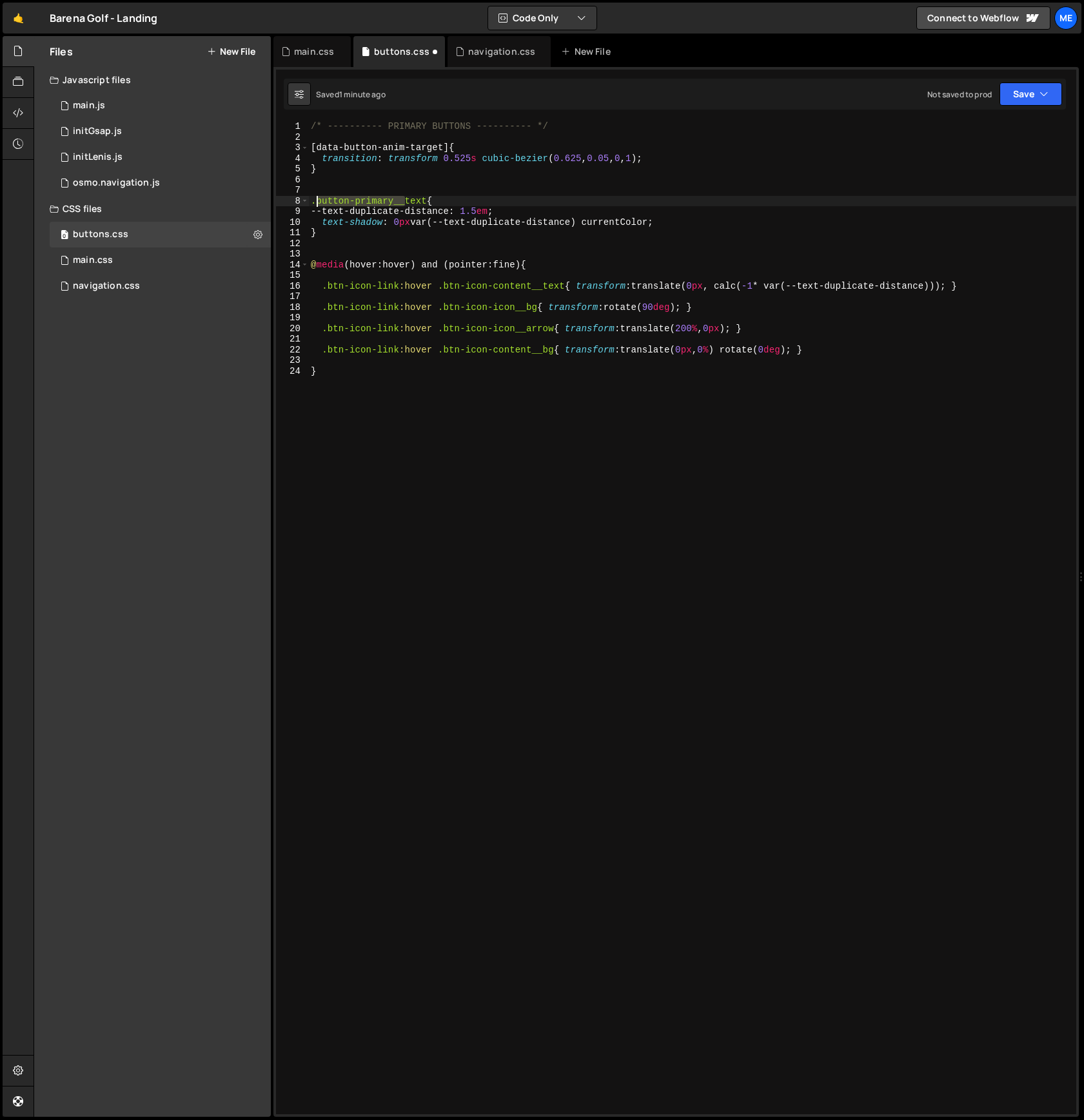
click at [316, 202] on div "/* ---------- PRIMARY BUTTONS ---------- */ [ data-button-anim-target ] { trans…" at bounding box center [692, 629] width 768 height 1015
drag, startPoint x: 400, startPoint y: 286, endPoint x: 329, endPoint y: 287, distance: 71.0
click at [329, 287] on div "/* ---------- PRIMARY BUTTONS ---------- */ [ data-button-anim-target ] { trans…" at bounding box center [692, 629] width 768 height 1015
paste textarea "[PERSON_NAME]-primary__"
click at [326, 287] on div "/* ---------- PRIMARY BUTTONS ---------- */ [ data-button-anim-target ] { trans…" at bounding box center [692, 629] width 768 height 1015
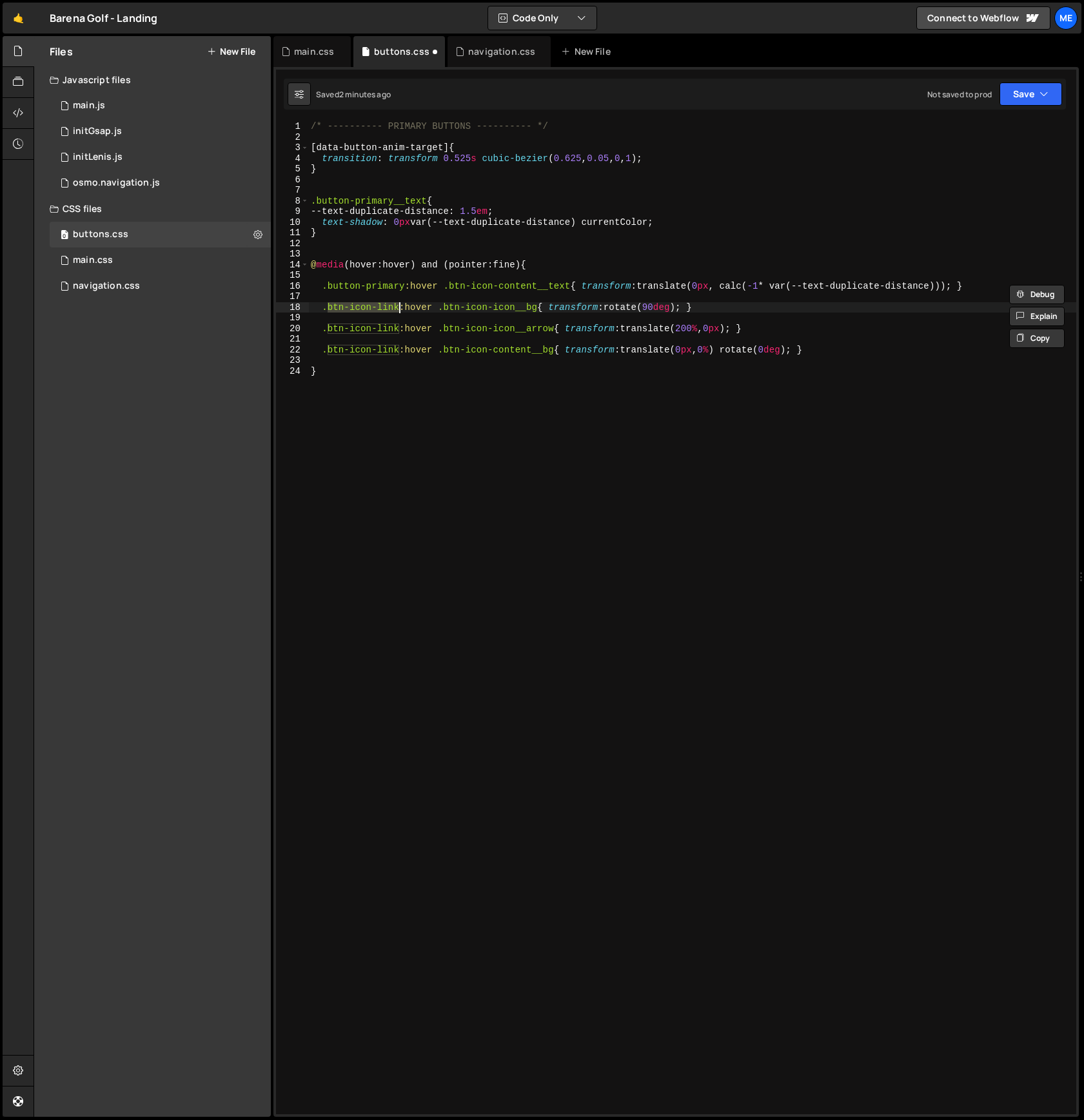
drag, startPoint x: 329, startPoint y: 306, endPoint x: 402, endPoint y: 310, distance: 73.1
click at [402, 310] on div "/* ---------- PRIMARY BUTTONS ---------- */ [ data-button-anim-target ] { trans…" at bounding box center [692, 629] width 768 height 1015
paste textarea "[PERSON_NAME]-primary"
drag, startPoint x: 400, startPoint y: 326, endPoint x: 333, endPoint y: 337, distance: 67.9
click at [329, 329] on div "/* ---------- PRIMARY BUTTONS ---------- */ [ data-button-anim-target ] { trans…" at bounding box center [692, 629] width 768 height 1015
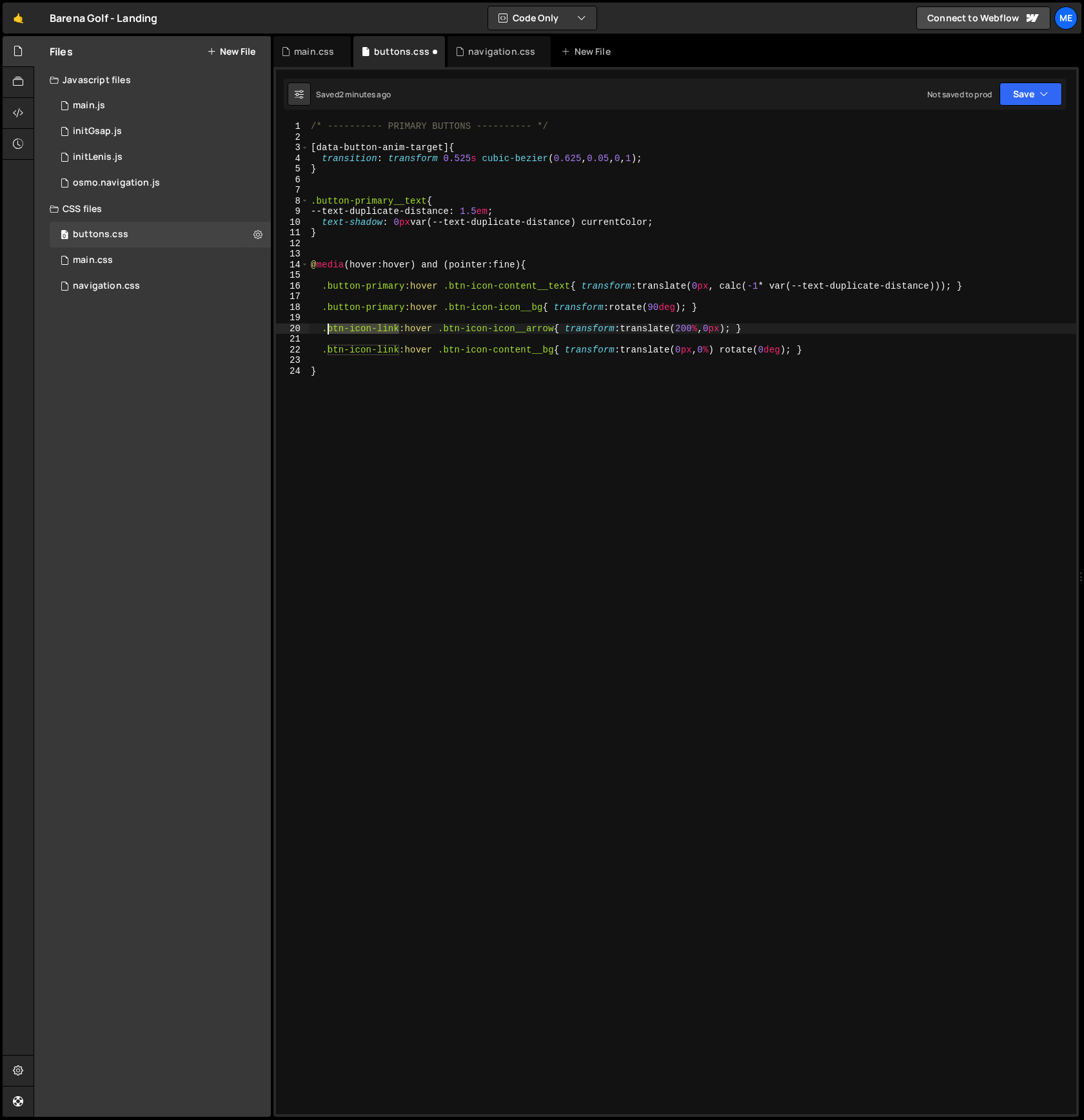
paste textarea "[PERSON_NAME]-primary"
drag, startPoint x: 329, startPoint y: 349, endPoint x: 399, endPoint y: 348, distance: 70.0
click at [400, 348] on div "/* ---------- PRIMARY BUTTONS ---------- */ [ data-button-anim-target ] { trans…" at bounding box center [692, 629] width 768 height 1015
paste textarea "[PERSON_NAME]-primary"
click at [581, 282] on div "/* ---------- PRIMARY BUTTONS ---------- */ [ data-button-anim-target ] { trans…" at bounding box center [692, 629] width 768 height 1015
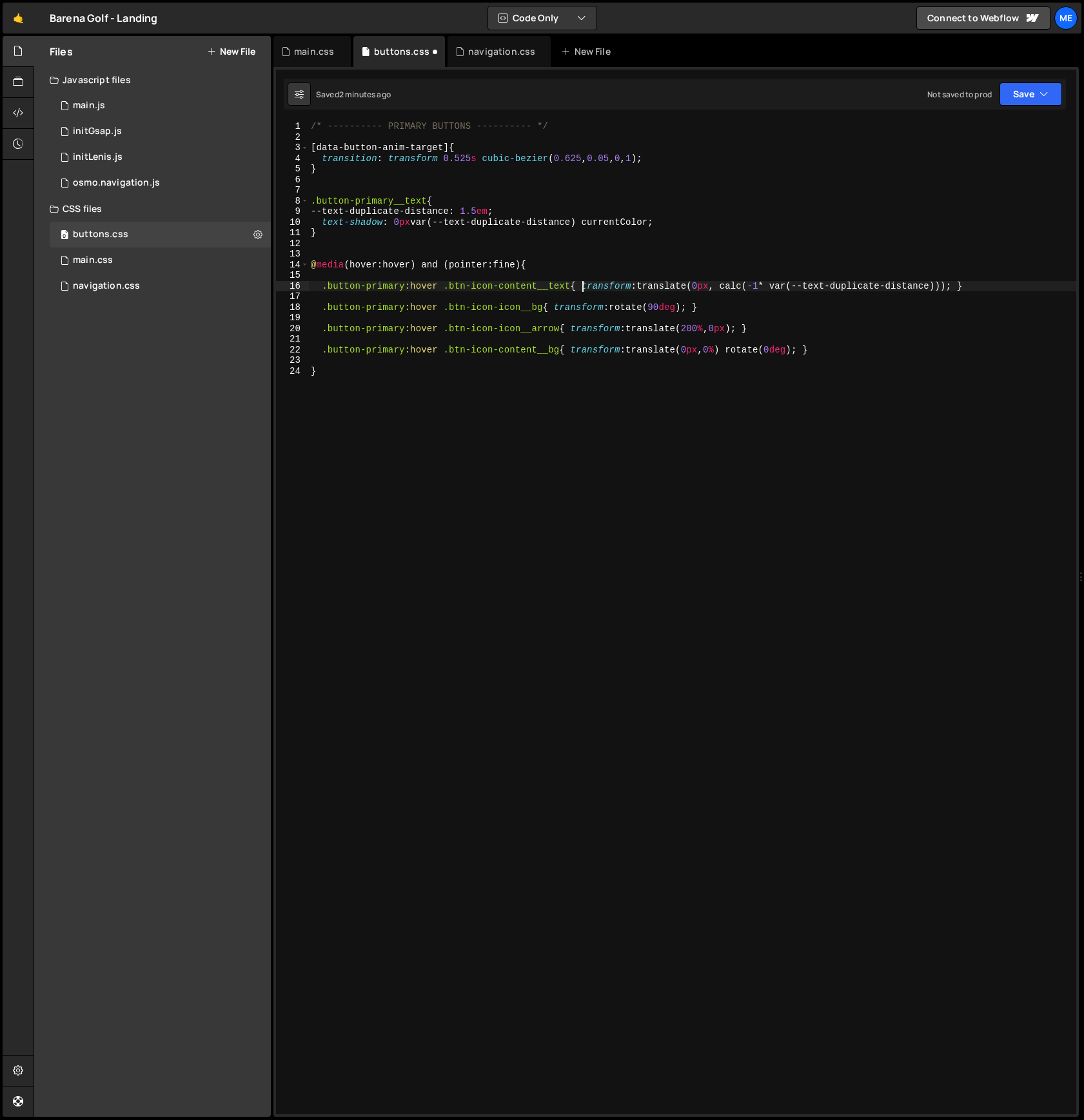
scroll to position [0, 2]
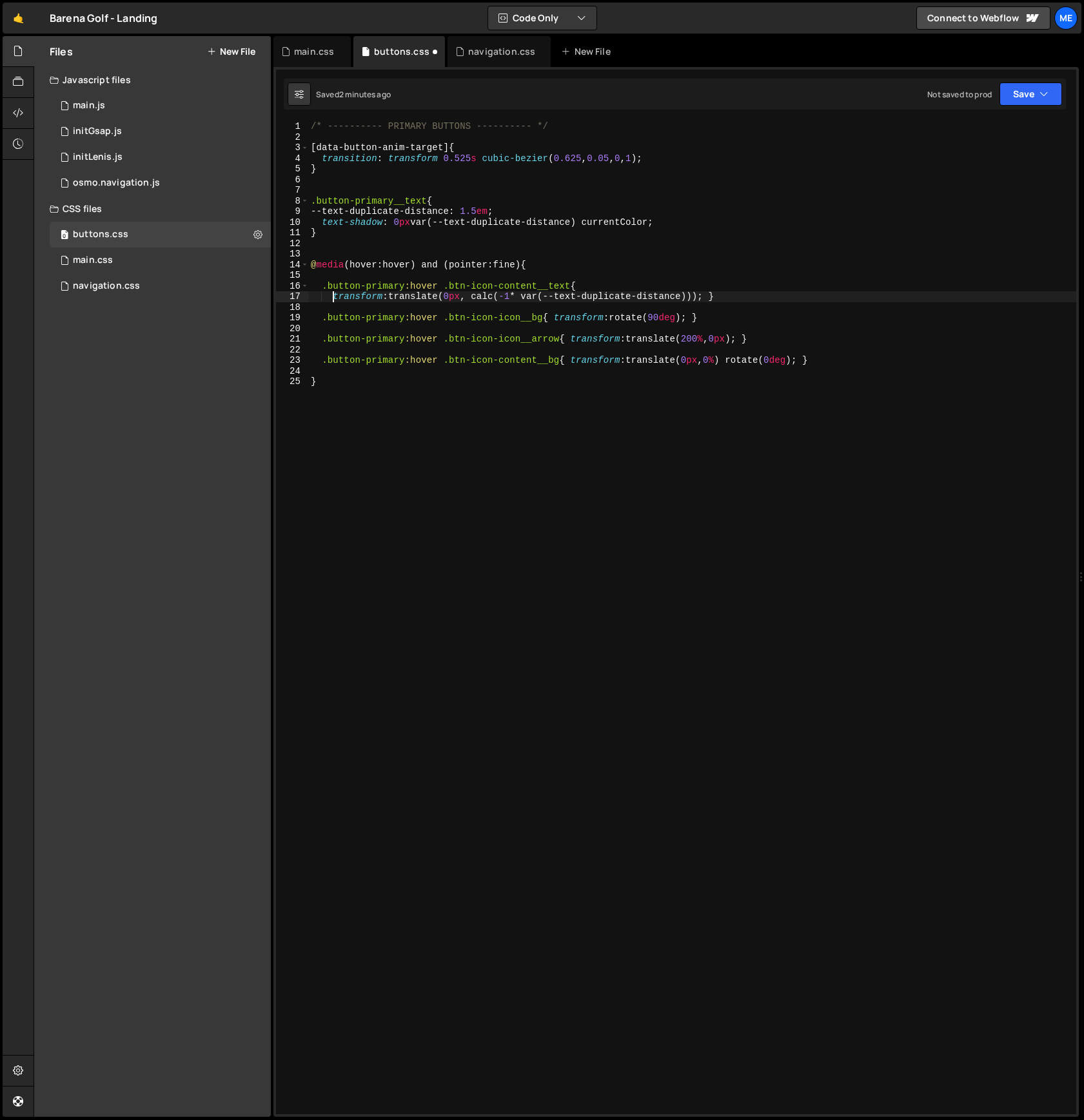
drag, startPoint x: 557, startPoint y: 319, endPoint x: 574, endPoint y: 331, distance: 20.8
click at [557, 319] on div "/* ---------- PRIMARY BUTTONS ---------- */ [ data-button-anim-target ] { trans…" at bounding box center [692, 629] width 768 height 1015
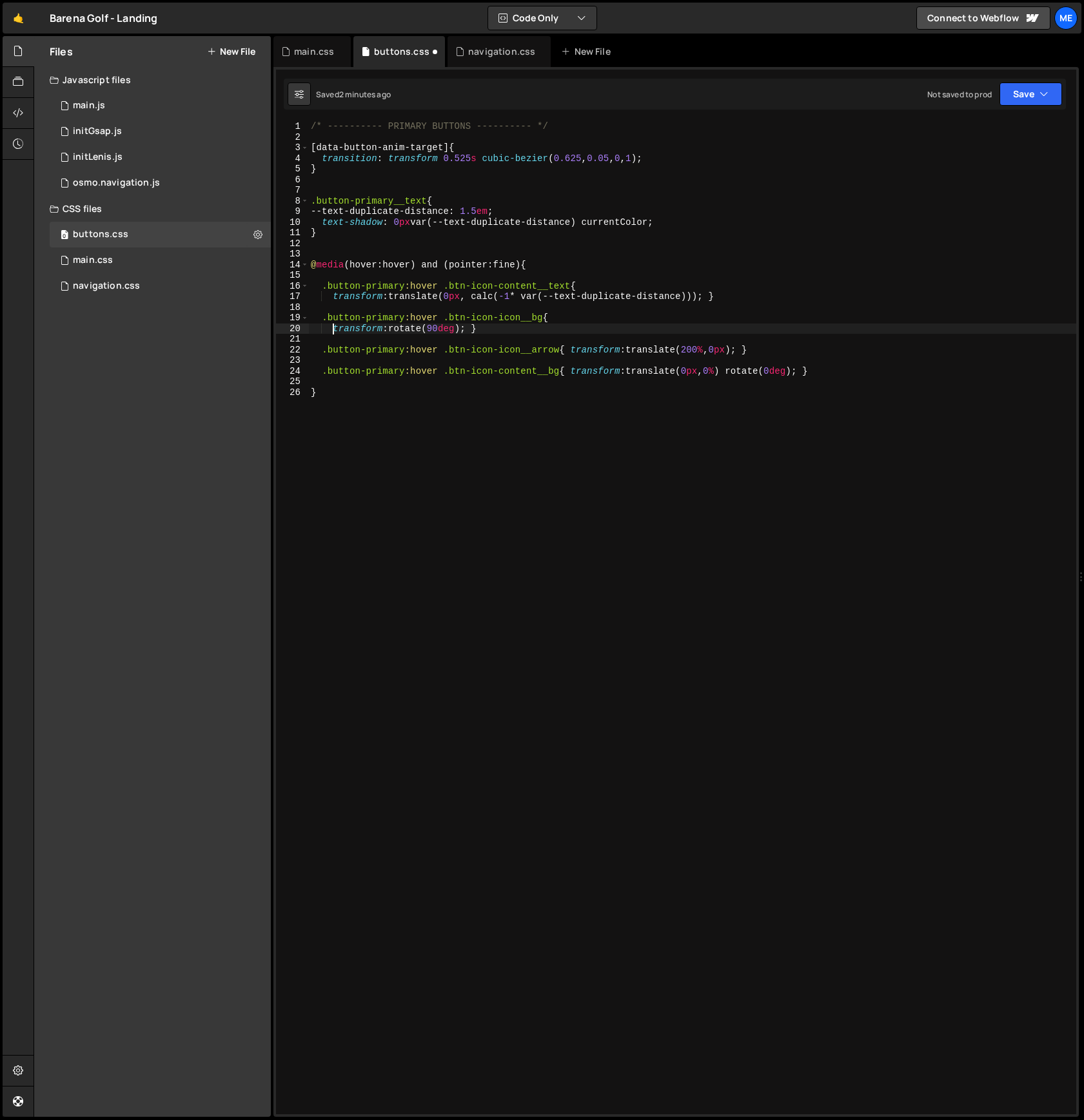
drag, startPoint x: 573, startPoint y: 347, endPoint x: 578, endPoint y: 366, distance: 19.6
click at [573, 348] on div "/* ---------- PRIMARY BUTTONS ---------- */ [ data-button-anim-target ] { trans…" at bounding box center [692, 629] width 768 height 1015
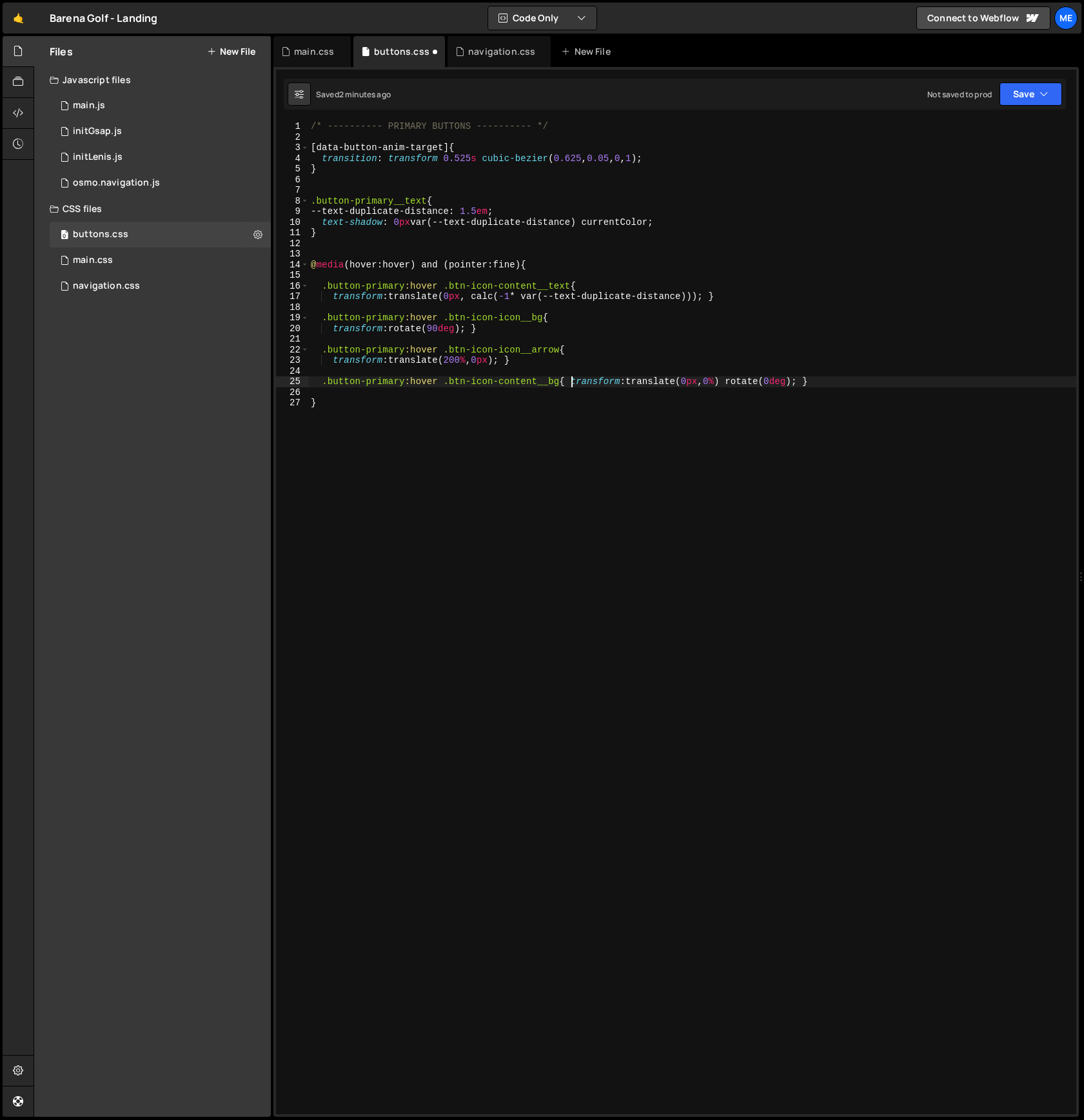
click at [573, 377] on div "/* ---------- PRIMARY BUTTONS ---------- */ [ data-button-anim-target ] { trans…" at bounding box center [692, 629] width 768 height 1015
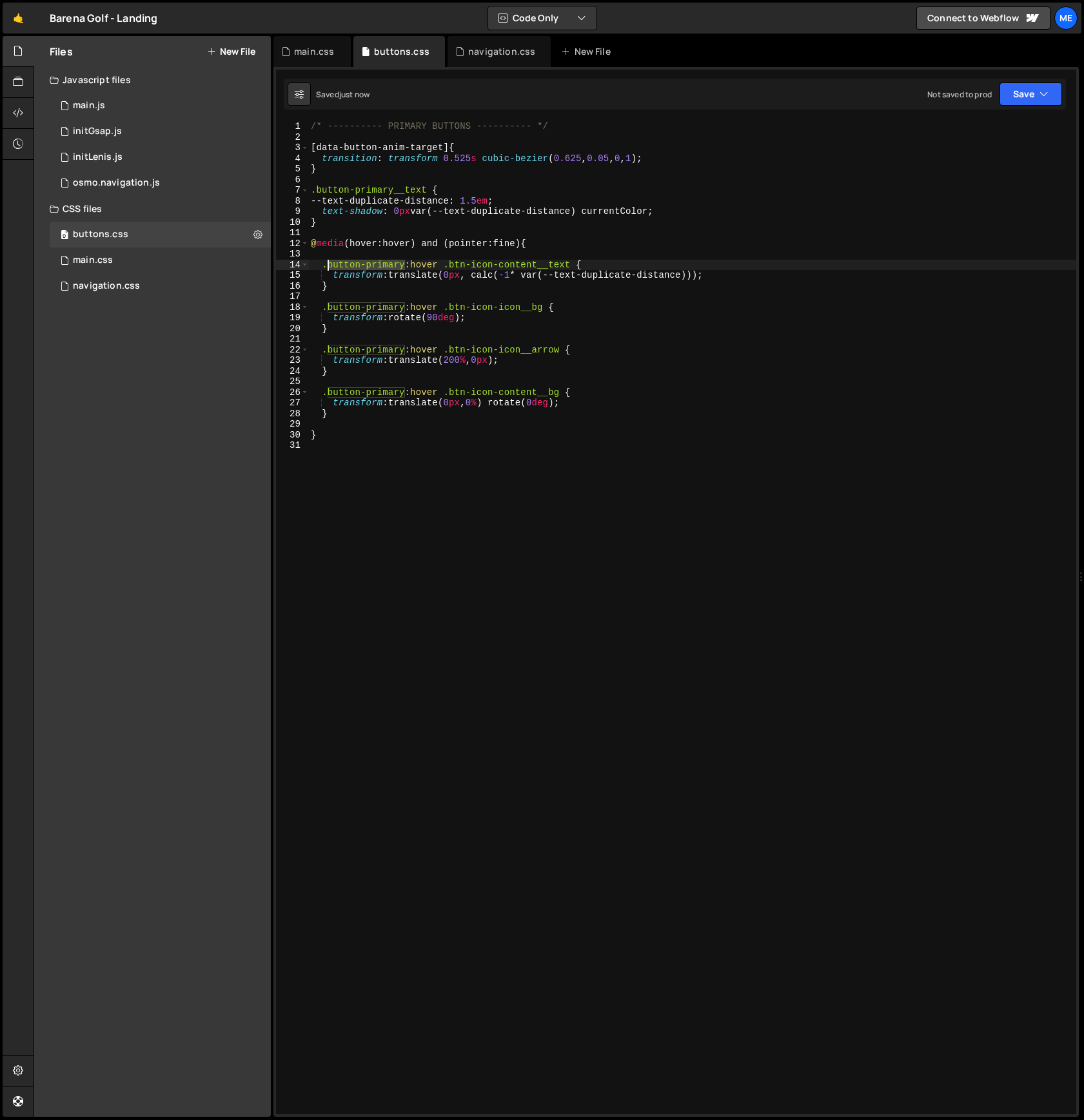
drag, startPoint x: 407, startPoint y: 266, endPoint x: 396, endPoint y: 270, distance: 11.7
click at [329, 267] on div "/* ---------- PRIMARY BUTTONS ---------- */ [ data-button-anim-target ] { trans…" at bounding box center [692, 629] width 768 height 1015
drag, startPoint x: 538, startPoint y: 264, endPoint x: 472, endPoint y: 271, distance: 66.4
click at [450, 264] on div "/* ---------- PRIMARY BUTTONS ---------- */ [ data-button-anim-target ] { trans…" at bounding box center [692, 629] width 768 height 1015
paste textarea "[PERSON_NAME]-primary"
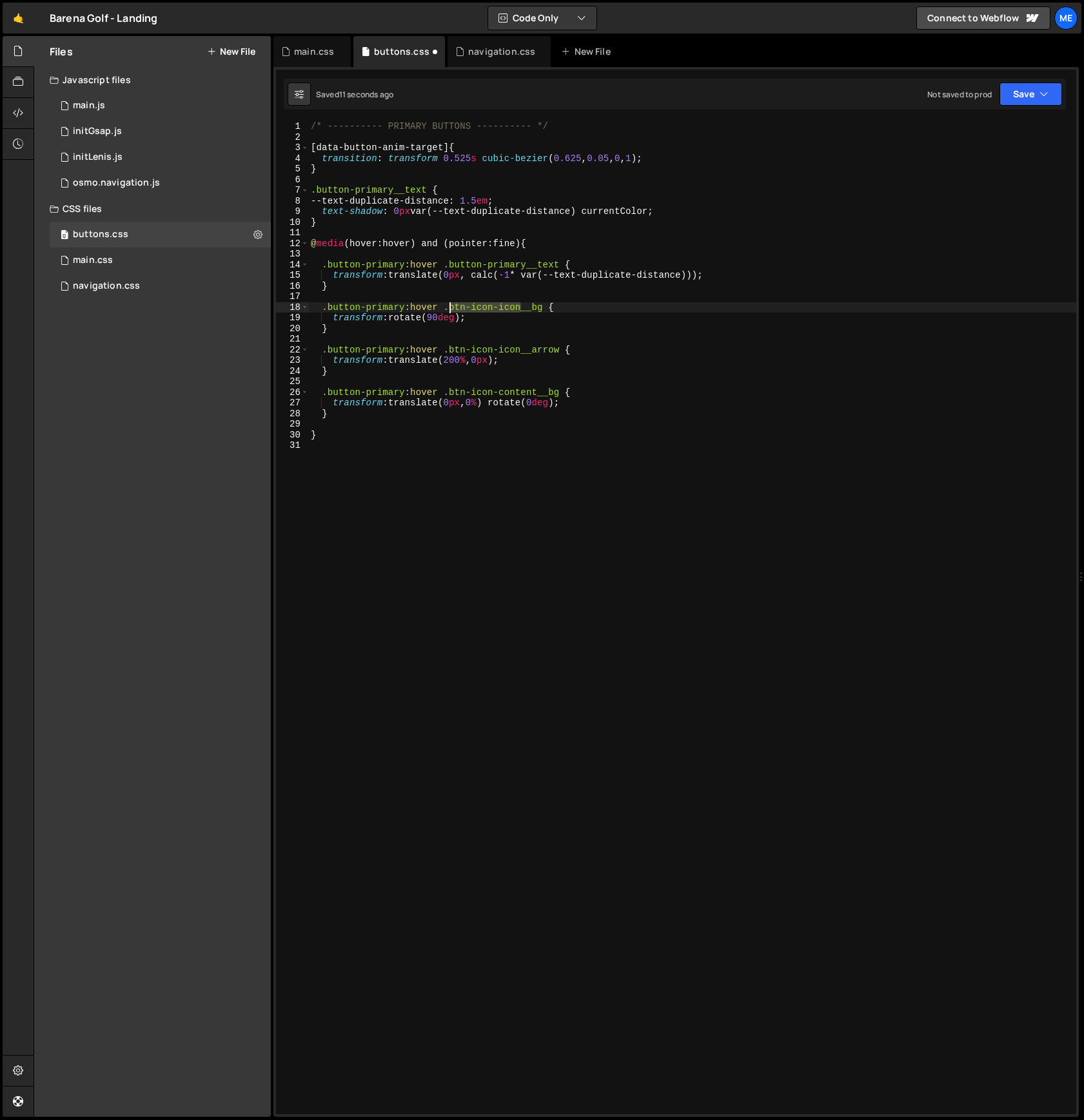
drag, startPoint x: 522, startPoint y: 305, endPoint x: 449, endPoint y: 305, distance: 73.0
click at [450, 305] on div "/* ---------- PRIMARY BUTTONS ---------- */ [ data-button-anim-target ] { trans…" at bounding box center [692, 629] width 768 height 1015
paste textarea "[PERSON_NAME]-primary"
drag, startPoint x: 522, startPoint y: 353, endPoint x: 450, endPoint y: 350, distance: 72.1
click at [450, 350] on div "/* ---------- PRIMARY BUTTONS ---------- */ [ data-button-anim-target ] { trans…" at bounding box center [692, 629] width 768 height 1015
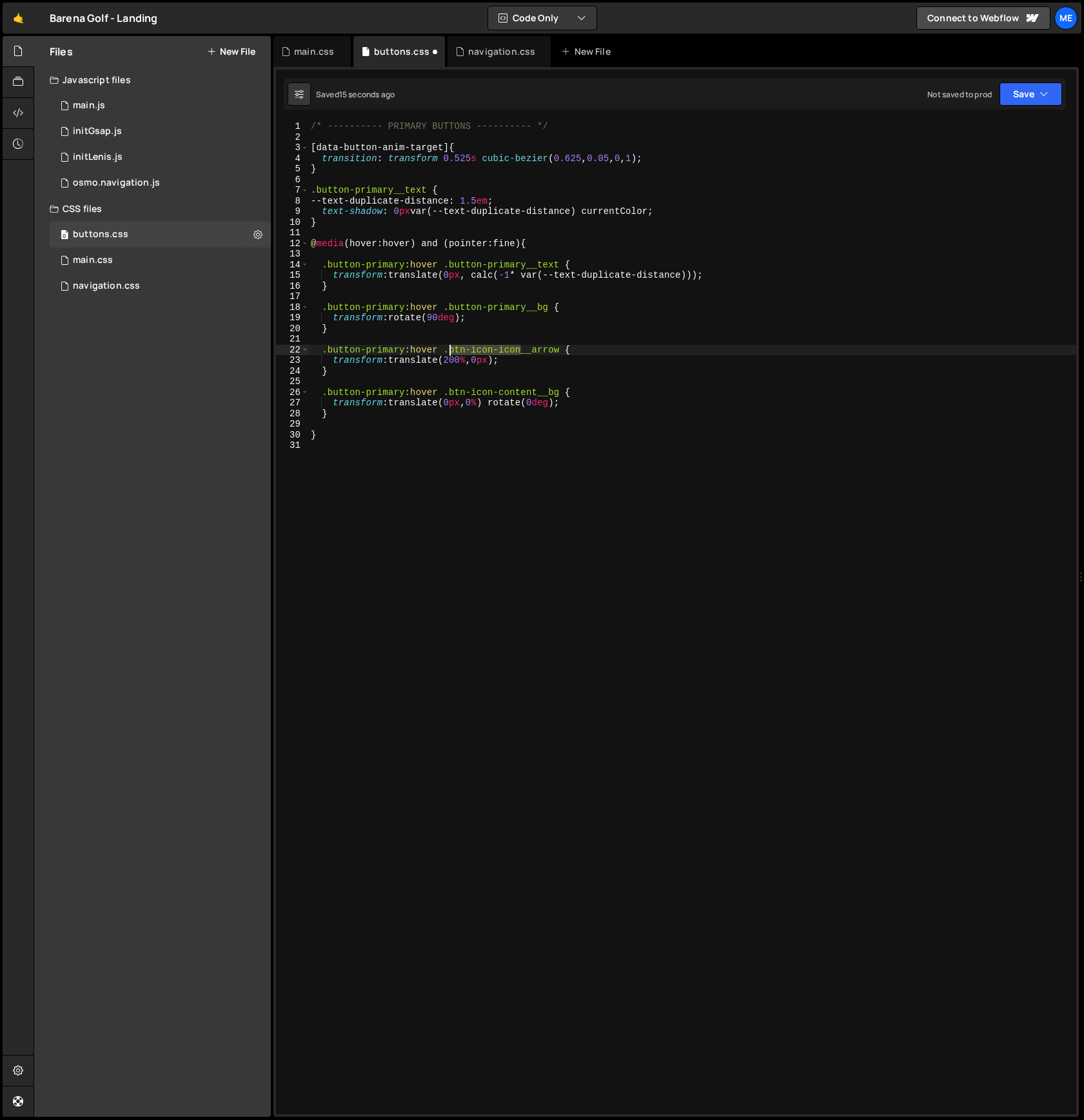
paste textarea "[PERSON_NAME]-primary"
drag, startPoint x: 536, startPoint y: 391, endPoint x: 450, endPoint y: 384, distance: 86.3
click at [449, 394] on div "/* ---------- PRIMARY BUTTONS ---------- */ [ data-button-anim-target ] { trans…" at bounding box center [692, 629] width 768 height 1015
paste textarea "[PERSON_NAME]-primary"
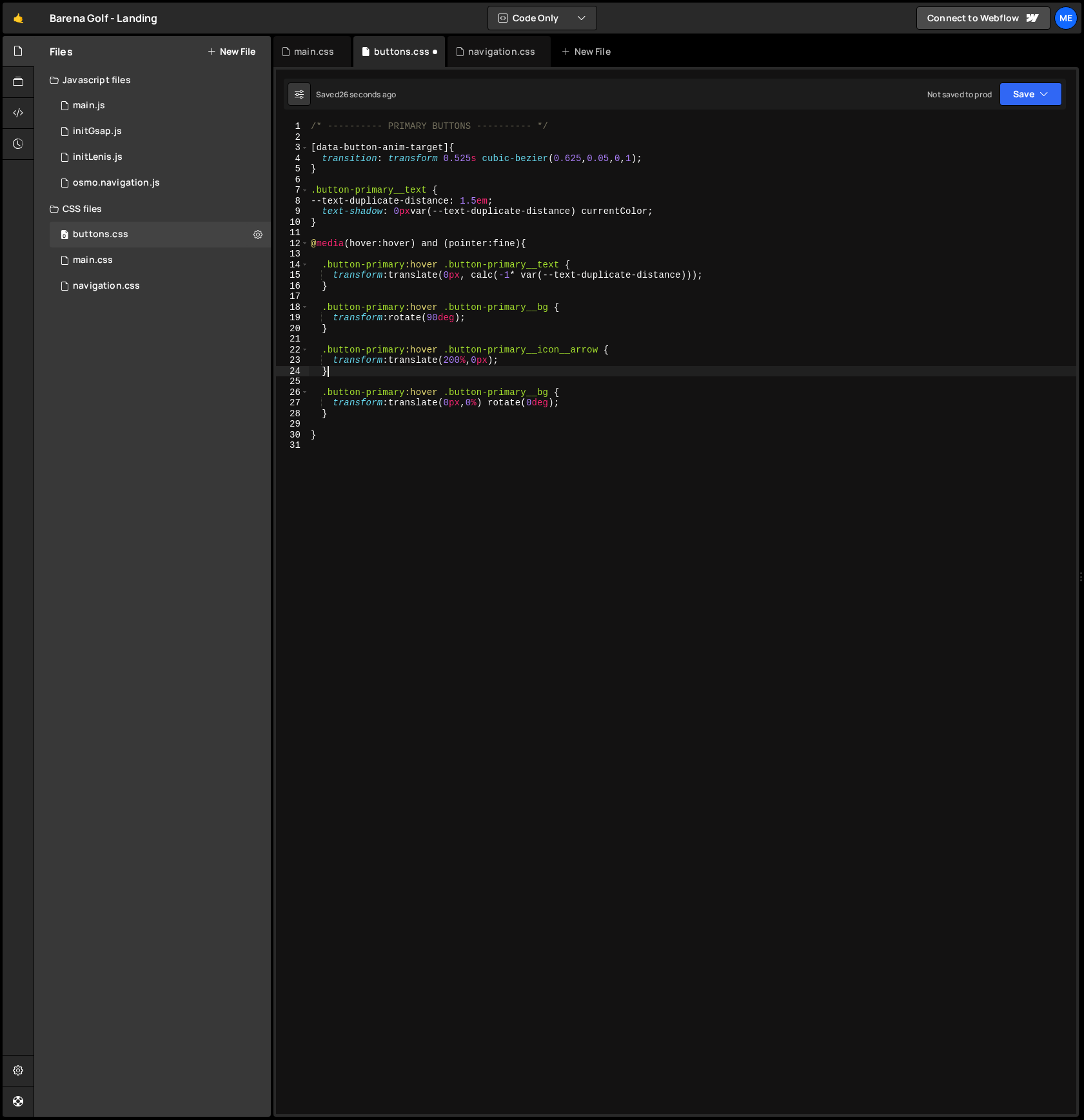
click at [485, 376] on div "/* ---------- PRIMARY BUTTONS ---------- */ [ data-button-anim-target ] { trans…" at bounding box center [692, 629] width 768 height 1015
type textarea "}"
click at [367, 423] on div "/* ---------- PRIMARY BUTTONS ---------- */ [ data-button-anim-target ] { trans…" at bounding box center [692, 629] width 768 height 1015
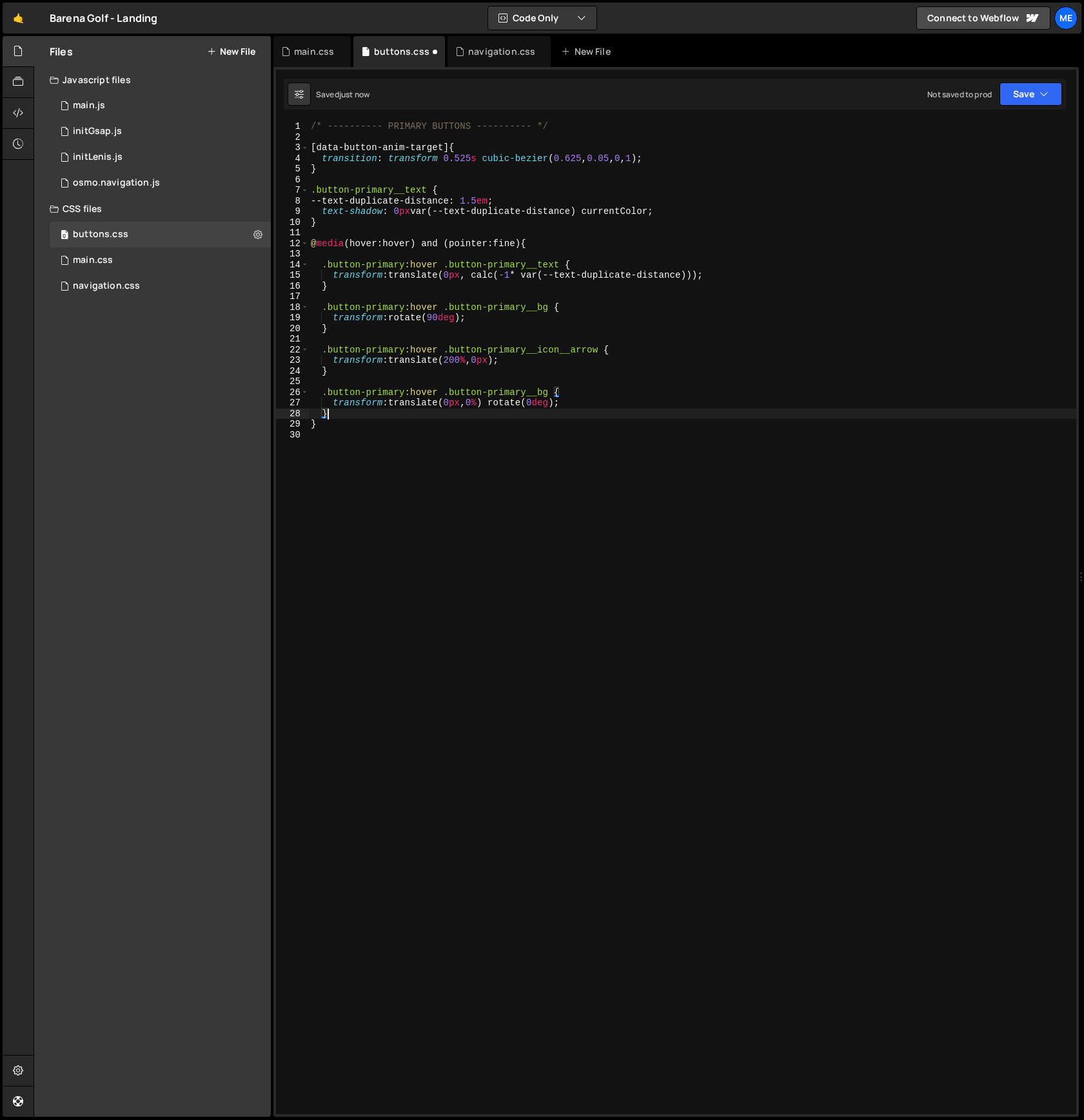
click at [345, 248] on div "/* ---------- PRIMARY BUTTONS ---------- */ [ data-button-anim-target ] { trans…" at bounding box center [692, 629] width 768 height 1015
type textarea "@media (hover:hover) and (pointer:fine) {"
click at [342, 255] on div "/* ---------- PRIMARY BUTTONS ---------- */ [ data-button-anim-target ] { trans…" at bounding box center [692, 629] width 768 height 1015
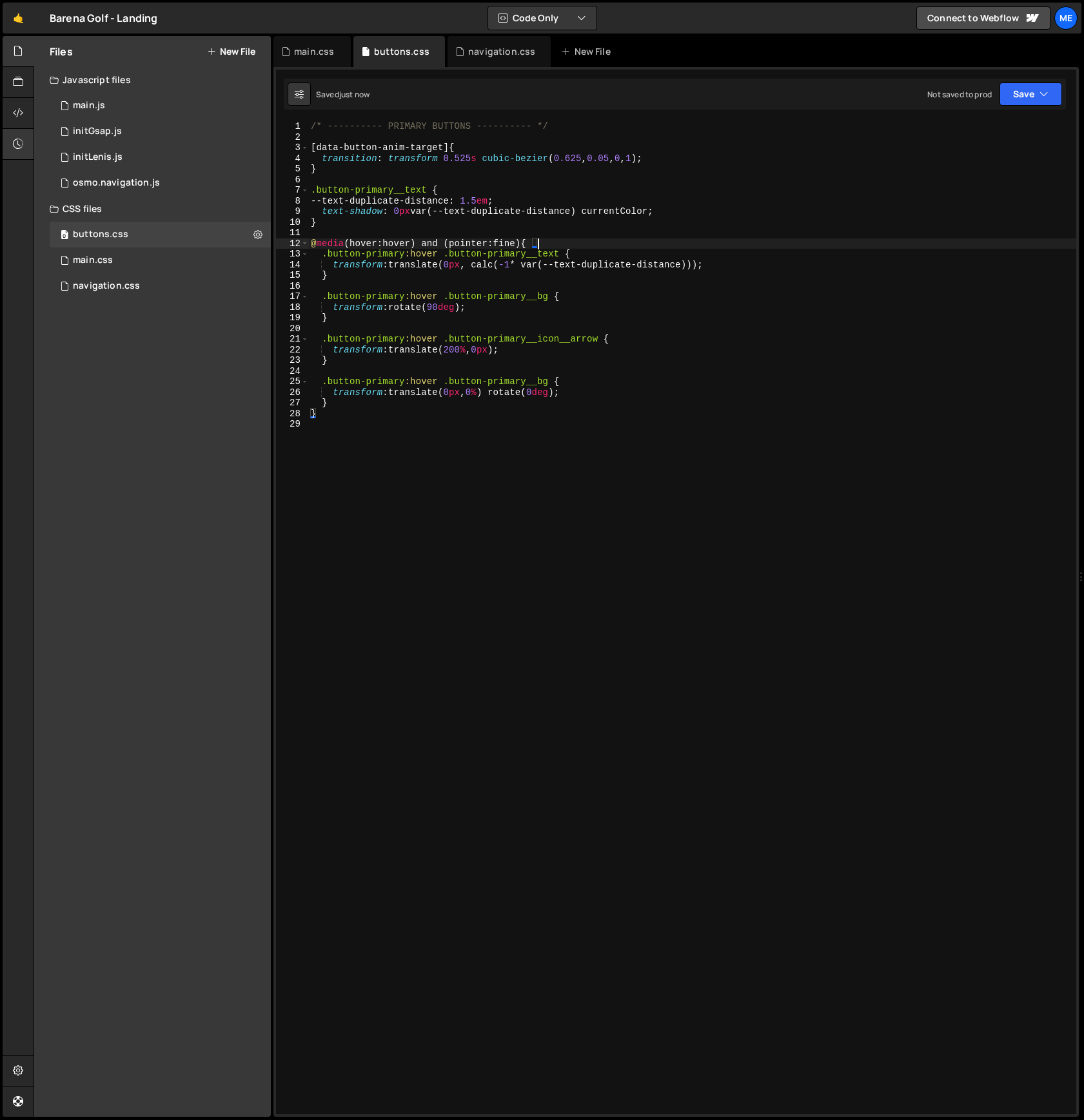
type textarea "@media (hover:hover) and (pointer:fine) {"
click at [23, 111] on icon at bounding box center [18, 113] width 10 height 14
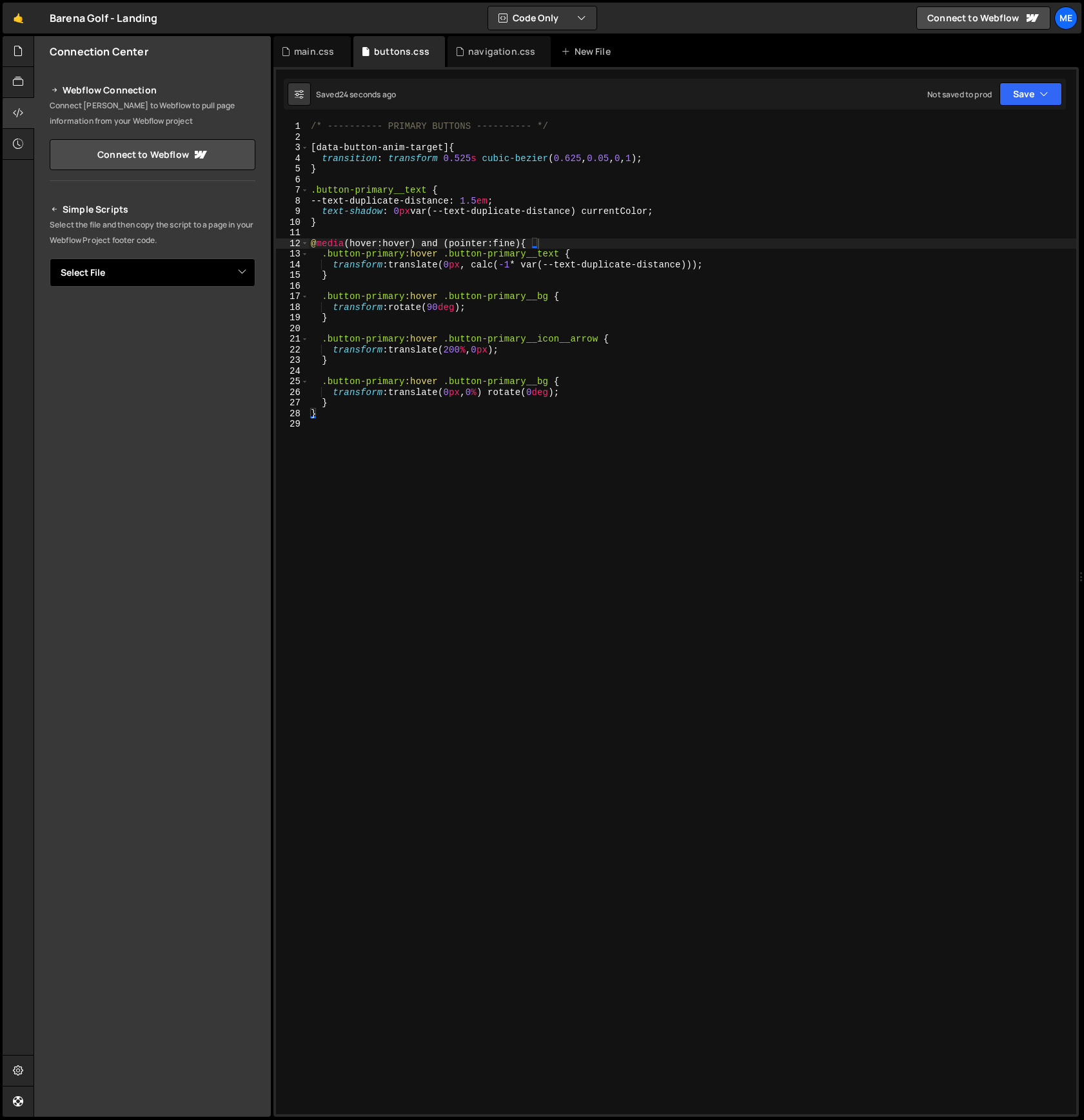
click at [177, 275] on select "Select File main.js initGsap.js initLenis.js osmo.navigation.js main.css naviga…" at bounding box center [152, 272] width 205 height 28
select select "46793"
click at [49, 259] on select "Select File main.js initGsap.js initLenis.js osmo.navigation.js main.css naviga…" at bounding box center [152, 272] width 205 height 28
click at [245, 313] on button "Button group with nested dropdown" at bounding box center [246, 316] width 18 height 27
click at [227, 340] on link "Copy Staging css" at bounding box center [197, 340] width 115 height 18
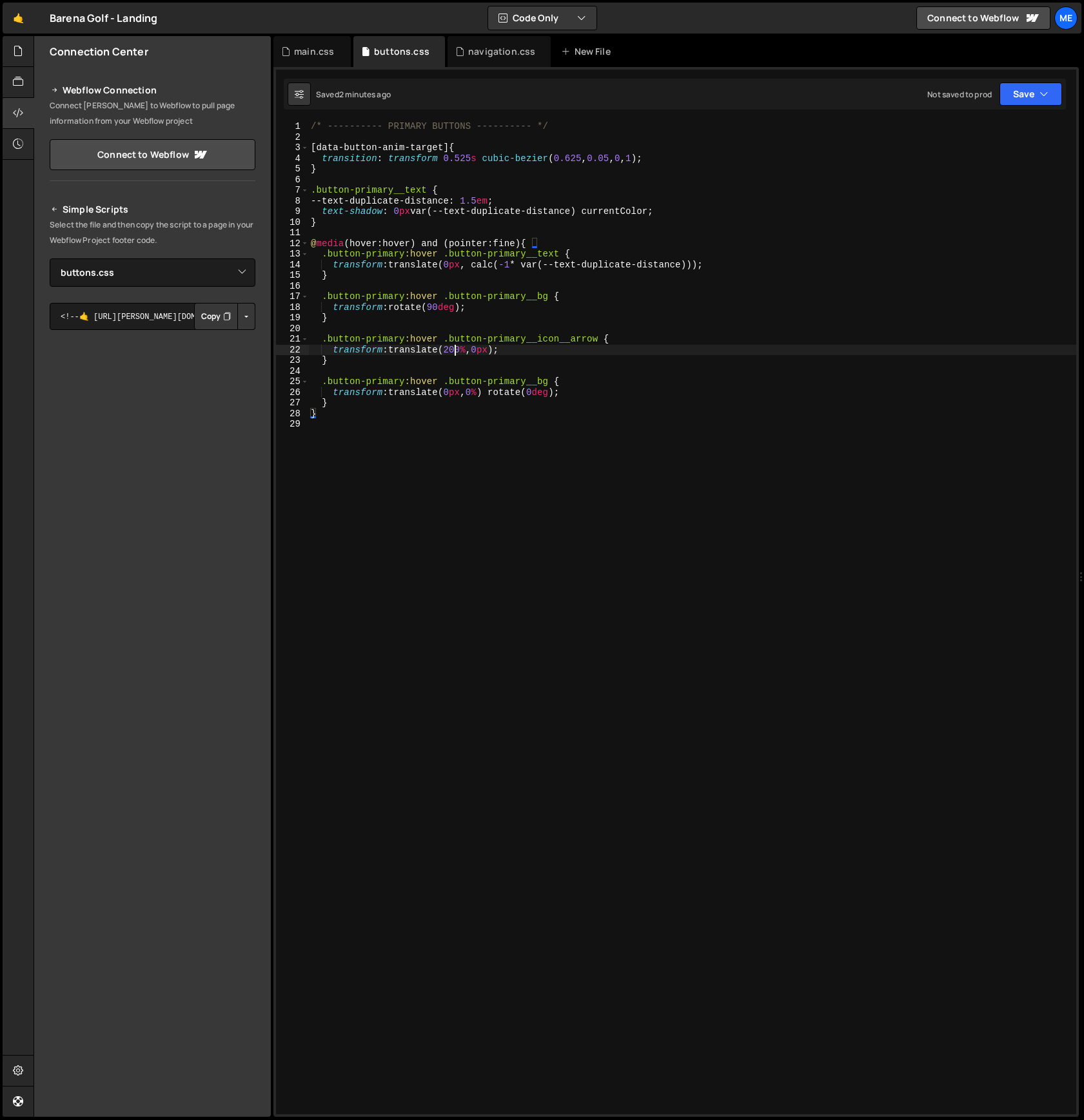
click at [452, 350] on div "/* ---------- PRIMARY BUTTONS ---------- */ [ data-button-anim-target ] { trans…" at bounding box center [692, 629] width 768 height 1015
drag, startPoint x: 472, startPoint y: 350, endPoint x: 449, endPoint y: 350, distance: 23.0
click at [449, 350] on div "/* ---------- PRIMARY BUTTONS ---------- */ [ data-button-anim-target ] { trans…" at bounding box center [692, 629] width 768 height 1015
click at [452, 350] on div "/* ---------- PRIMARY BUTTONS ---------- */ [ data-button-anim-target ] { trans…" at bounding box center [692, 618] width 768 height 994
drag, startPoint x: 468, startPoint y: 351, endPoint x: 449, endPoint y: 353, distance: 19.1
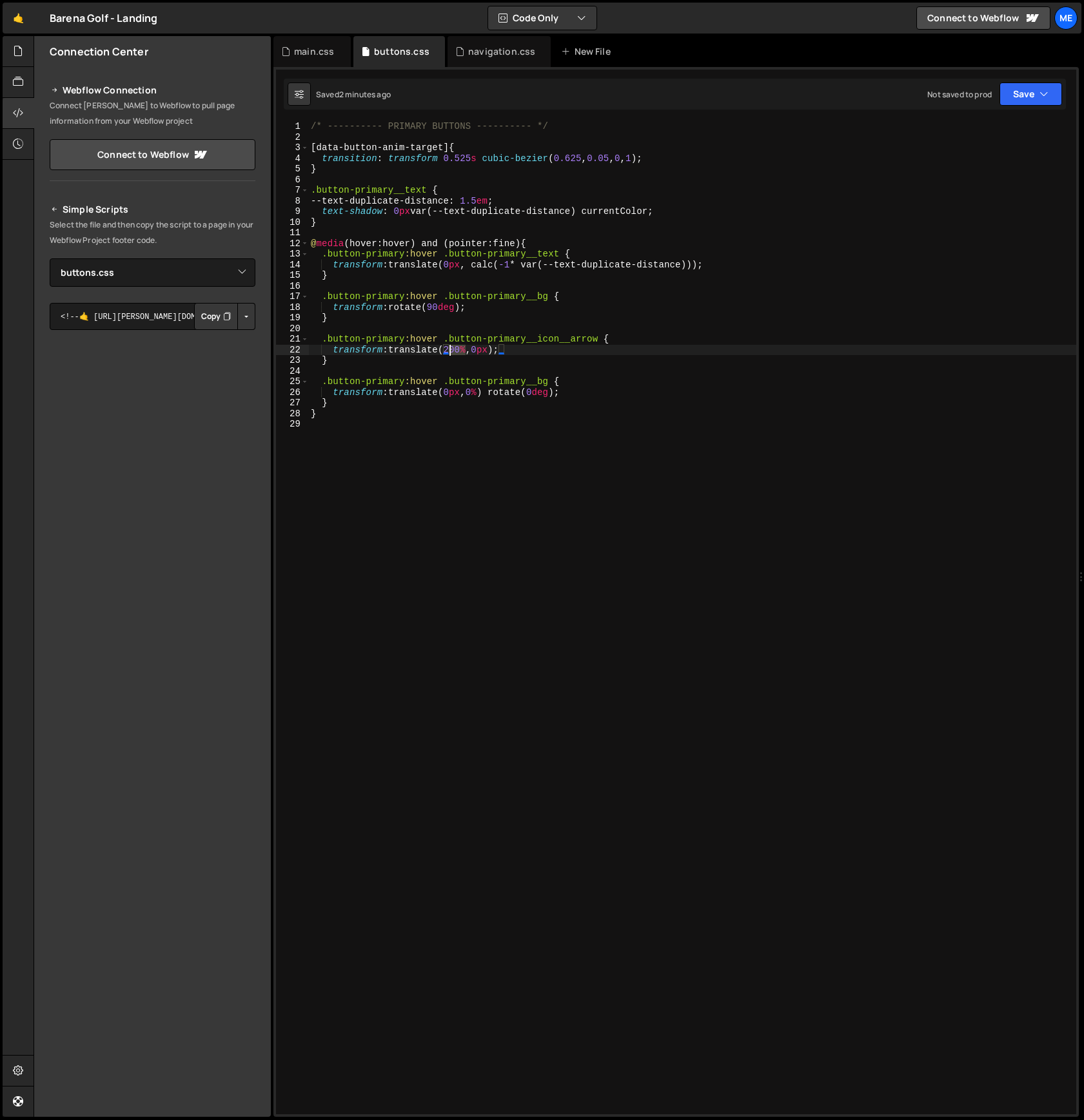
click at [449, 353] on div "/* ---------- PRIMARY BUTTONS ---------- */ [ data-button-anim-target ] { trans…" at bounding box center [692, 629] width 768 height 1015
click at [456, 352] on div "/* ---------- PRIMARY BUTTONS ---------- */ [ data-button-anim-target ] { trans…" at bounding box center [692, 629] width 768 height 1015
click at [647, 219] on div "/* ---------- PRIMARY BUTTONS ---------- */ [ data-button-anim-target ] { trans…" at bounding box center [692, 629] width 768 height 1015
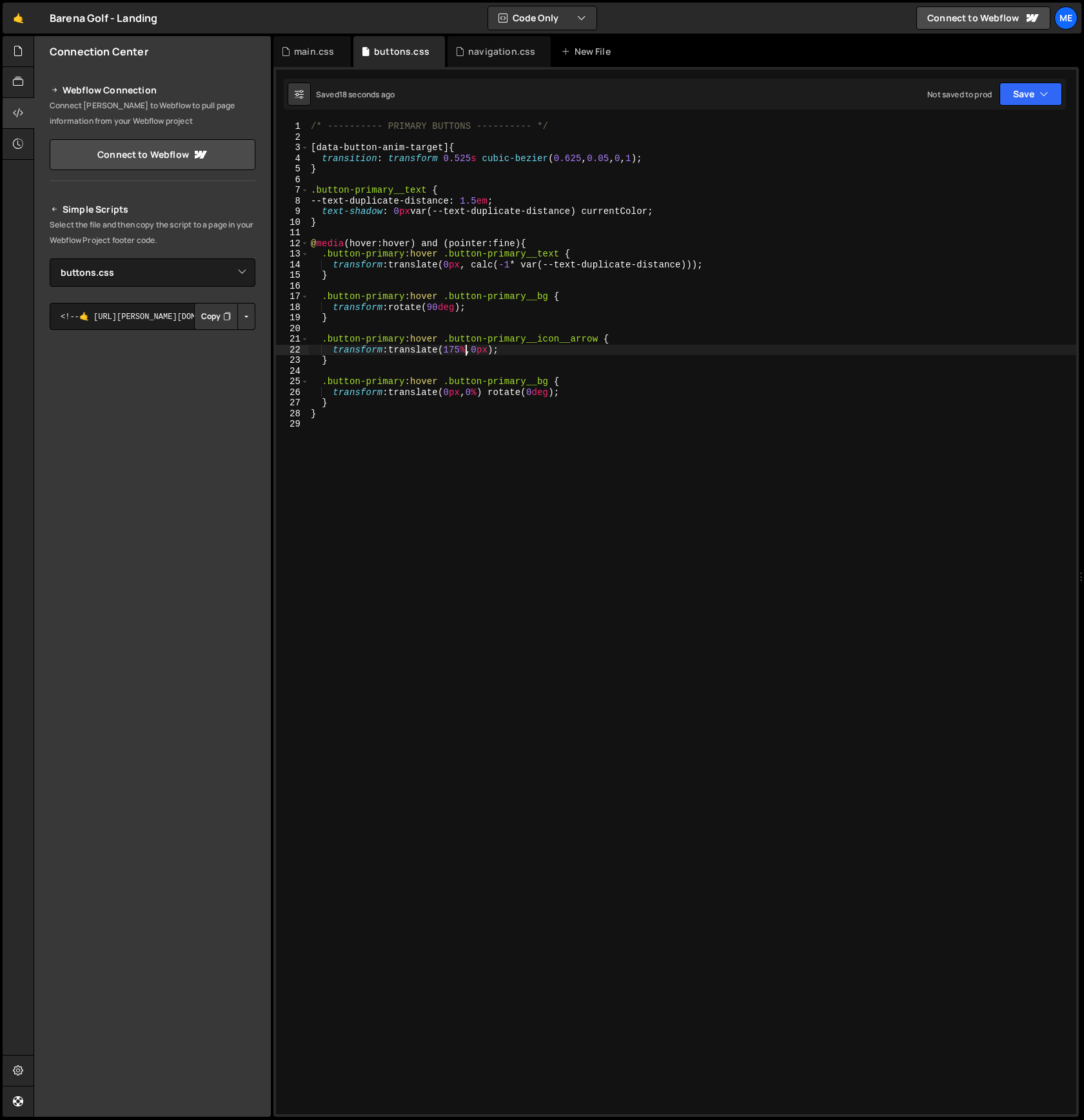
click at [647, 219] on div "/* ---------- PRIMARY BUTTONS ---------- */ [ data-button-anim-target ] { trans…" at bounding box center [692, 629] width 768 height 1015
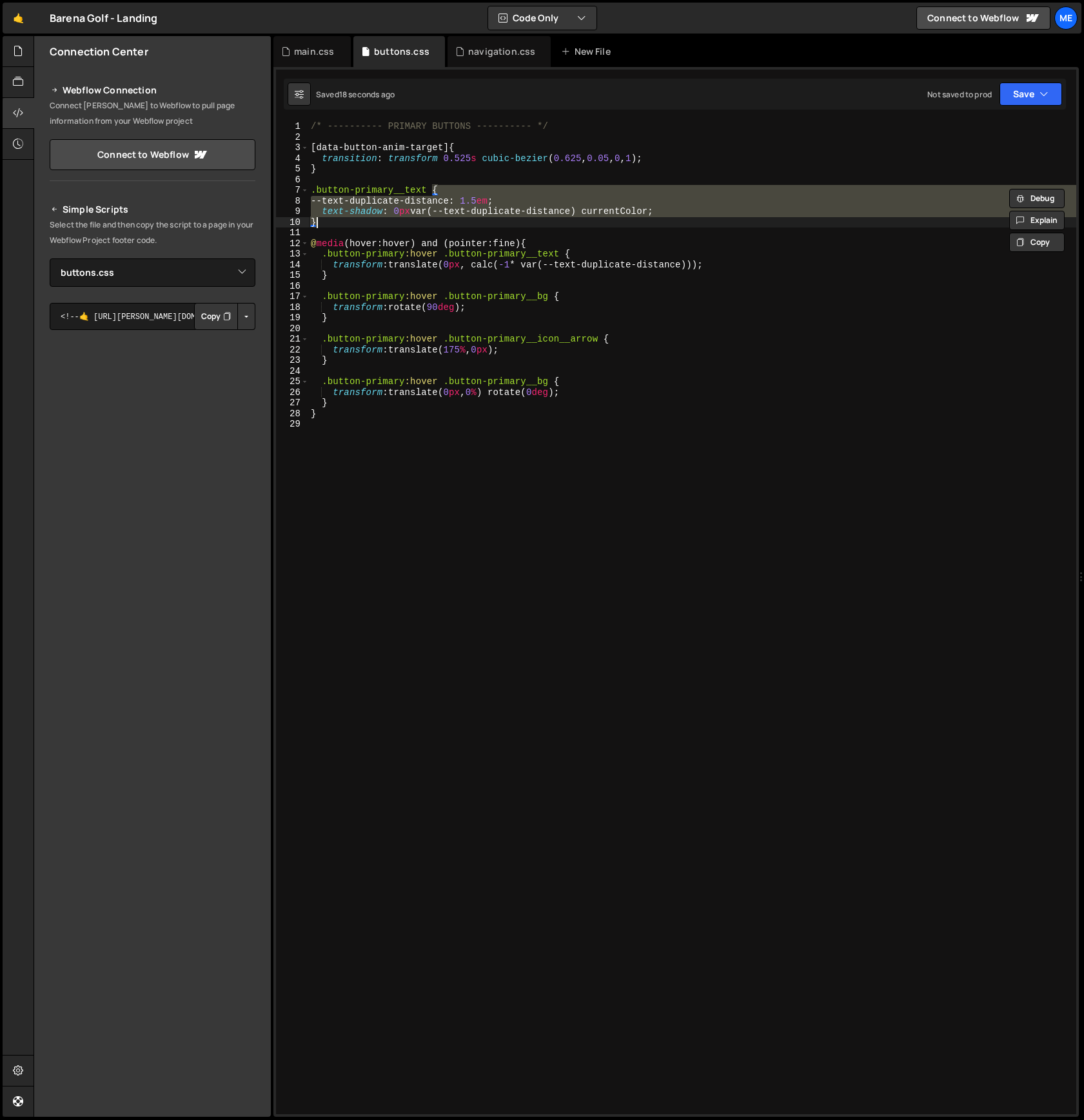
click at [632, 214] on div "/* ---------- PRIMARY BUTTONS ---------- */ [ data-button-anim-target ] { trans…" at bounding box center [692, 618] width 768 height 994
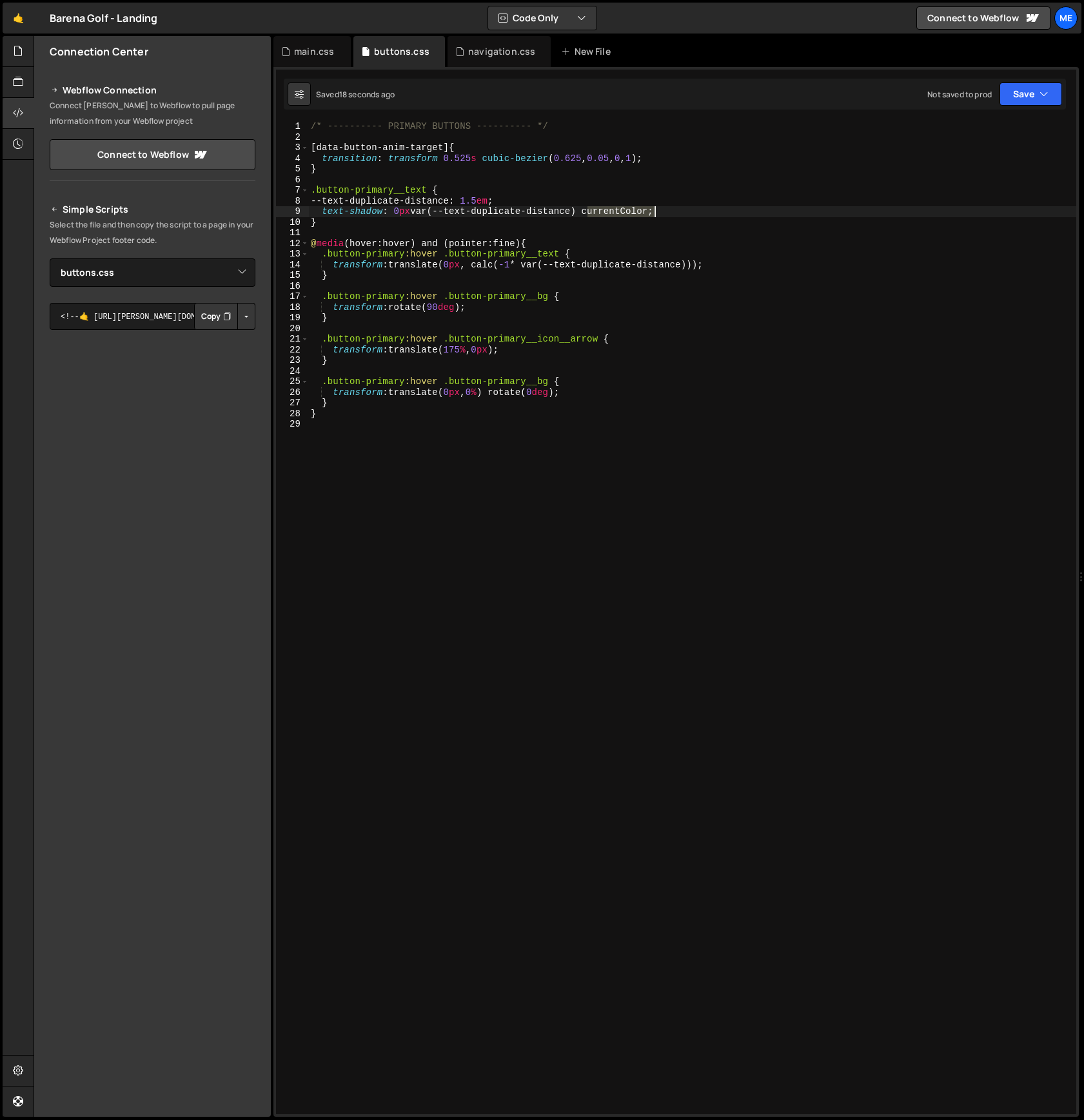
click at [632, 214] on div "/* ---------- PRIMARY BUTTONS ---------- */ [ data-button-anim-target ] { trans…" at bounding box center [692, 629] width 768 height 1015
click at [615, 210] on div "/* ---------- PRIMARY BUTTONS ---------- */ [ data-button-anim-target ] { trans…" at bounding box center [692, 629] width 768 height 1015
drag, startPoint x: 615, startPoint y: 210, endPoint x: 667, endPoint y: 238, distance: 59.1
click at [615, 210] on div "/* ---------- PRIMARY BUTTONS ---------- */ [ data-button-anim-target ] { trans…" at bounding box center [692, 629] width 768 height 1015
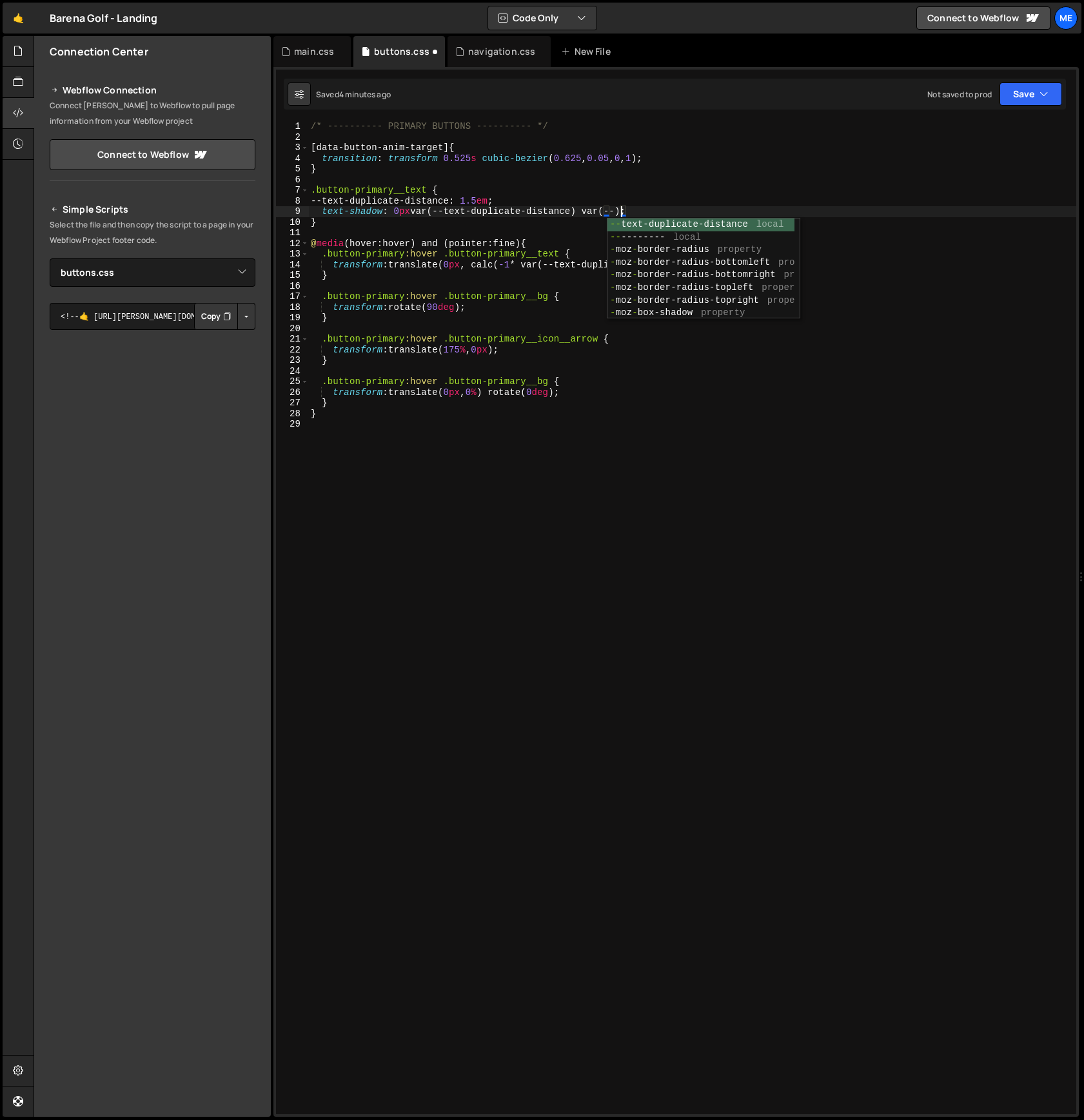
scroll to position [0, 21]
click at [618, 209] on div "/* ---------- PRIMARY BUTTONS ---------- */ [ data-button-anim-target ] { trans…" at bounding box center [692, 629] width 768 height 1015
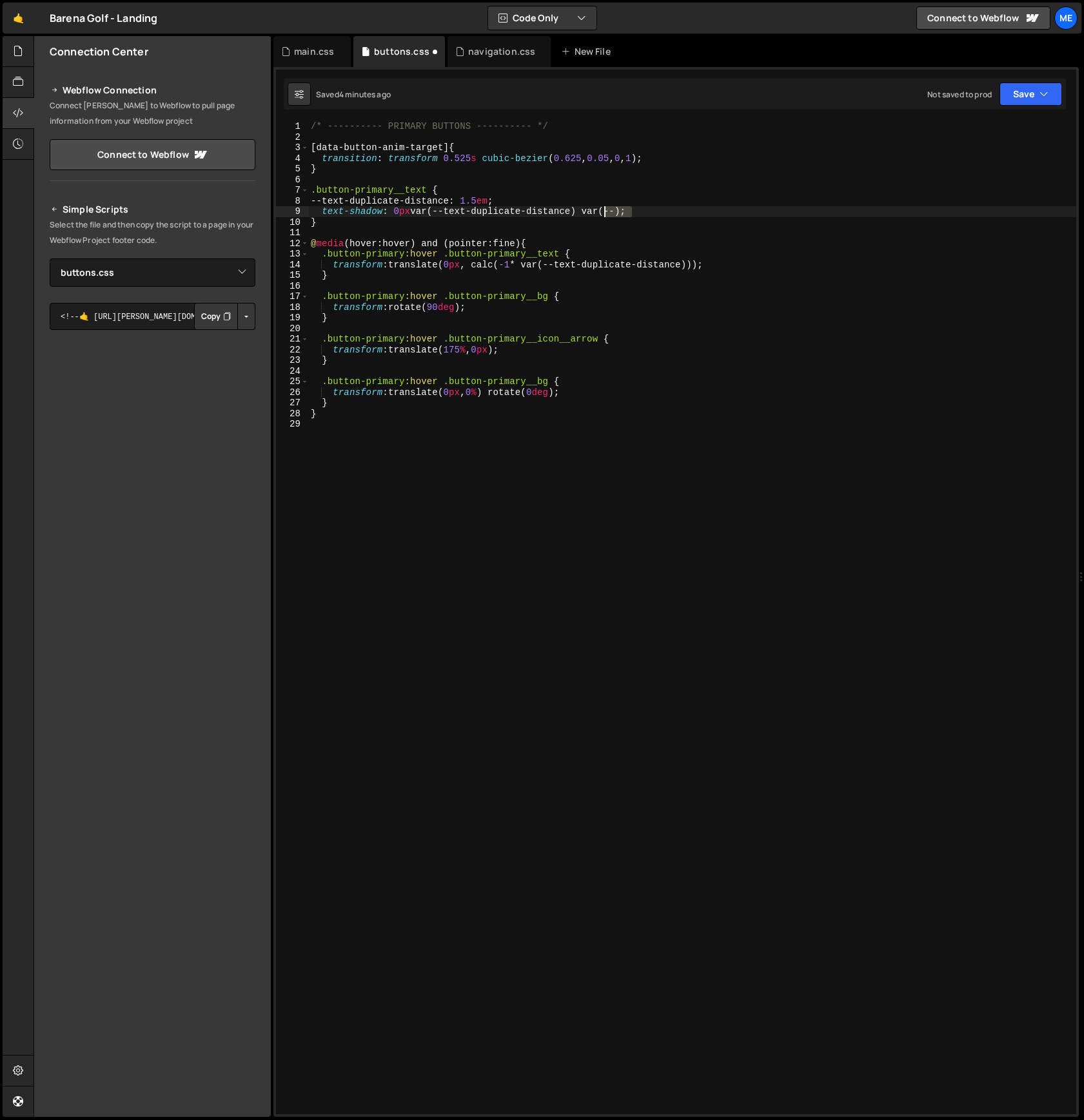
click at [618, 209] on div "/* ---------- PRIMARY BUTTONS ---------- */ [ data-button-anim-target ] { trans…" at bounding box center [692, 629] width 768 height 1015
paste textarea "--fonts--text-color-alt"
paste textarea "--fonts--text-color-alt)"
type textarea "text-shadow: 0px var(--text-duplicate-distance) var(--fonts--text-color-alt)"
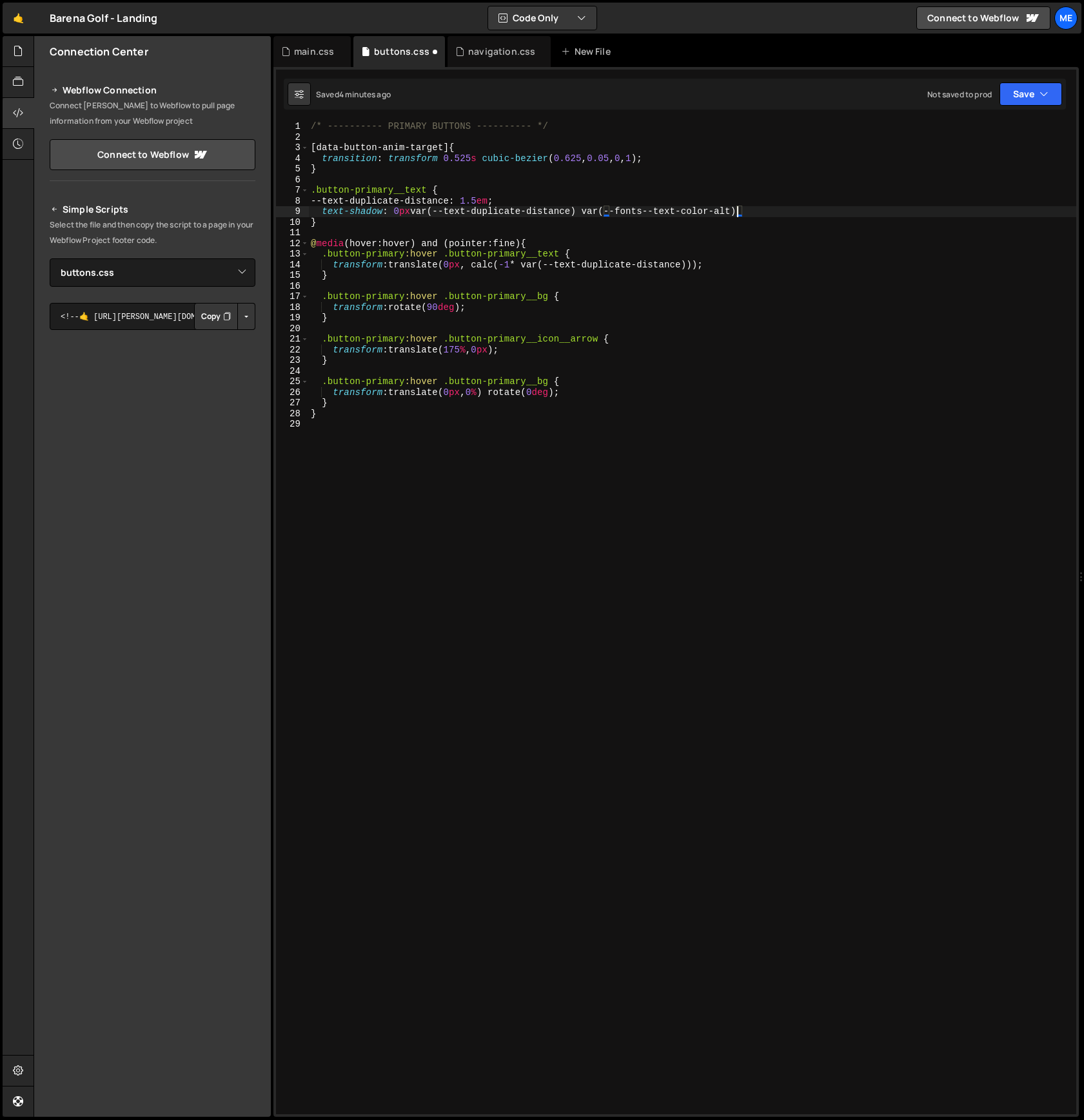
scroll to position [0, 0]
click at [779, 210] on div "/* ---------- PRIMARY BUTTONS ---------- */ [ data-button-anim-target ] { trans…" at bounding box center [692, 629] width 768 height 1015
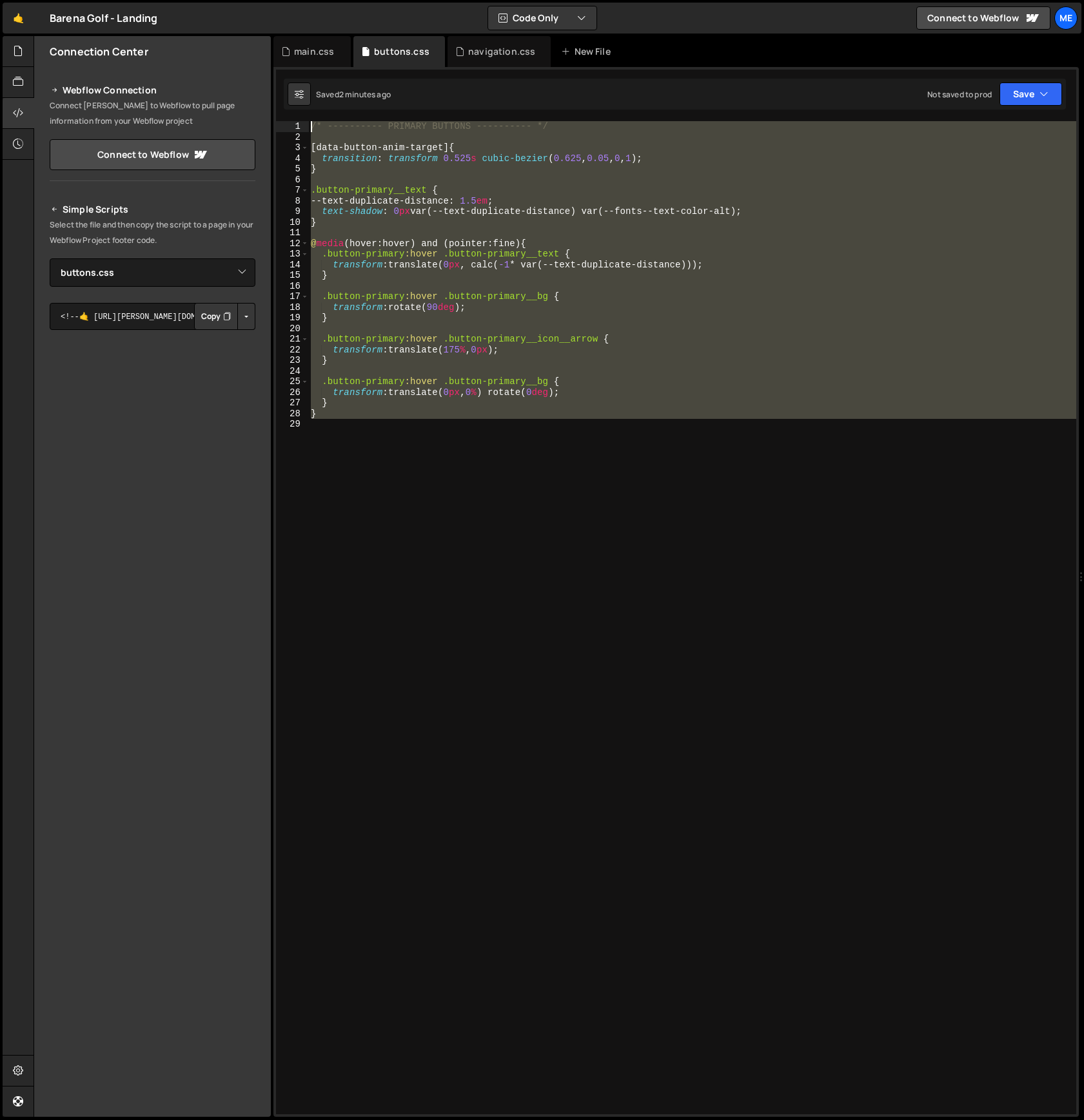
drag, startPoint x: 426, startPoint y: 490, endPoint x: 280, endPoint y: 126, distance: 392.2
click at [282, 126] on div "text-shadow: 0px var(--text-duplicate-distance) var(--fonts--text-color-alt); 1…" at bounding box center [676, 618] width 800 height 994
type textarea "/* ---------- PRIMARY BUTTONS ---------- */"
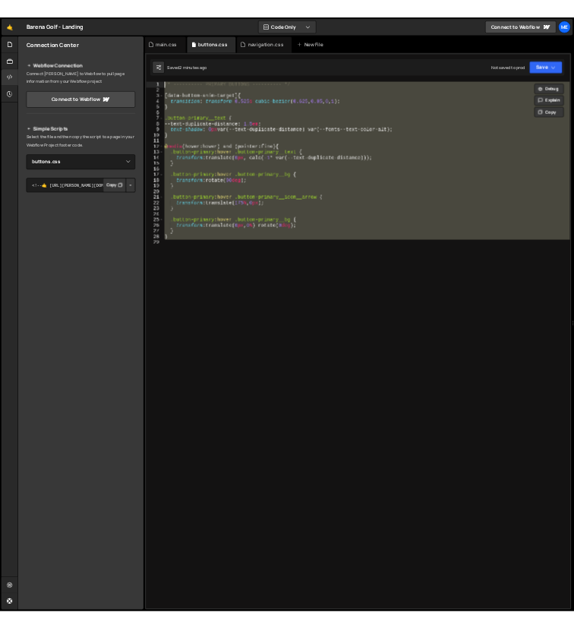
scroll to position [0, 0]
